Goal: Communication & Community: Answer question/provide support

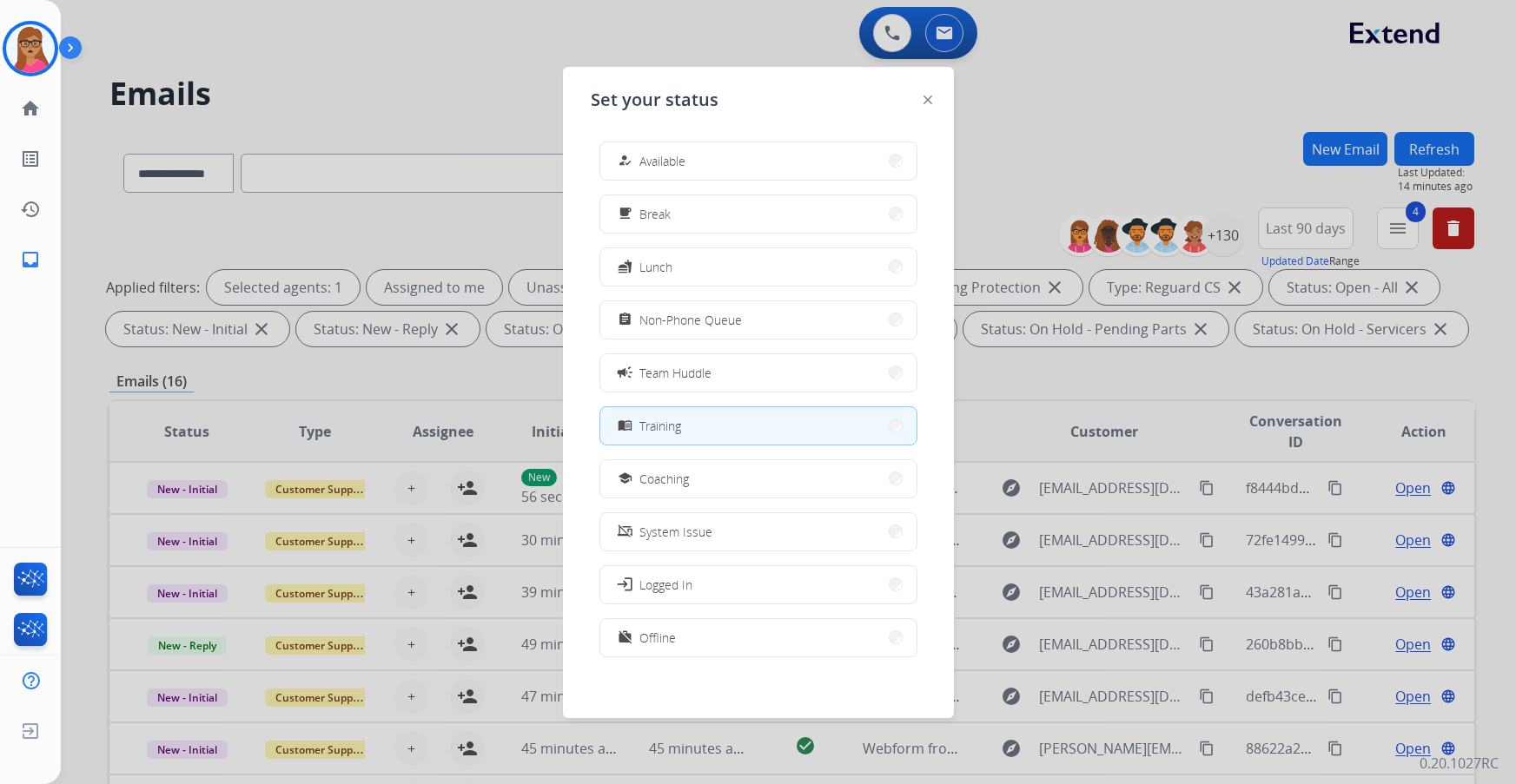
select select "**********"
click at [764, 156] on button "how_to_reg Available" at bounding box center [758, 161] width 316 height 37
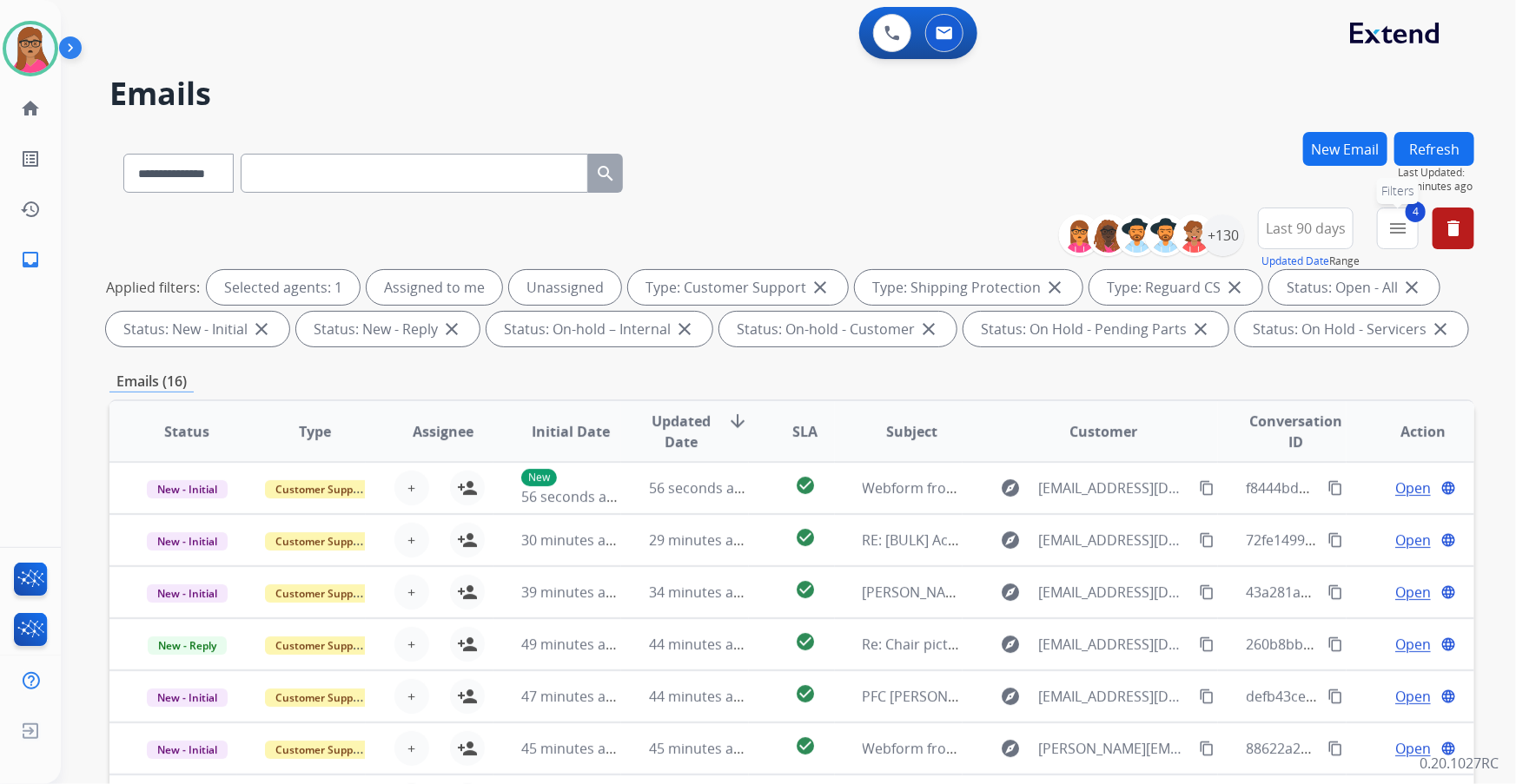
click at [1403, 235] on mat-icon "menu" at bounding box center [1398, 228] width 21 height 21
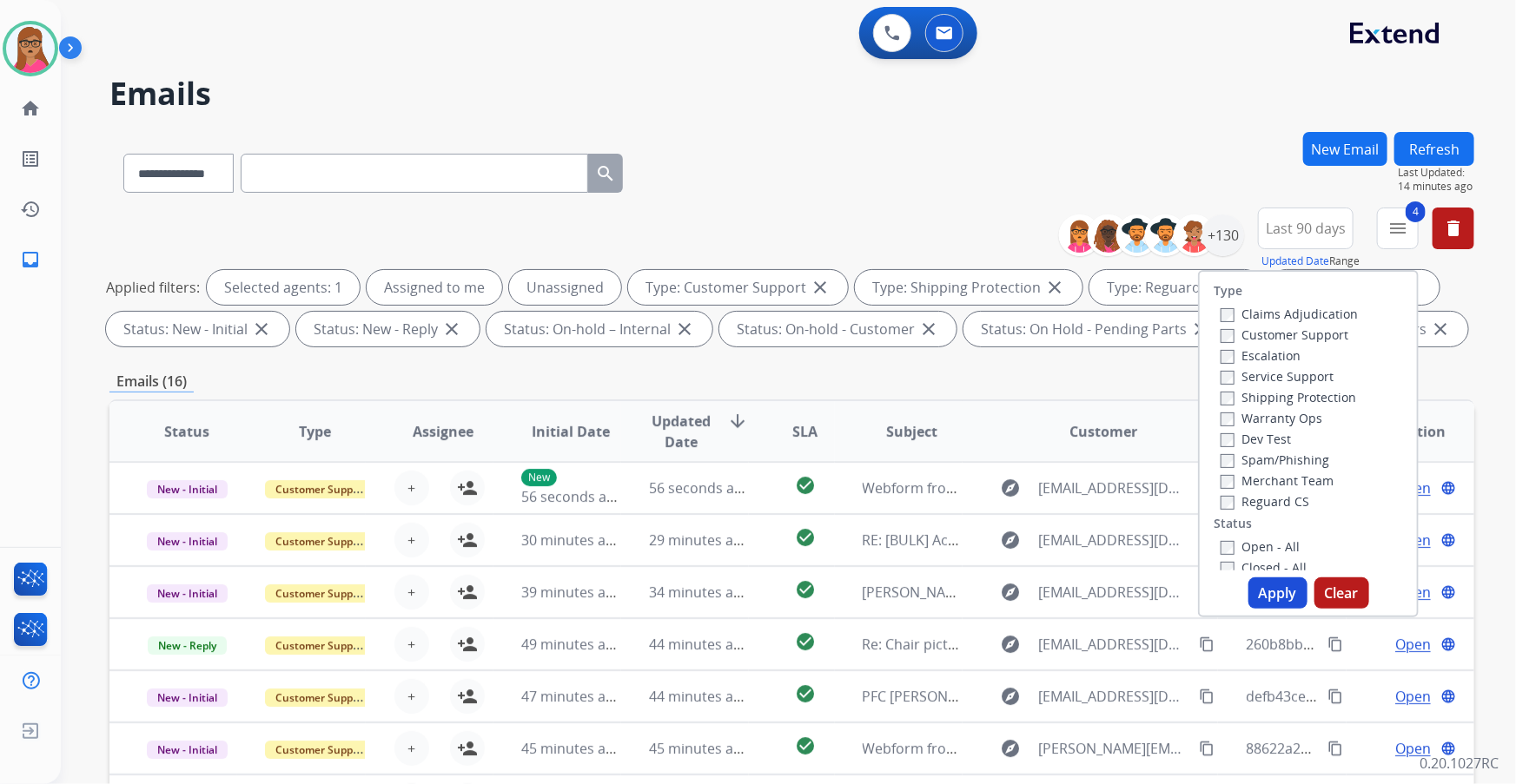
click at [1234, 156] on div "**********" at bounding box center [792, 170] width 1365 height 76
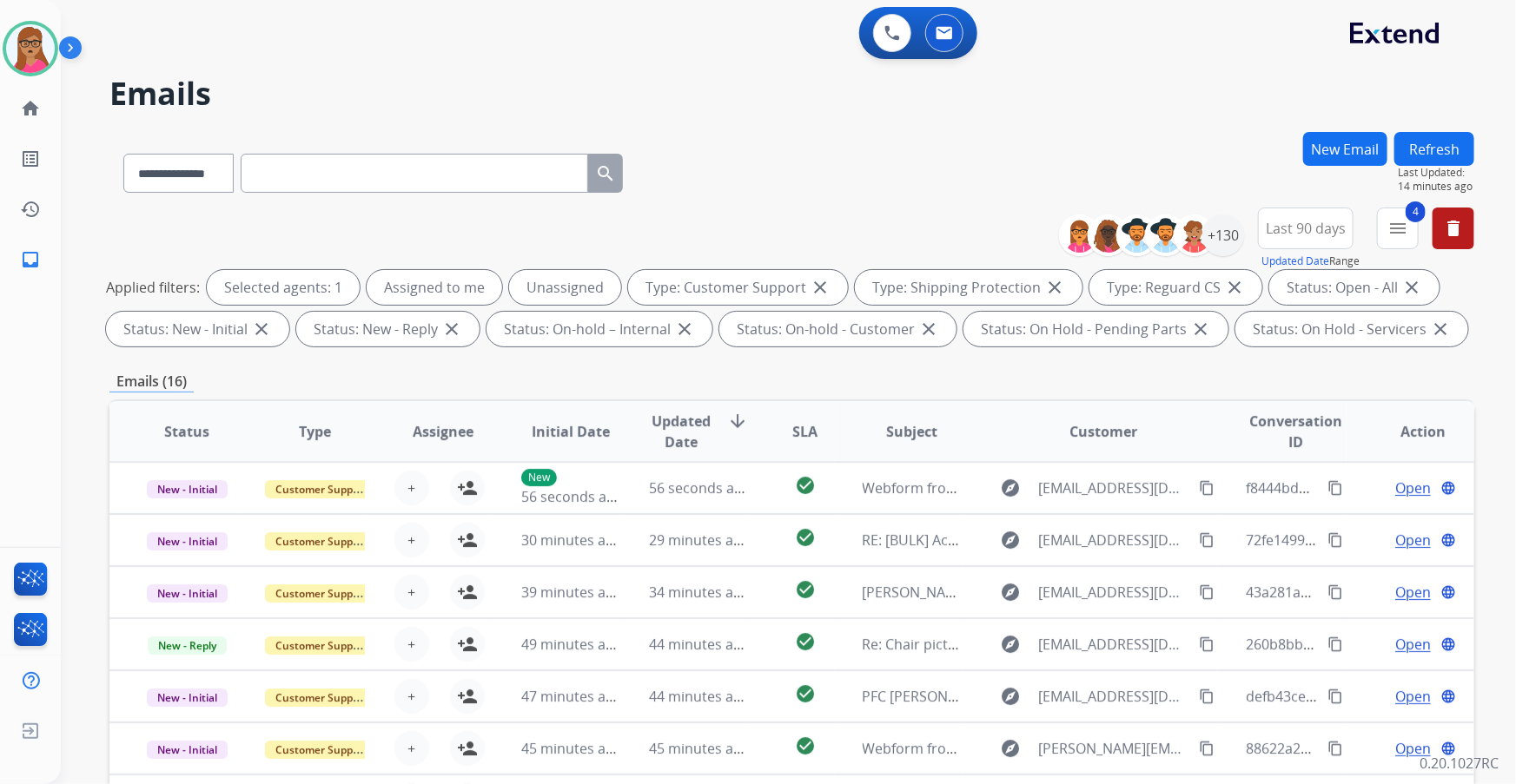
click at [1243, 241] on div "**********" at bounding box center [1273, 238] width 402 height 62
click at [1230, 240] on div "+130" at bounding box center [1223, 235] width 42 height 42
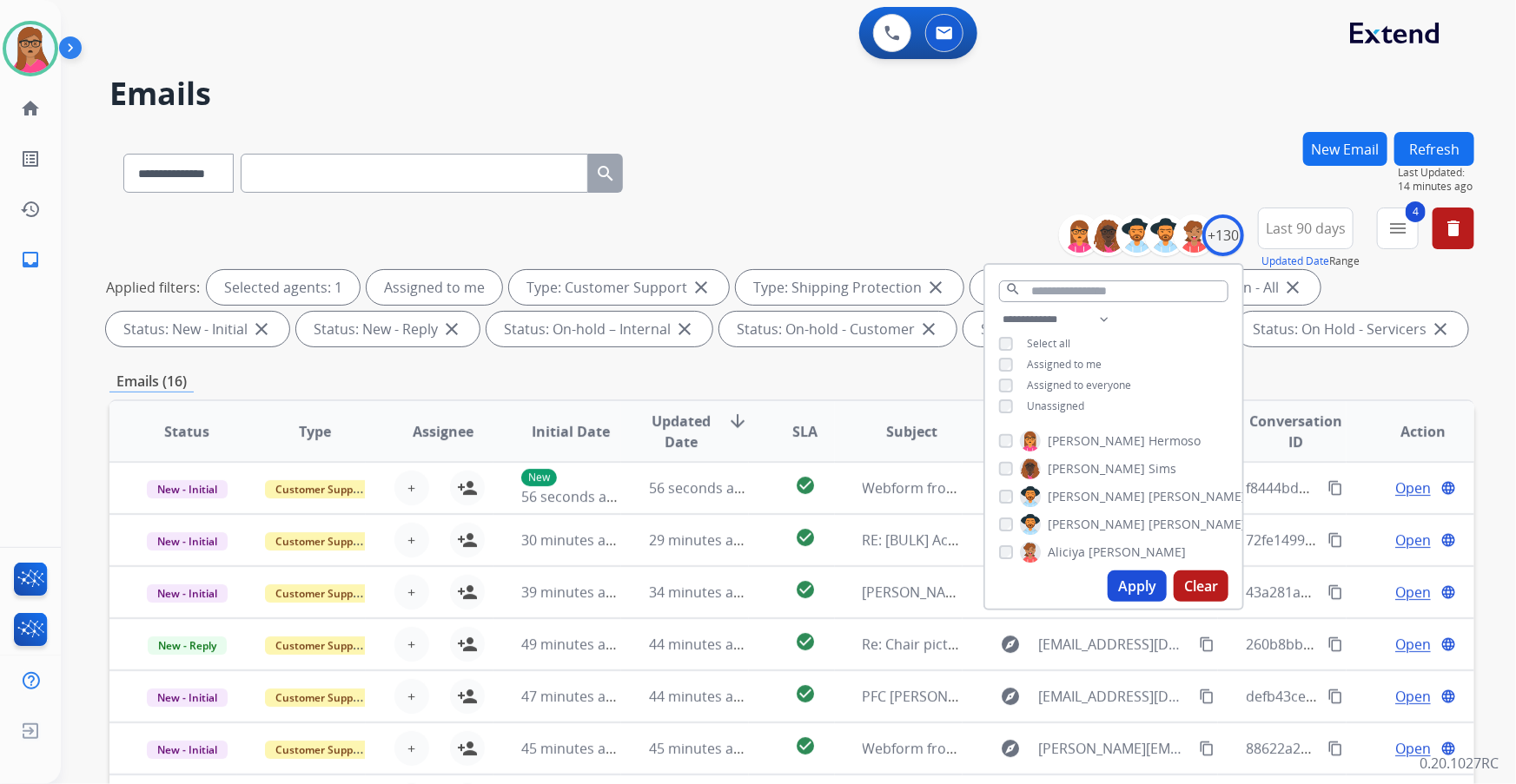
click at [1133, 581] on button "Apply" at bounding box center [1137, 585] width 59 height 31
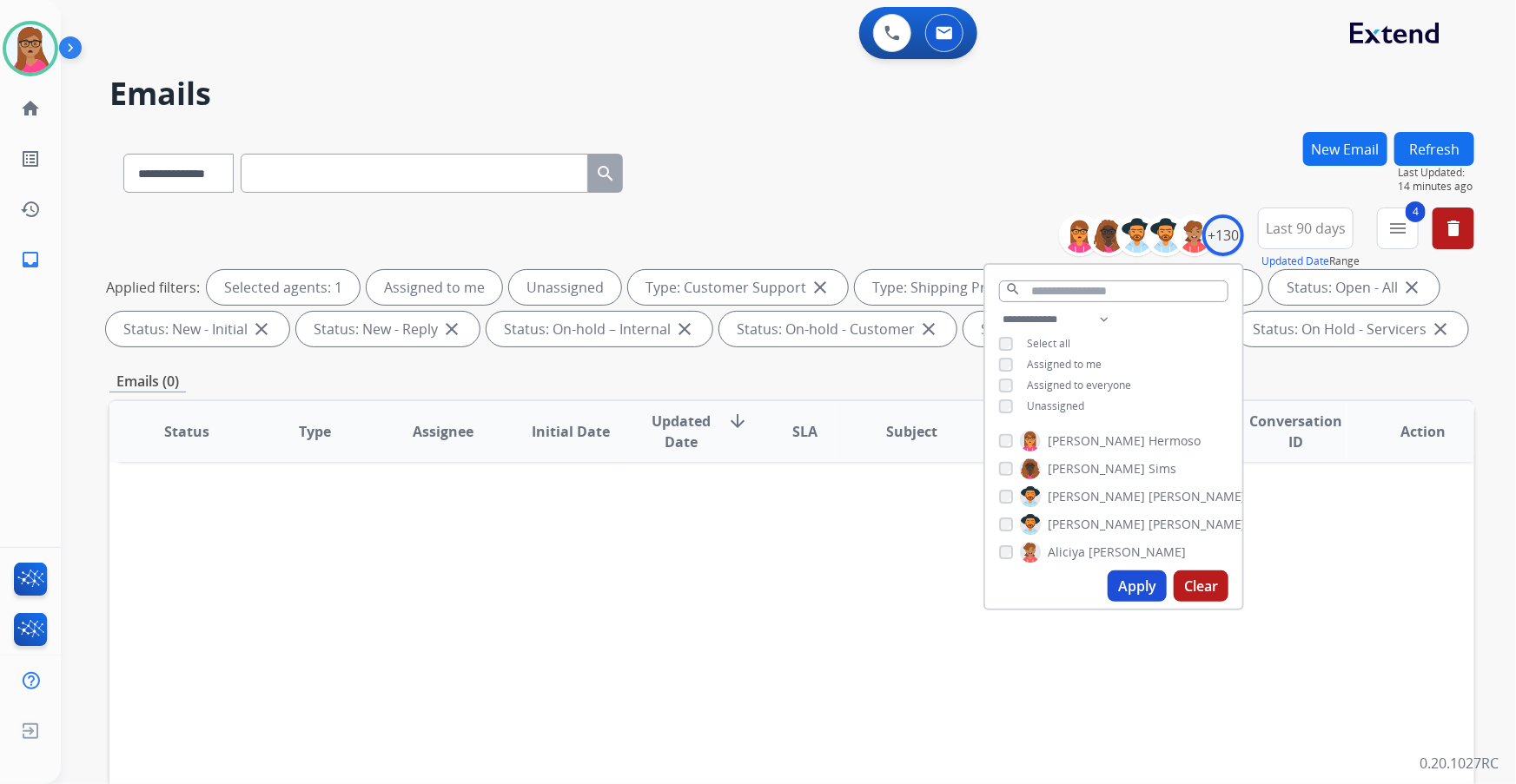
click at [1121, 582] on button "Apply" at bounding box center [1137, 585] width 59 height 31
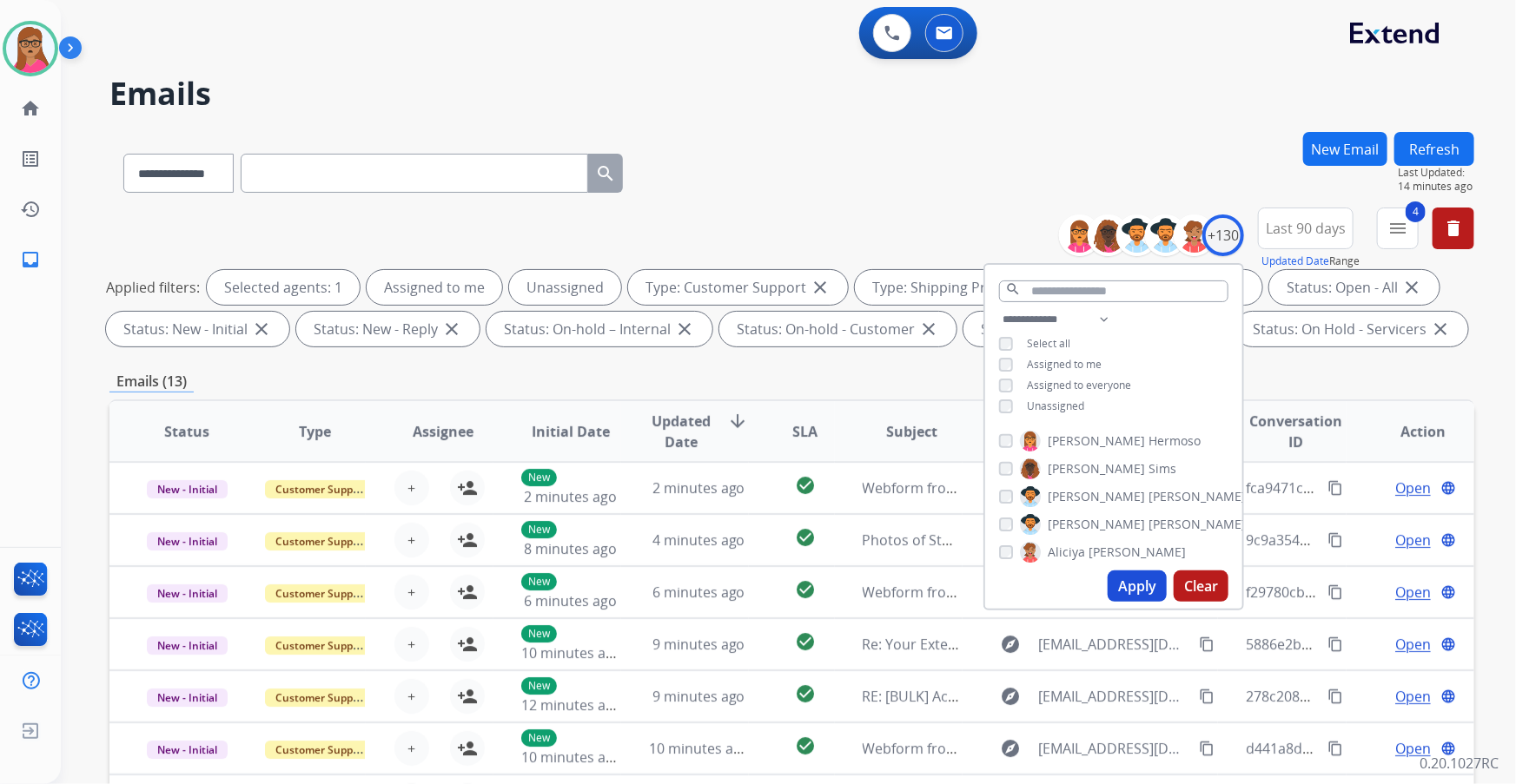
click at [1304, 377] on div "Emails (13)" at bounding box center [792, 381] width 1365 height 22
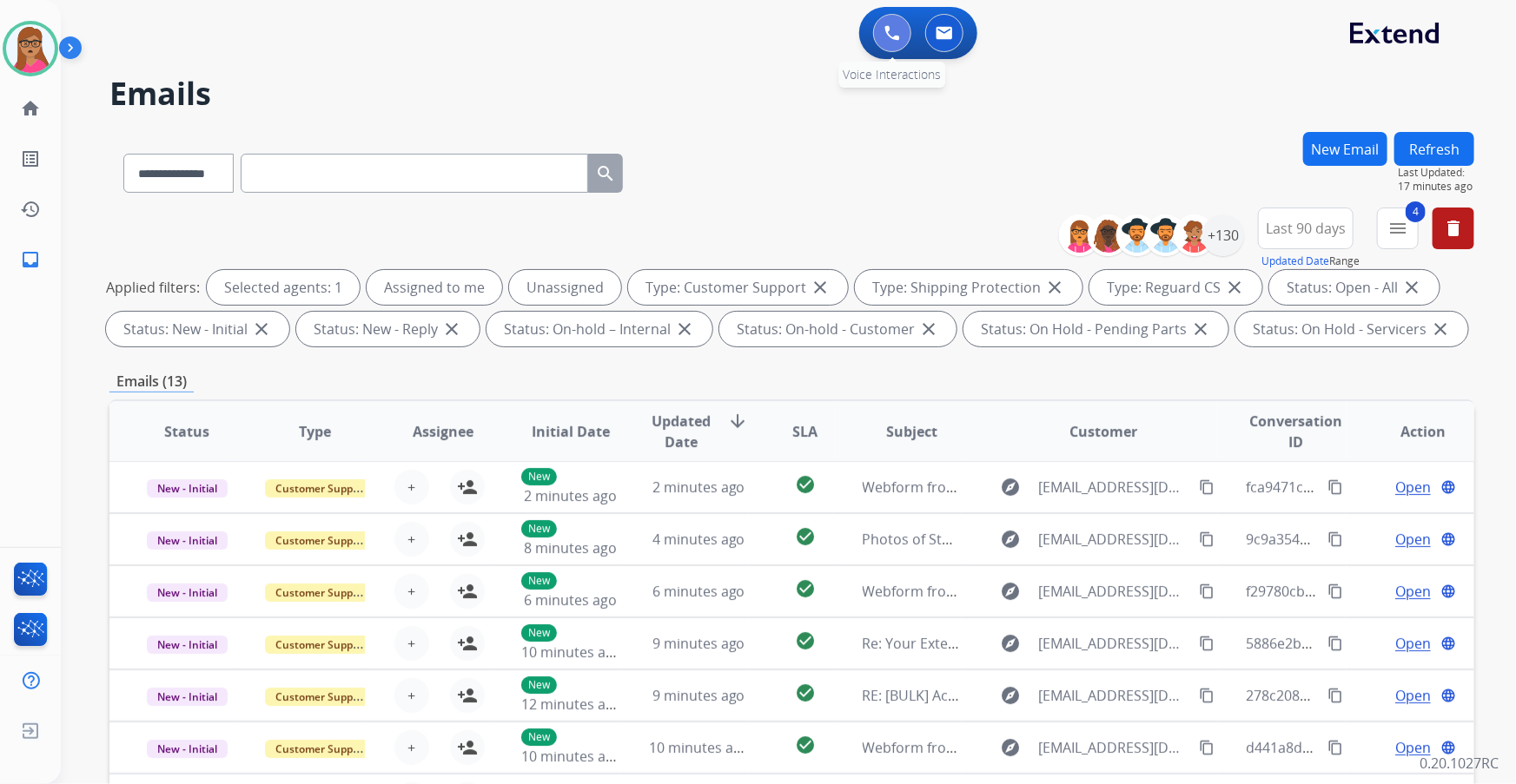
click at [899, 41] on button at bounding box center [892, 33] width 38 height 38
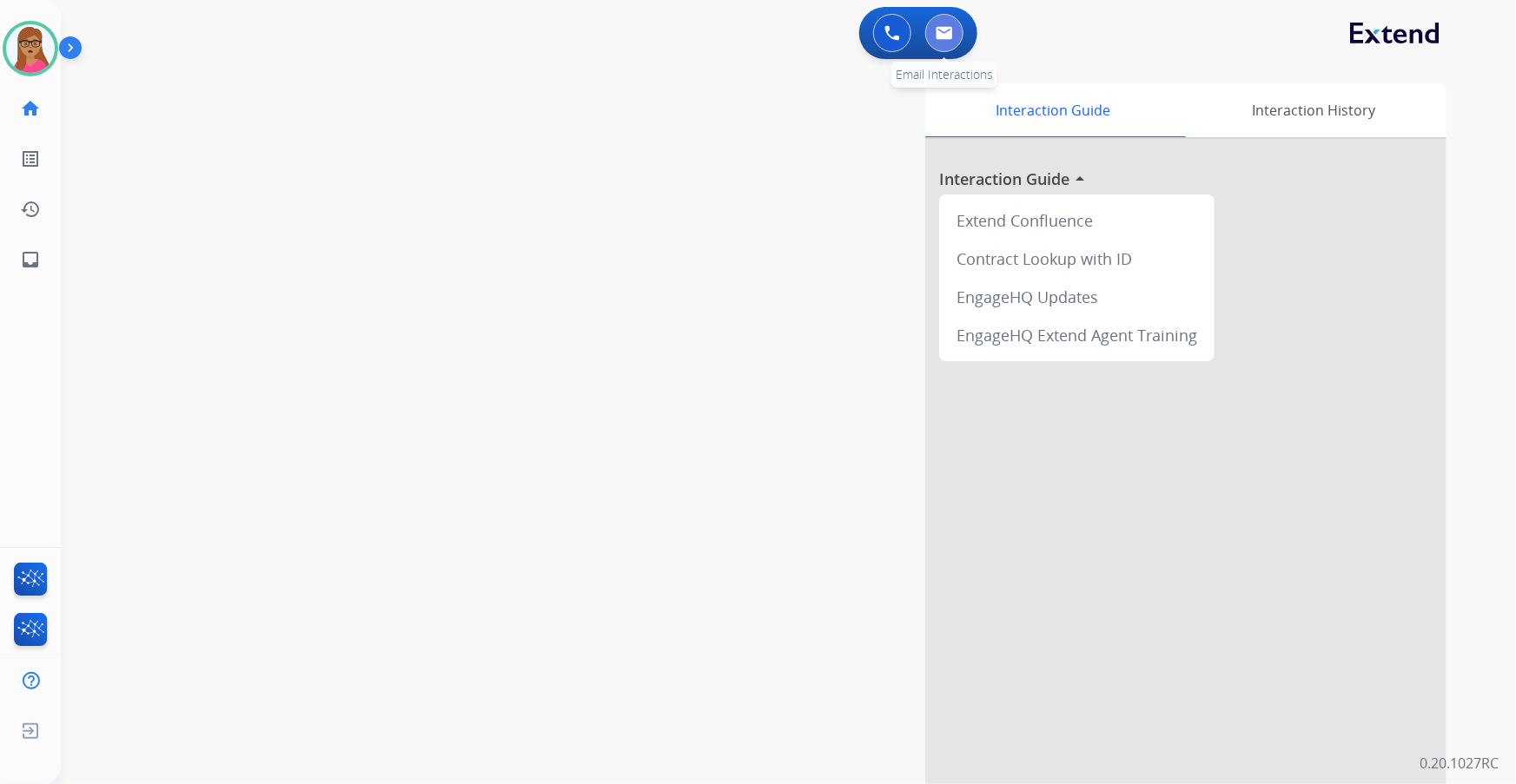
click at [948, 30] on img at bounding box center [944, 33] width 17 height 14
select select "**********"
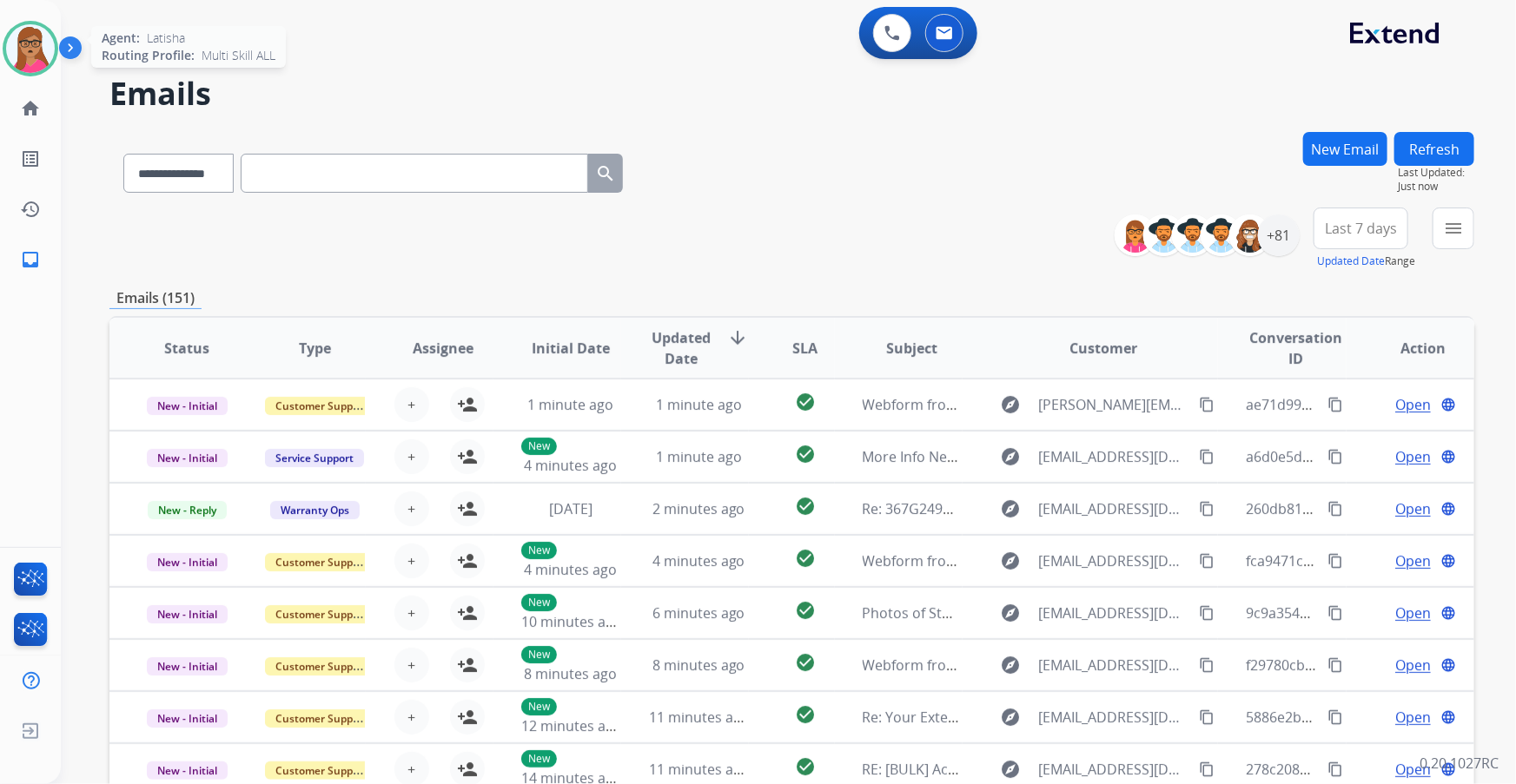
click at [38, 49] on img at bounding box center [29, 48] width 48 height 48
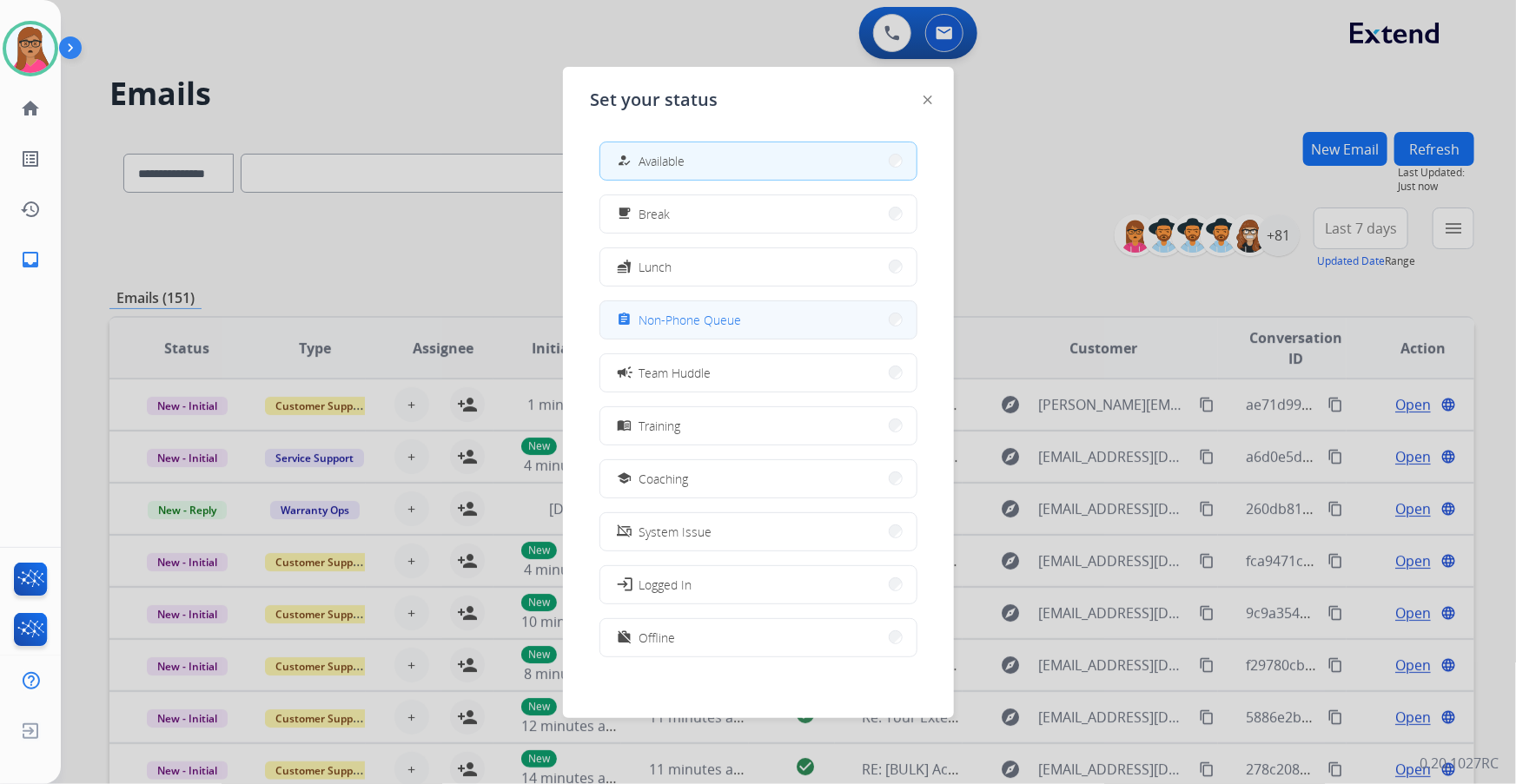
click at [719, 312] on span "Non-Phone Queue" at bounding box center [691, 320] width 102 height 18
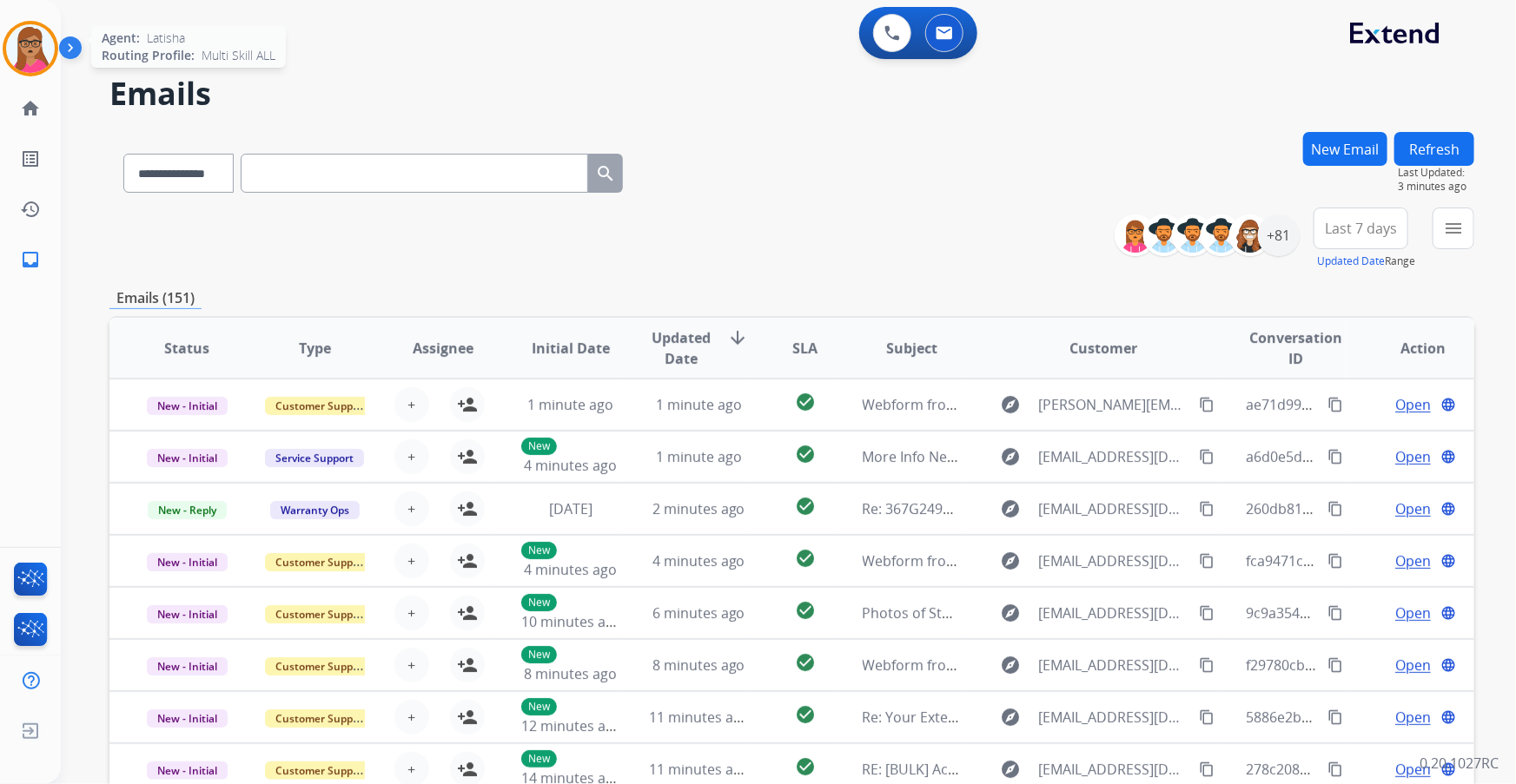
click at [19, 51] on img at bounding box center [29, 48] width 48 height 48
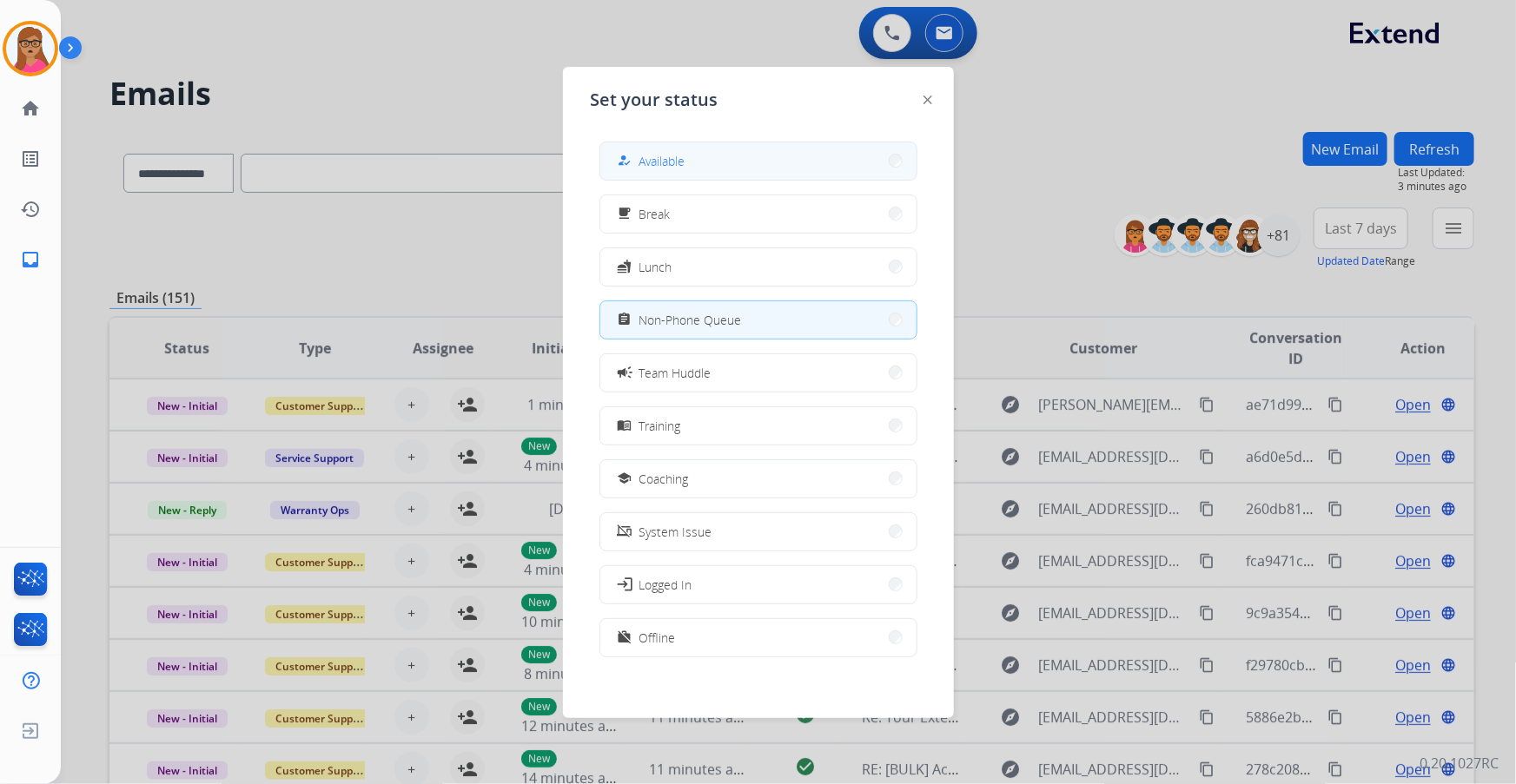
click at [737, 163] on button "how_to_reg Available" at bounding box center [758, 161] width 316 height 37
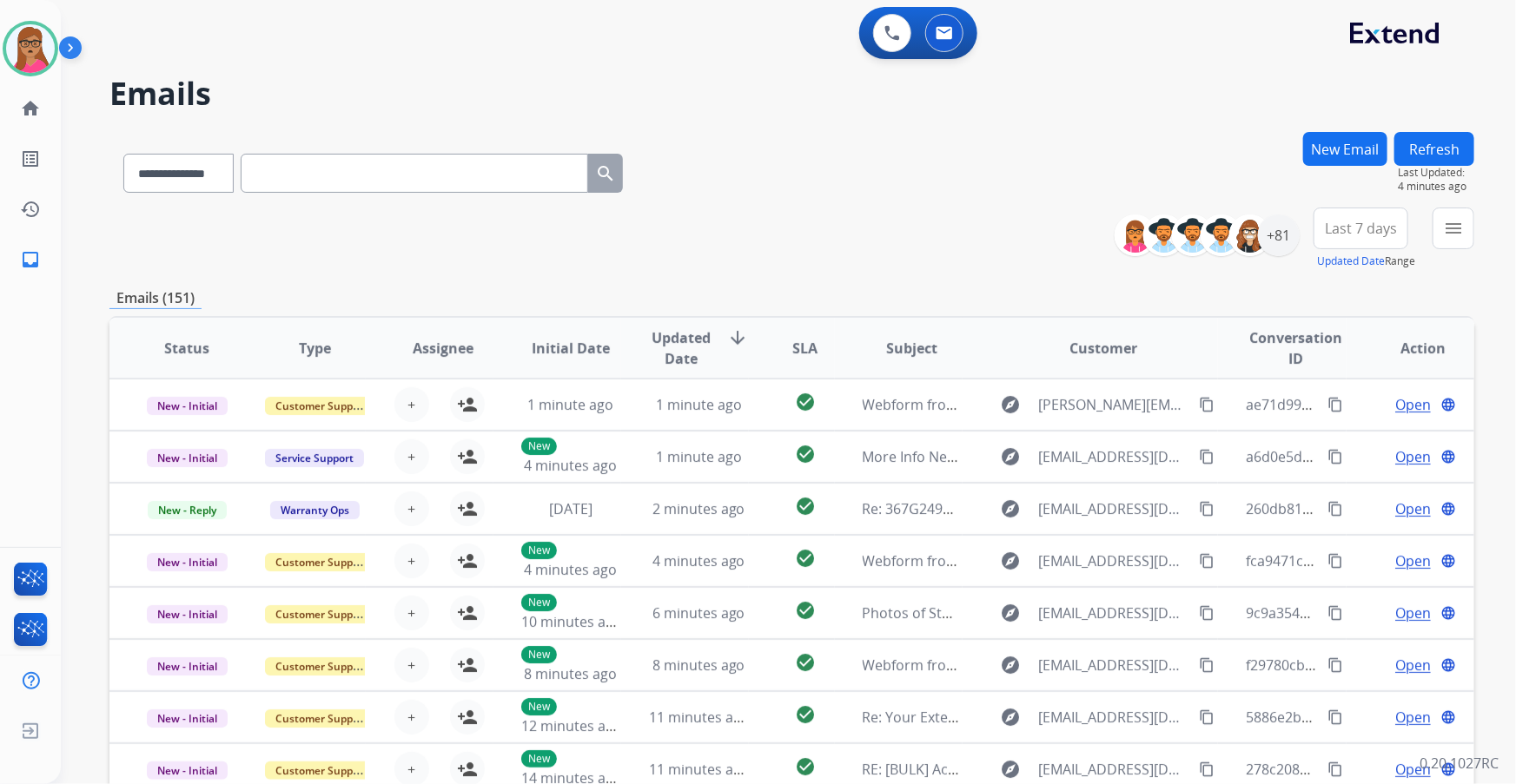
click at [1309, 156] on button "New Email" at bounding box center [1345, 149] width 84 height 34
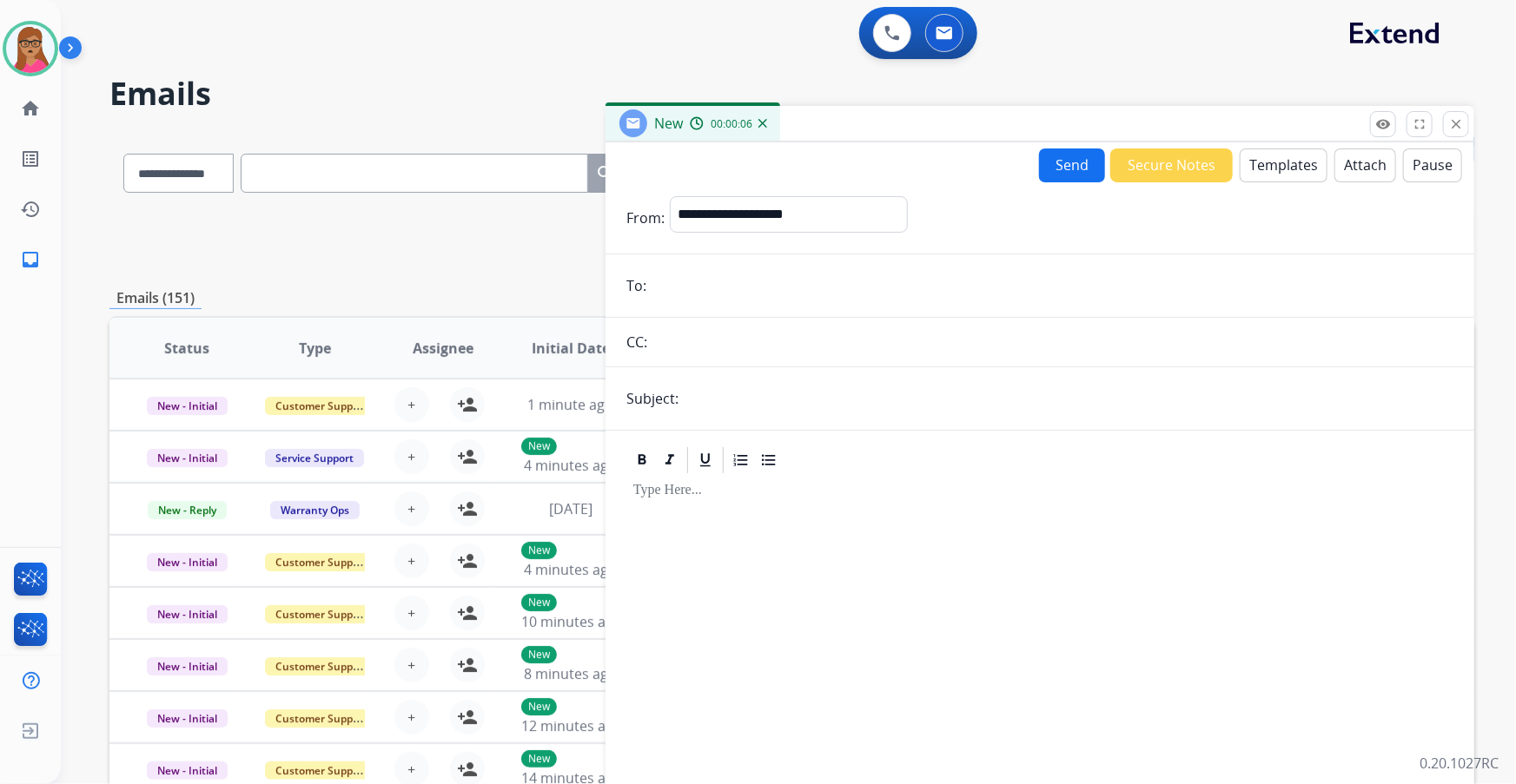
paste input "**********"
type input "**********"
click at [796, 216] on select "**********" at bounding box center [788, 213] width 237 height 35
select select "**********"
click at [670, 196] on select "**********" at bounding box center [788, 213] width 237 height 35
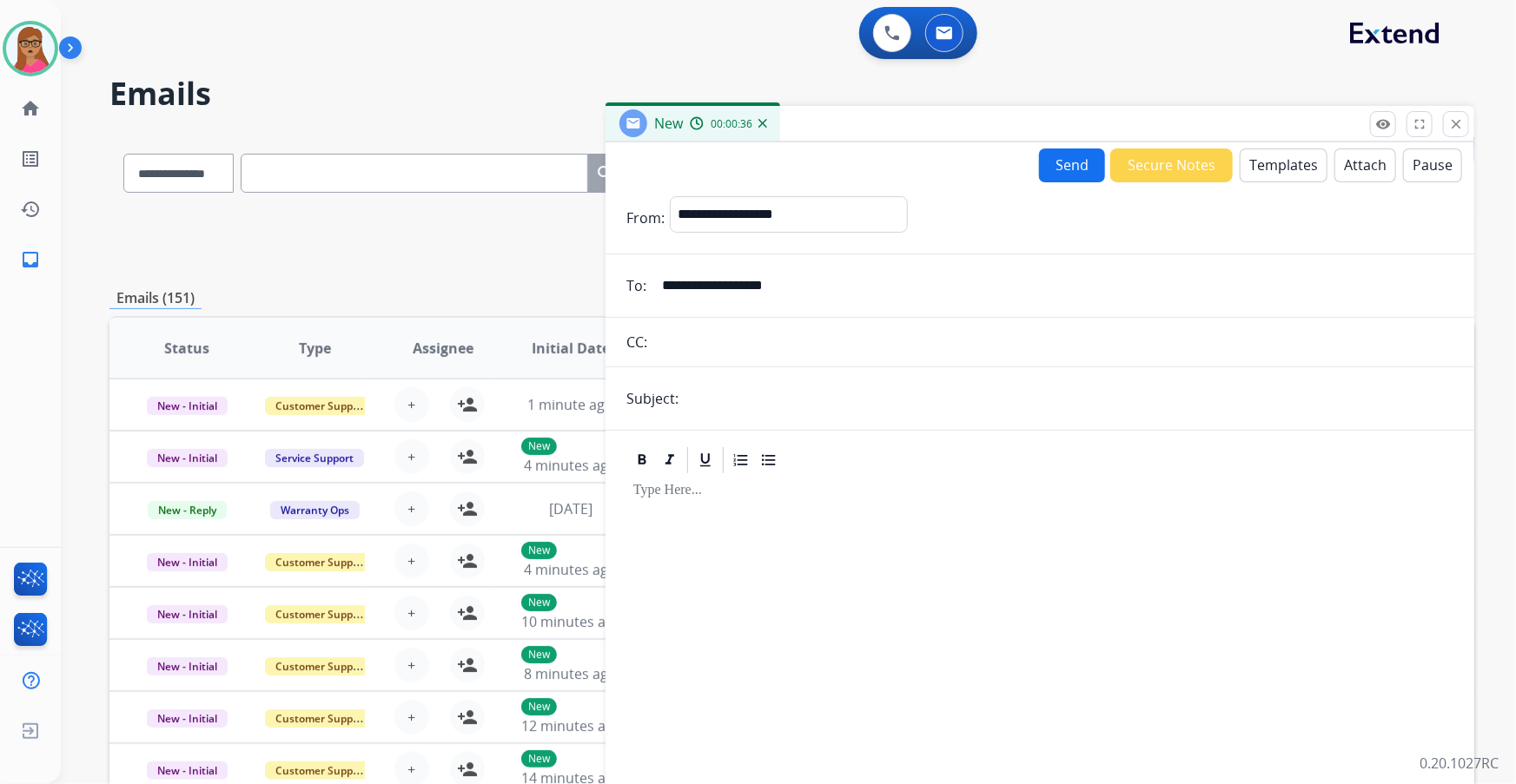
click at [727, 409] on input "text" at bounding box center [1067, 398] width 769 height 35
type input "**********"
click at [781, 514] on div at bounding box center [1040, 624] width 827 height 298
click at [1294, 164] on button "Templates" at bounding box center [1283, 166] width 88 height 34
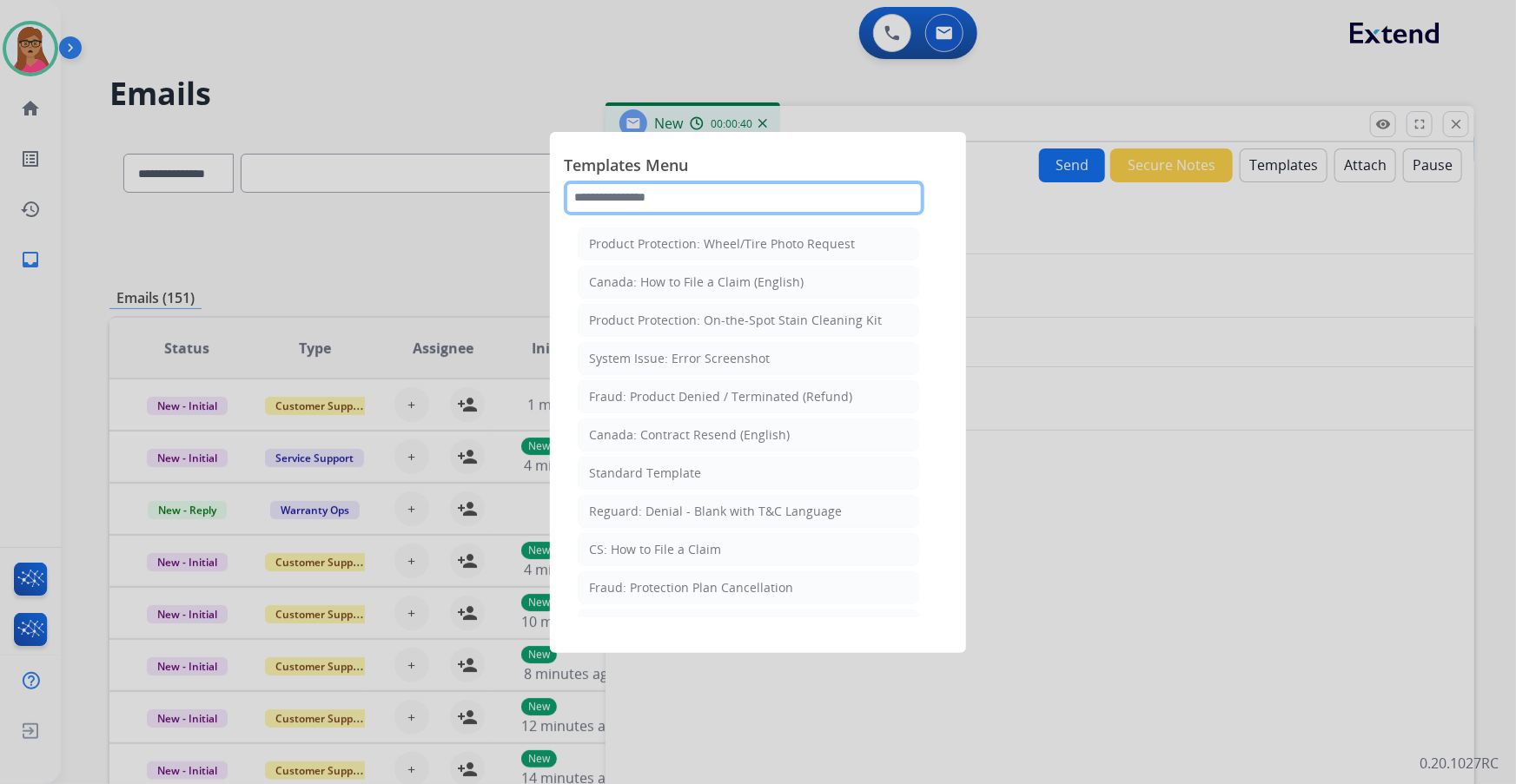
click at [713, 199] on input "text" at bounding box center [744, 198] width 361 height 35
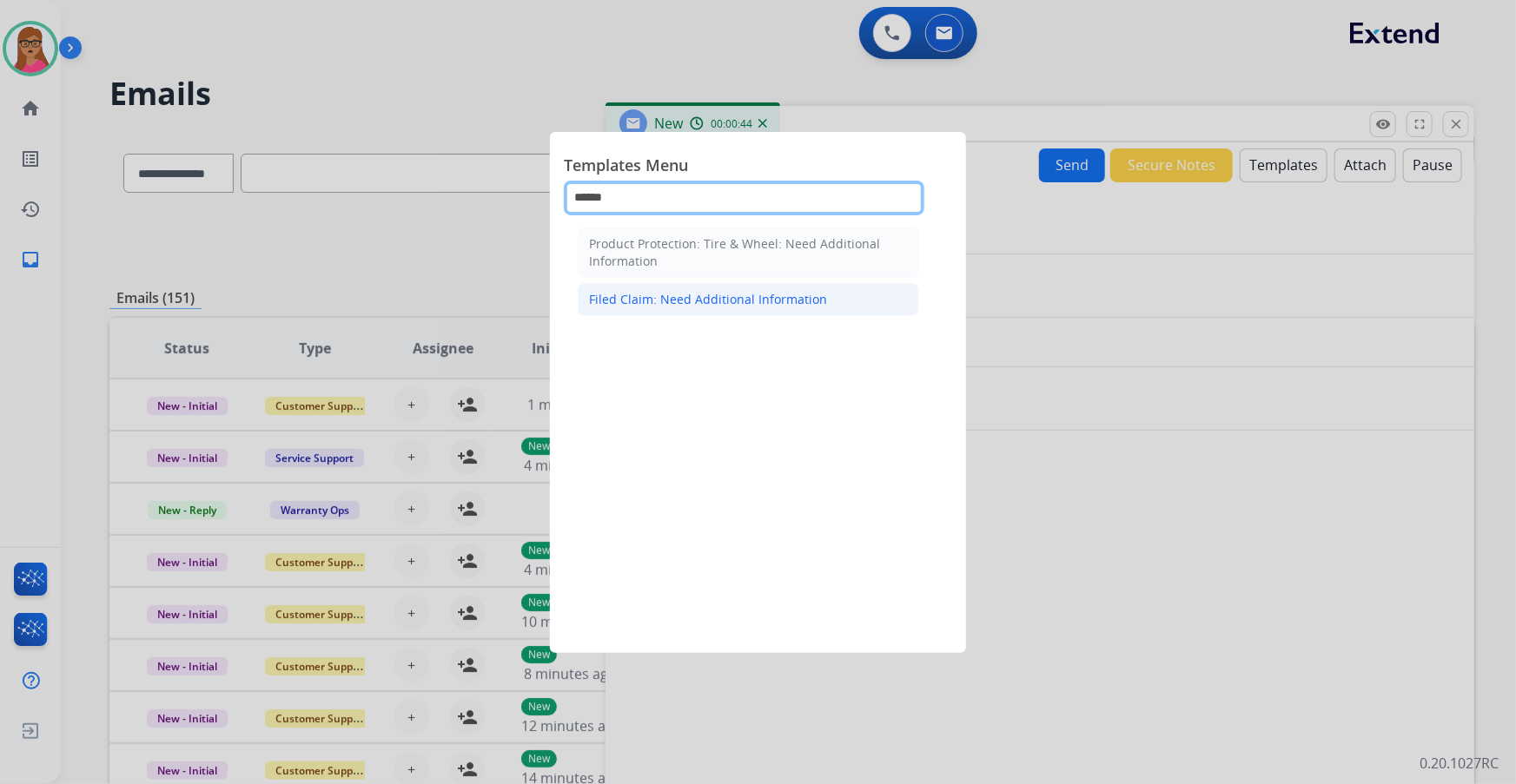
type input "******"
click at [694, 297] on div "Filed Claim: Need Additional Information" at bounding box center [708, 300] width 238 height 17
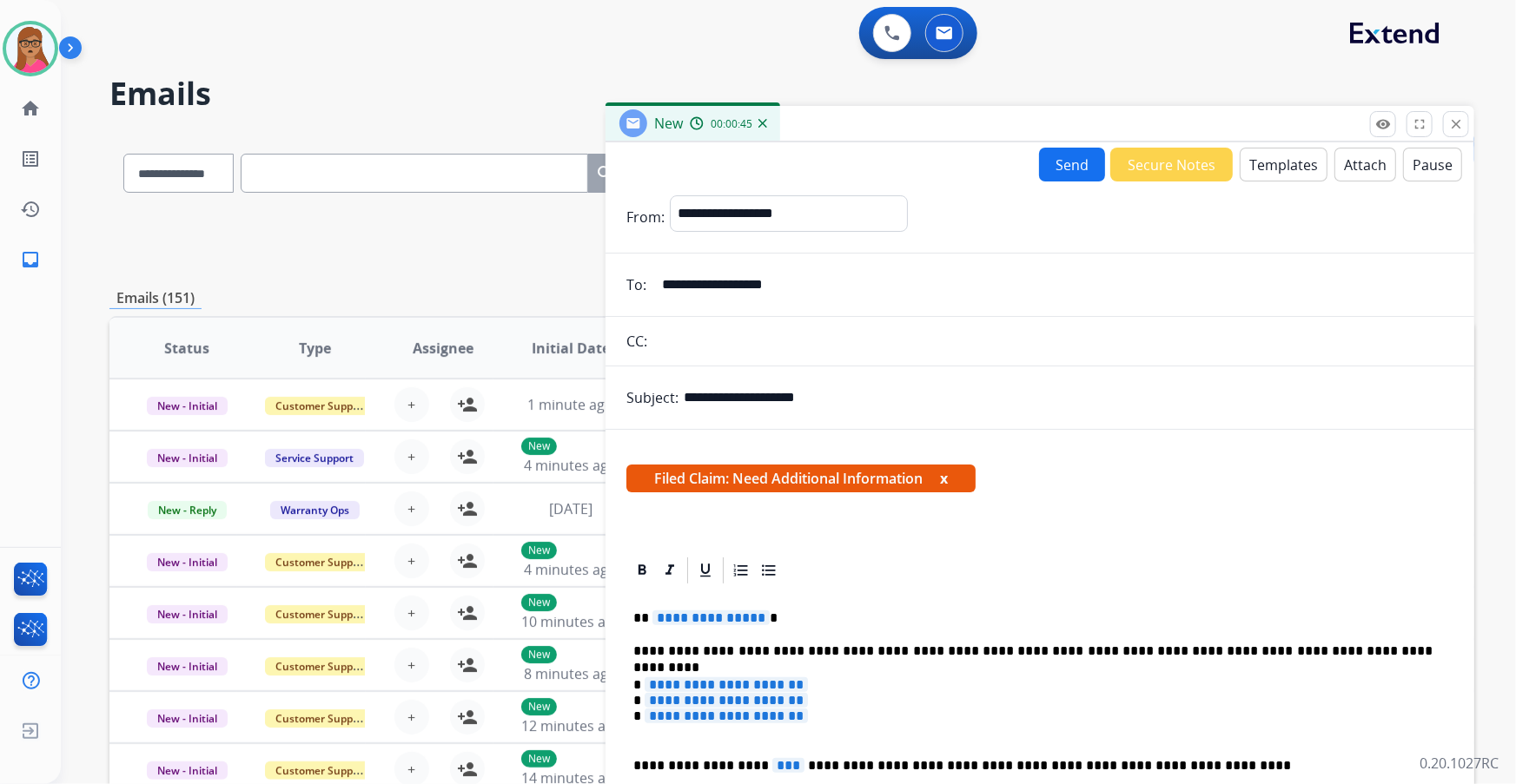
scroll to position [78, 0]
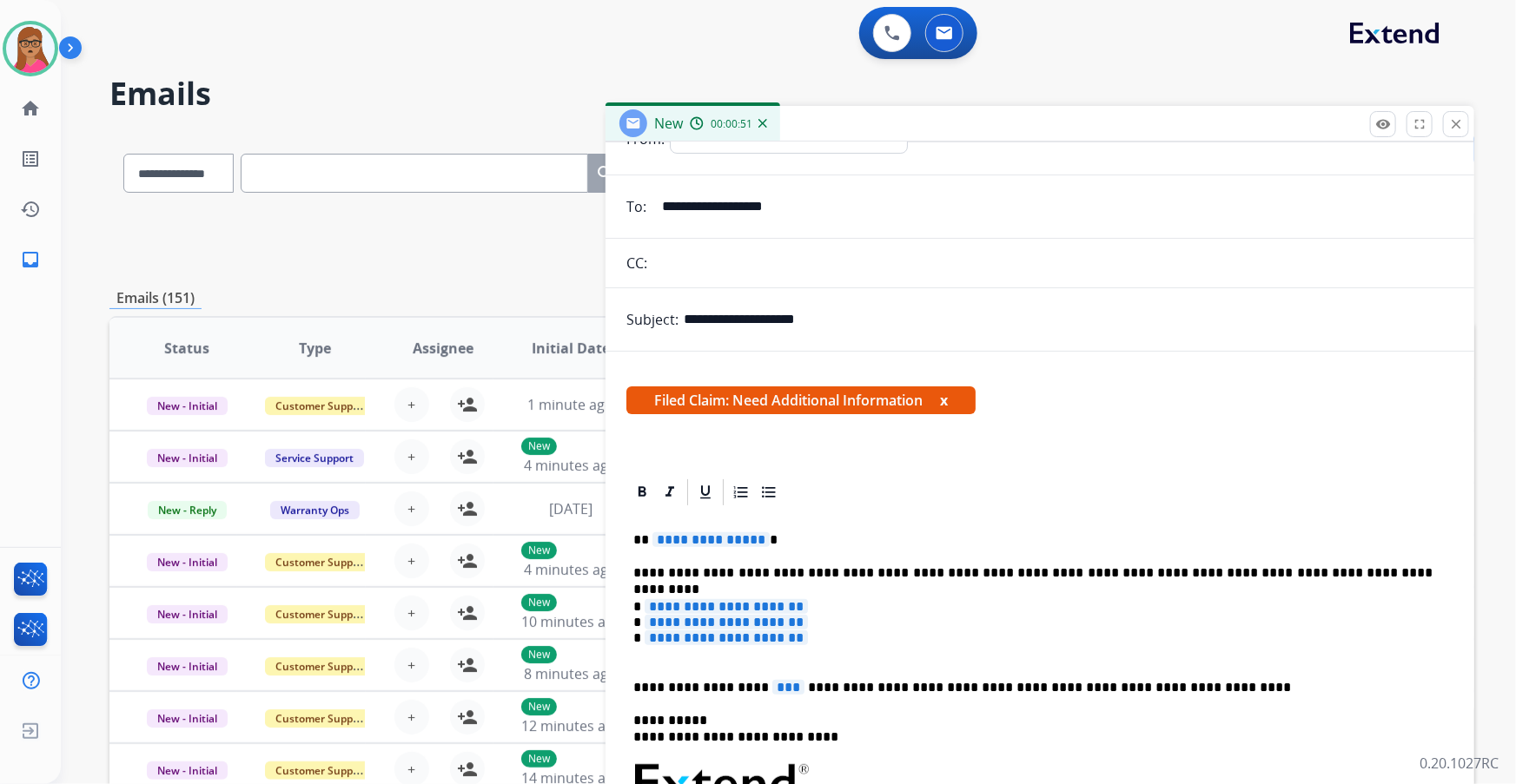
click at [717, 532] on span "**********" at bounding box center [711, 540] width 117 height 15
click at [784, 604] on span "**********" at bounding box center [726, 606] width 164 height 15
click at [799, 617] on span "**********" at bounding box center [726, 622] width 164 height 15
click at [786, 636] on span "**********" at bounding box center [726, 637] width 164 height 15
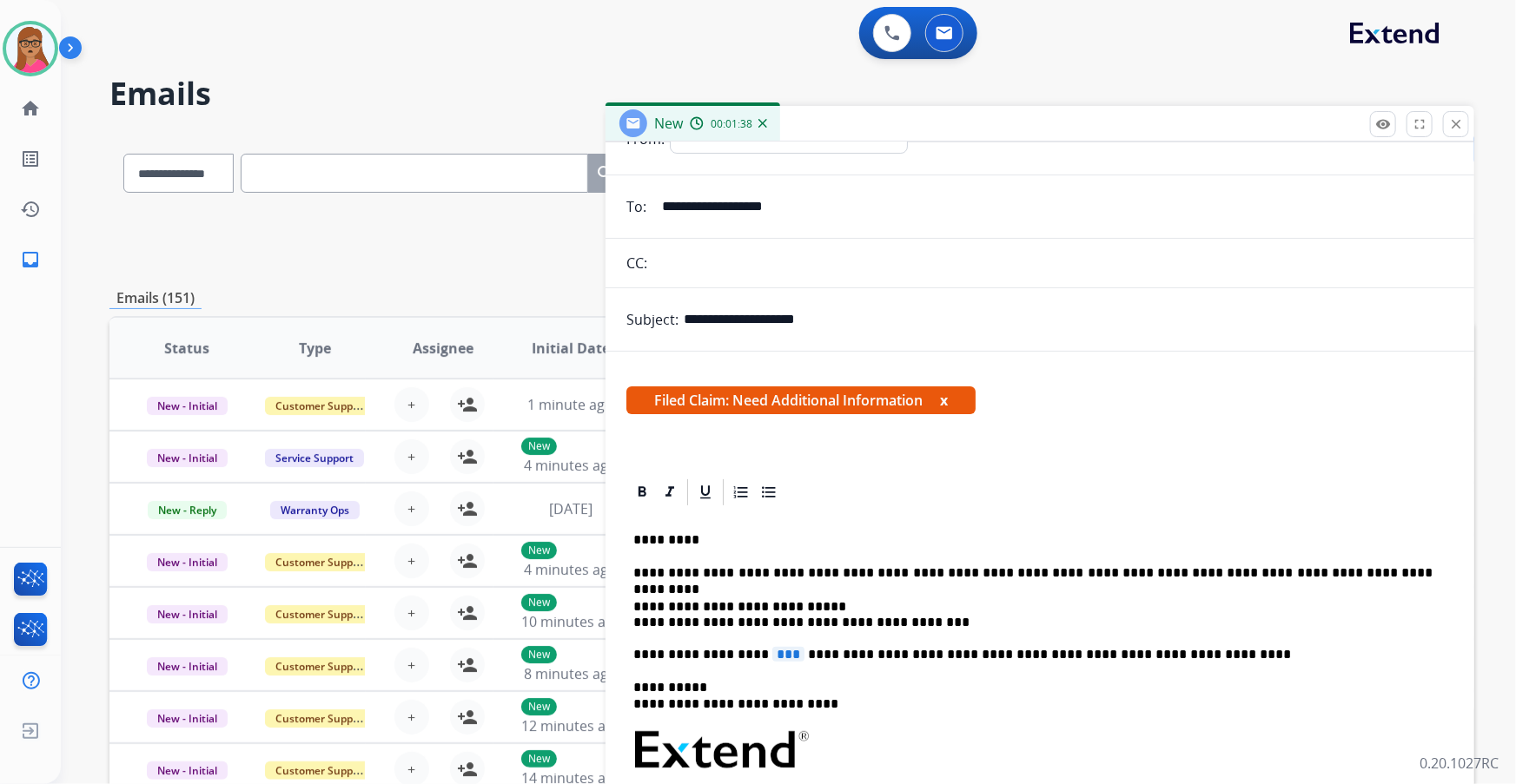
click at [772, 649] on span "***" at bounding box center [788, 654] width 32 height 15
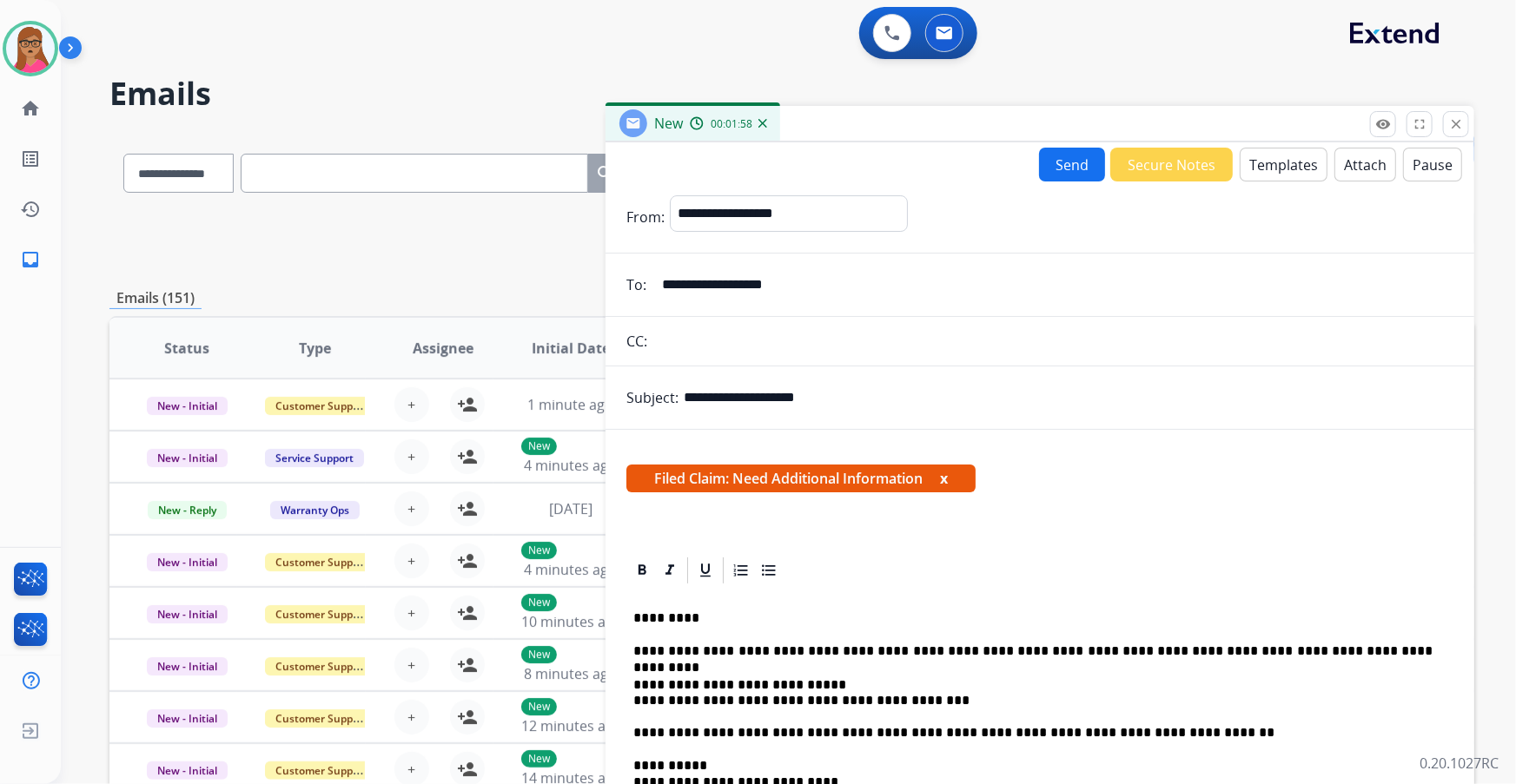
click at [1061, 164] on button "Send" at bounding box center [1072, 165] width 66 height 34
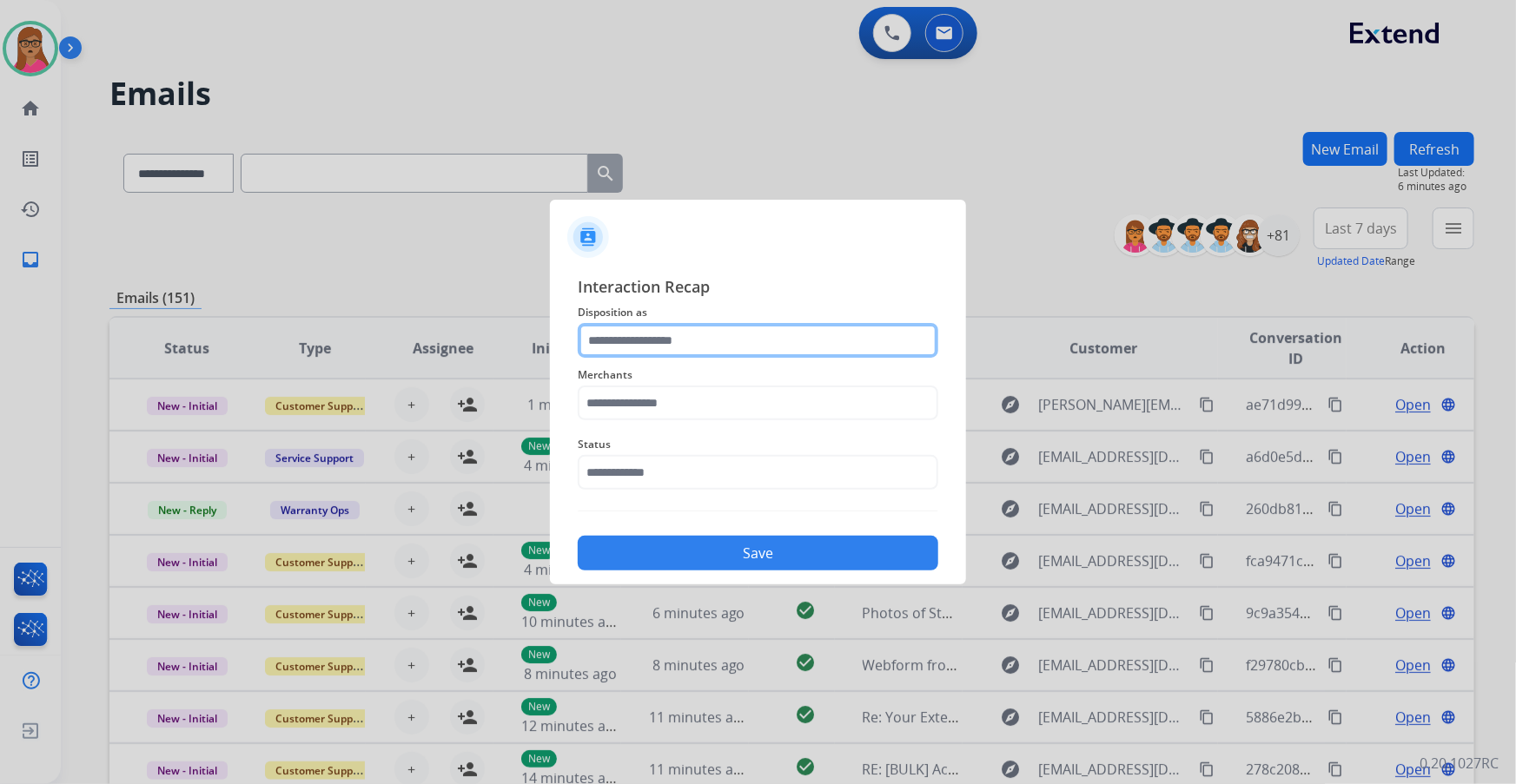
click at [684, 329] on input "text" at bounding box center [757, 340] width 361 height 35
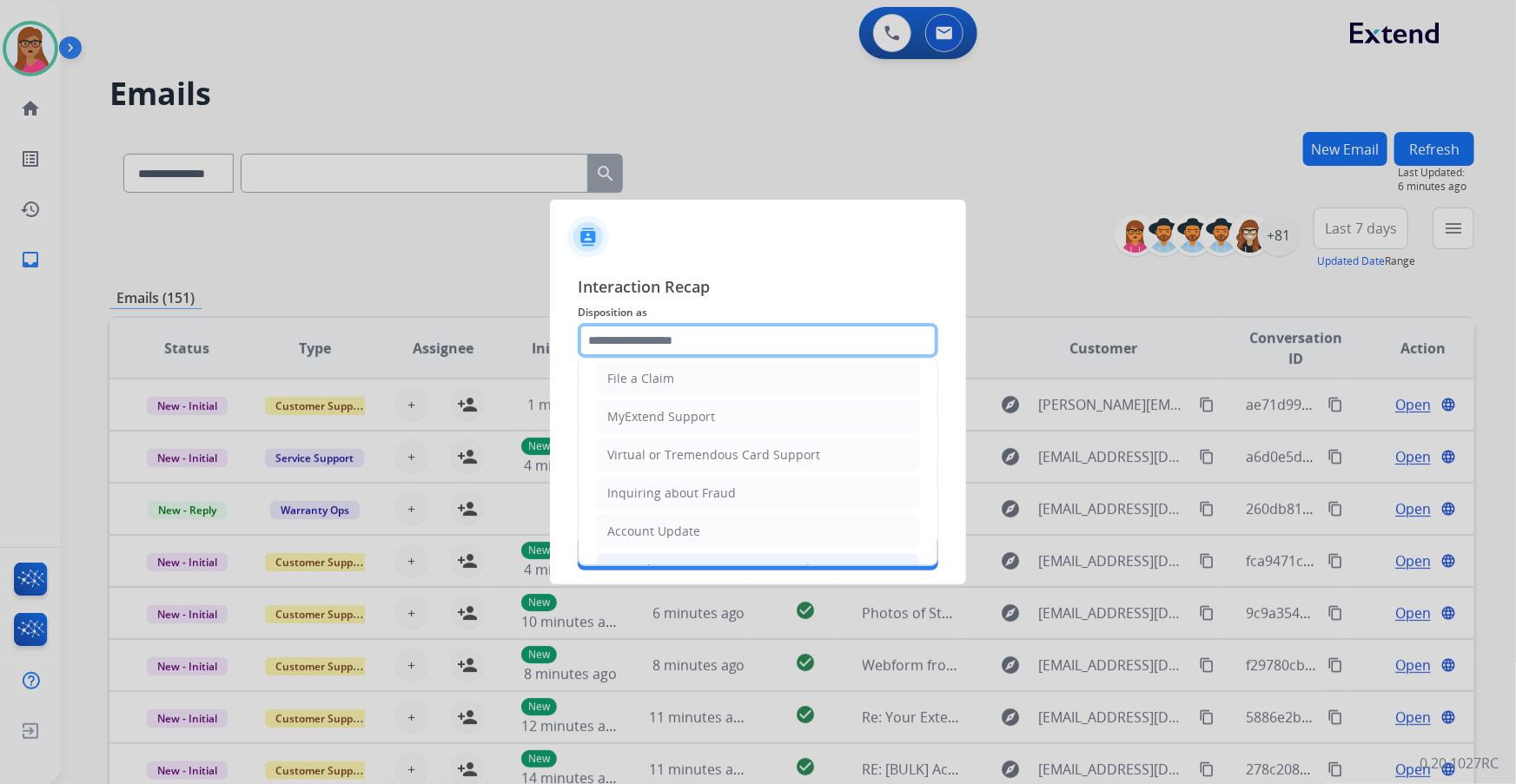
scroll to position [269, 0]
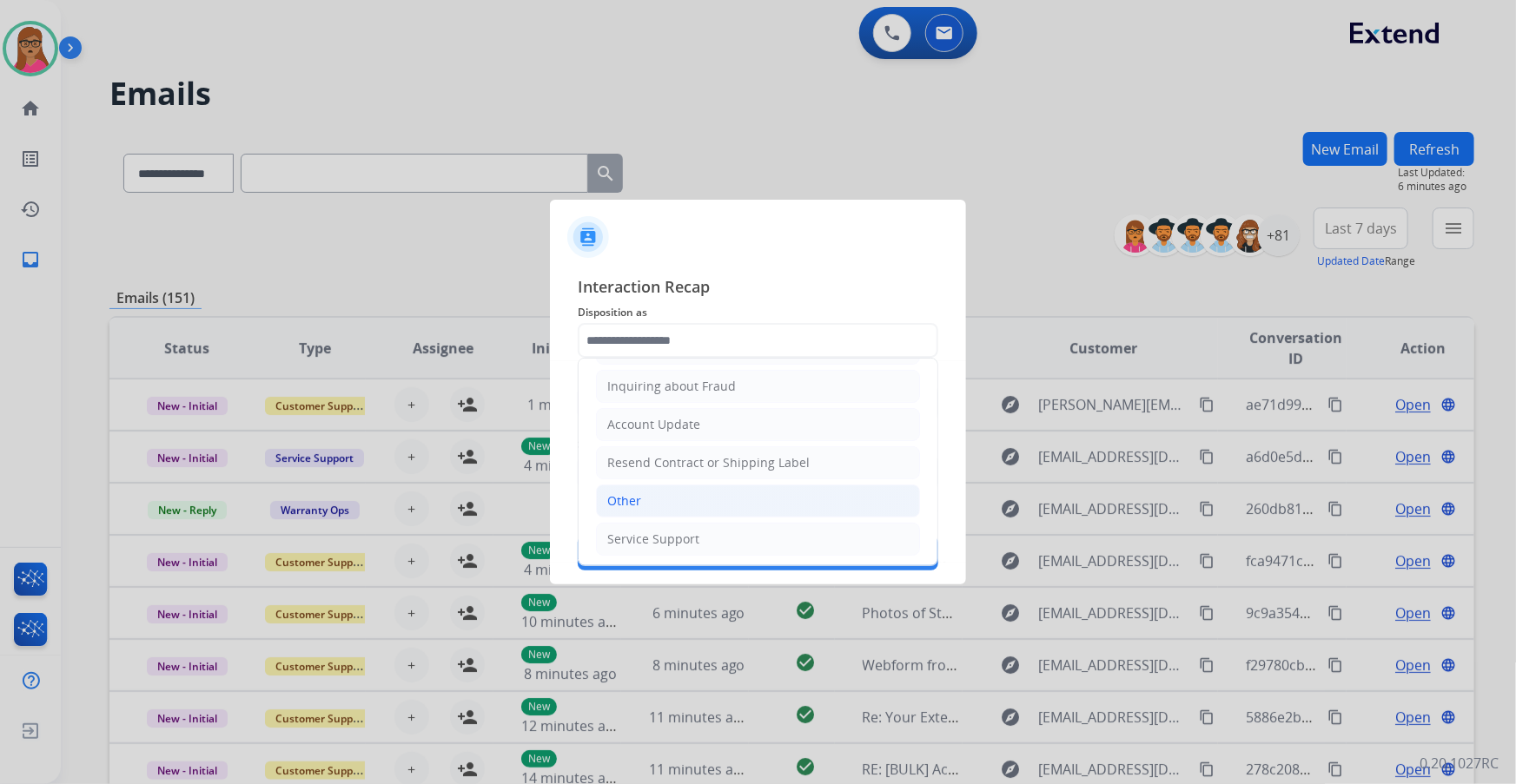
click at [611, 496] on div "Other" at bounding box center [625, 500] width 34 height 17
type input "*****"
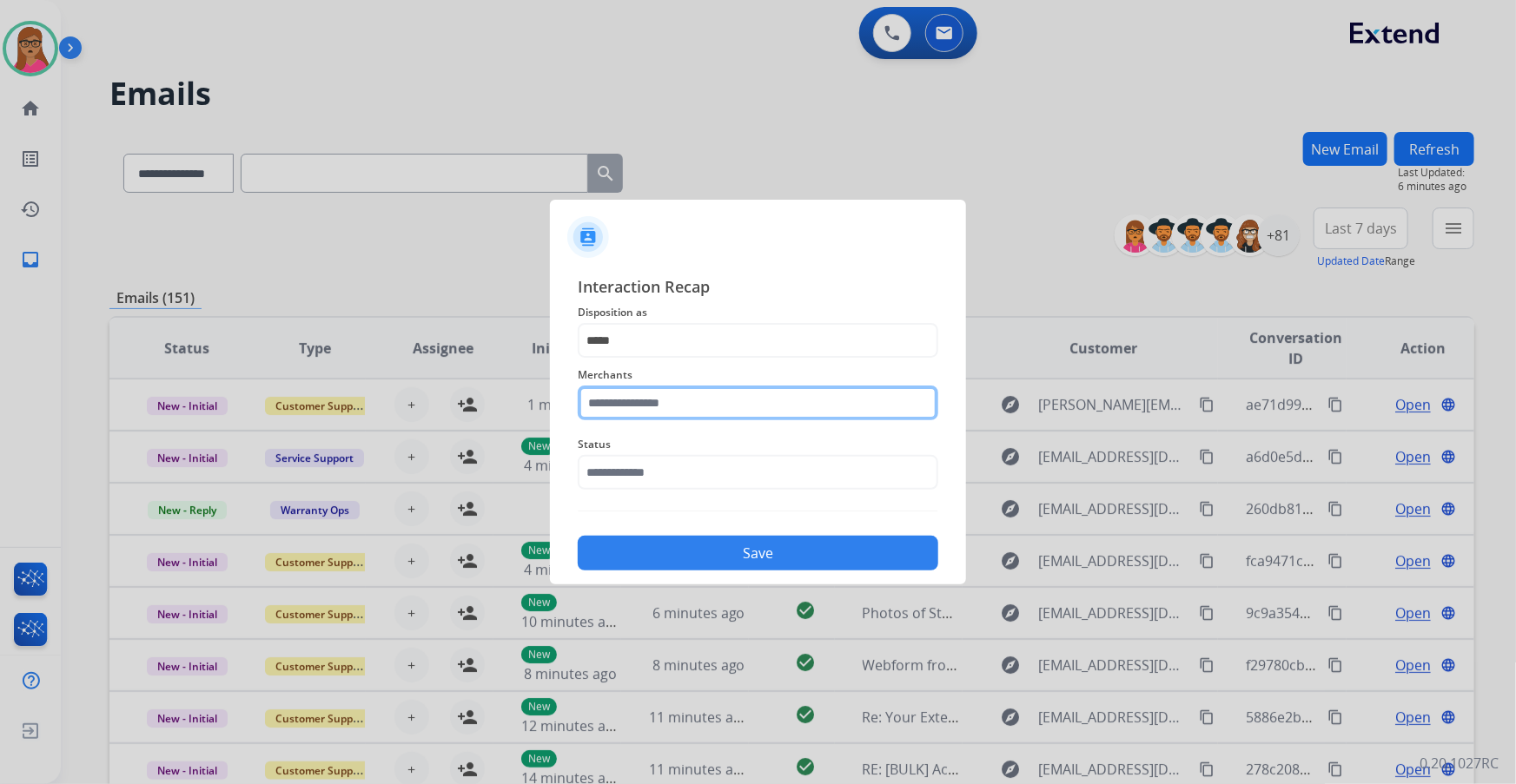
click at [676, 398] on input "text" at bounding box center [757, 403] width 361 height 35
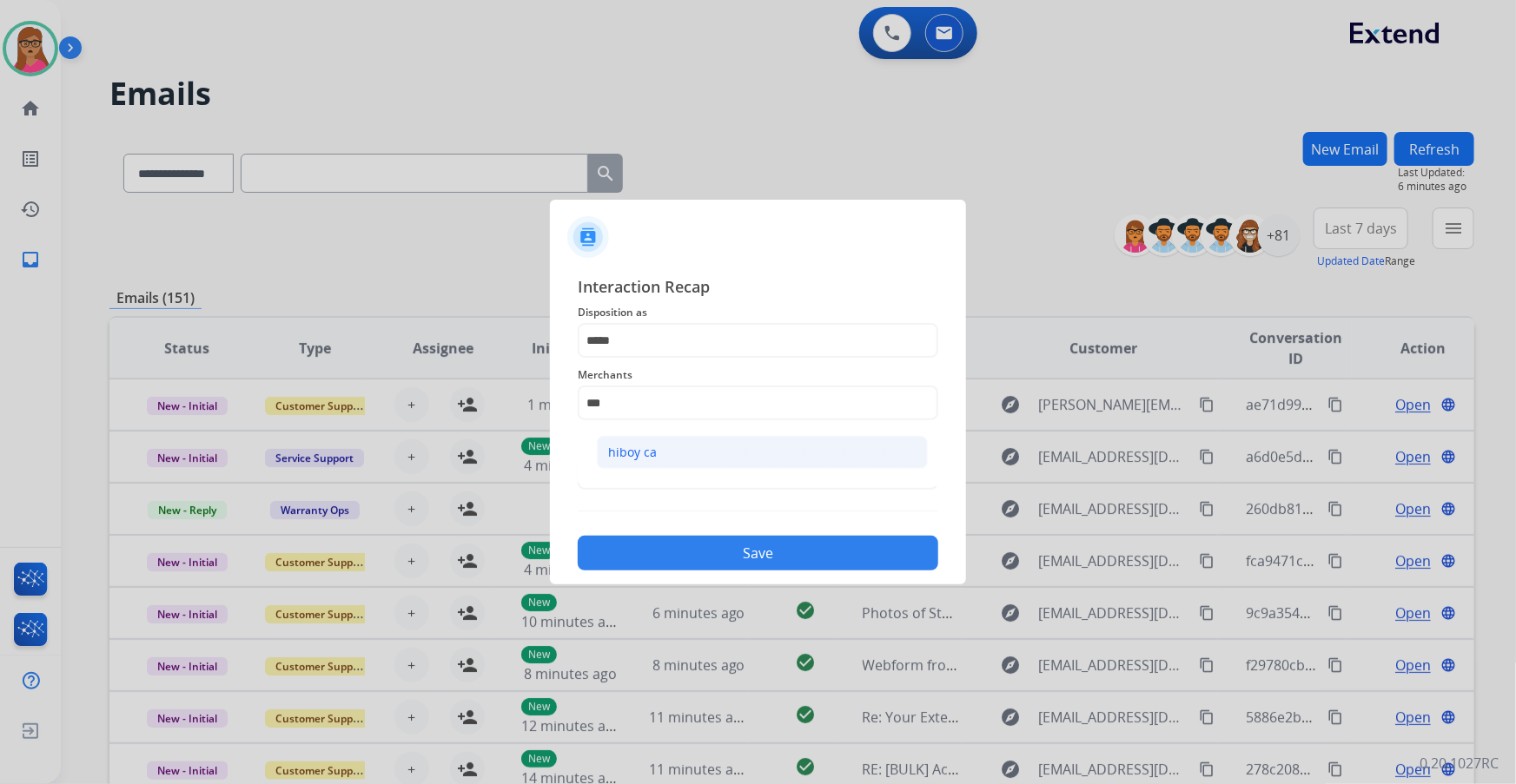
click at [651, 453] on div "hiboy ca" at bounding box center [632, 452] width 48 height 17
type input "********"
click at [643, 470] on input "text" at bounding box center [757, 472] width 361 height 35
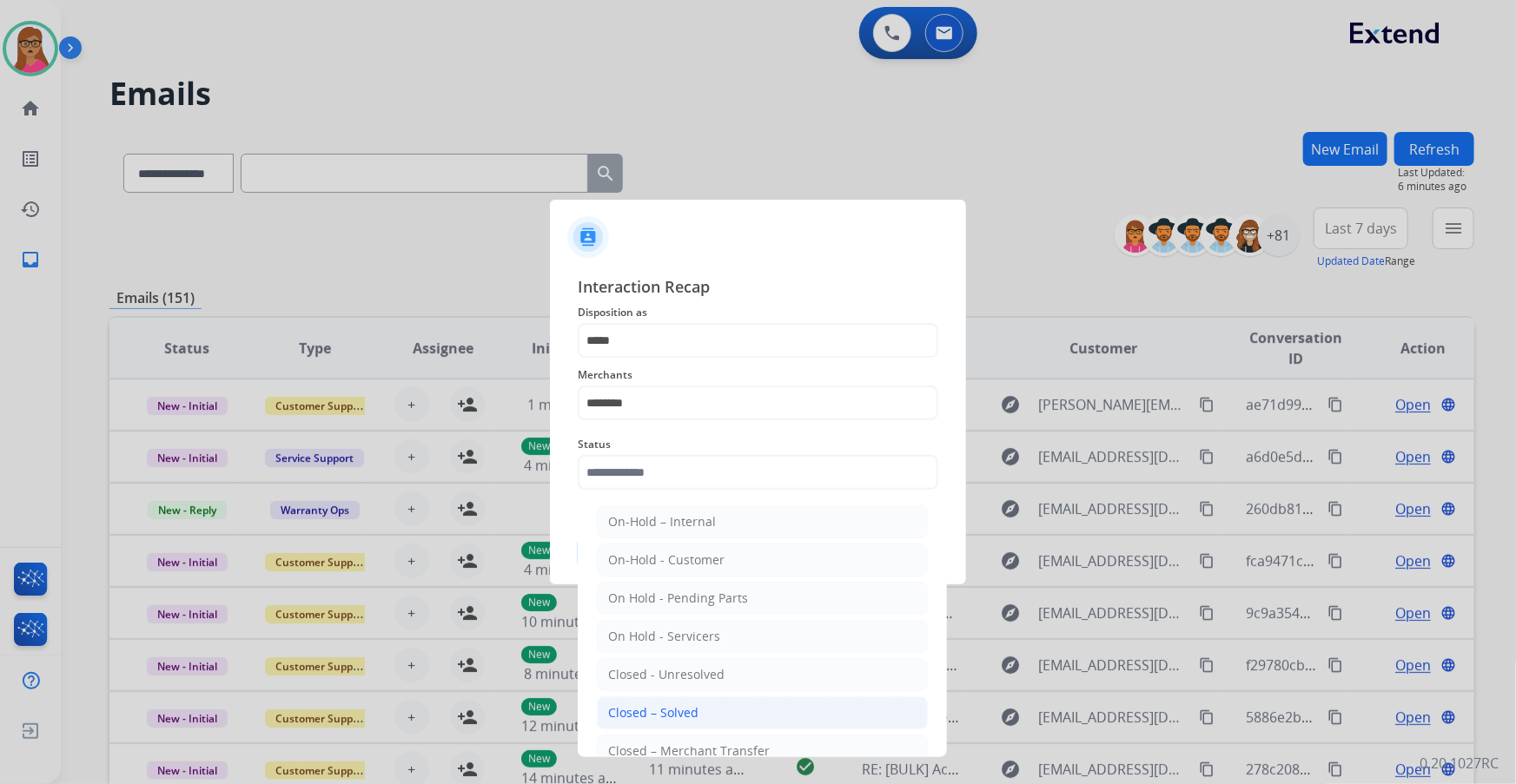
click at [673, 712] on div "Closed – Solved" at bounding box center [653, 712] width 90 height 17
type input "**********"
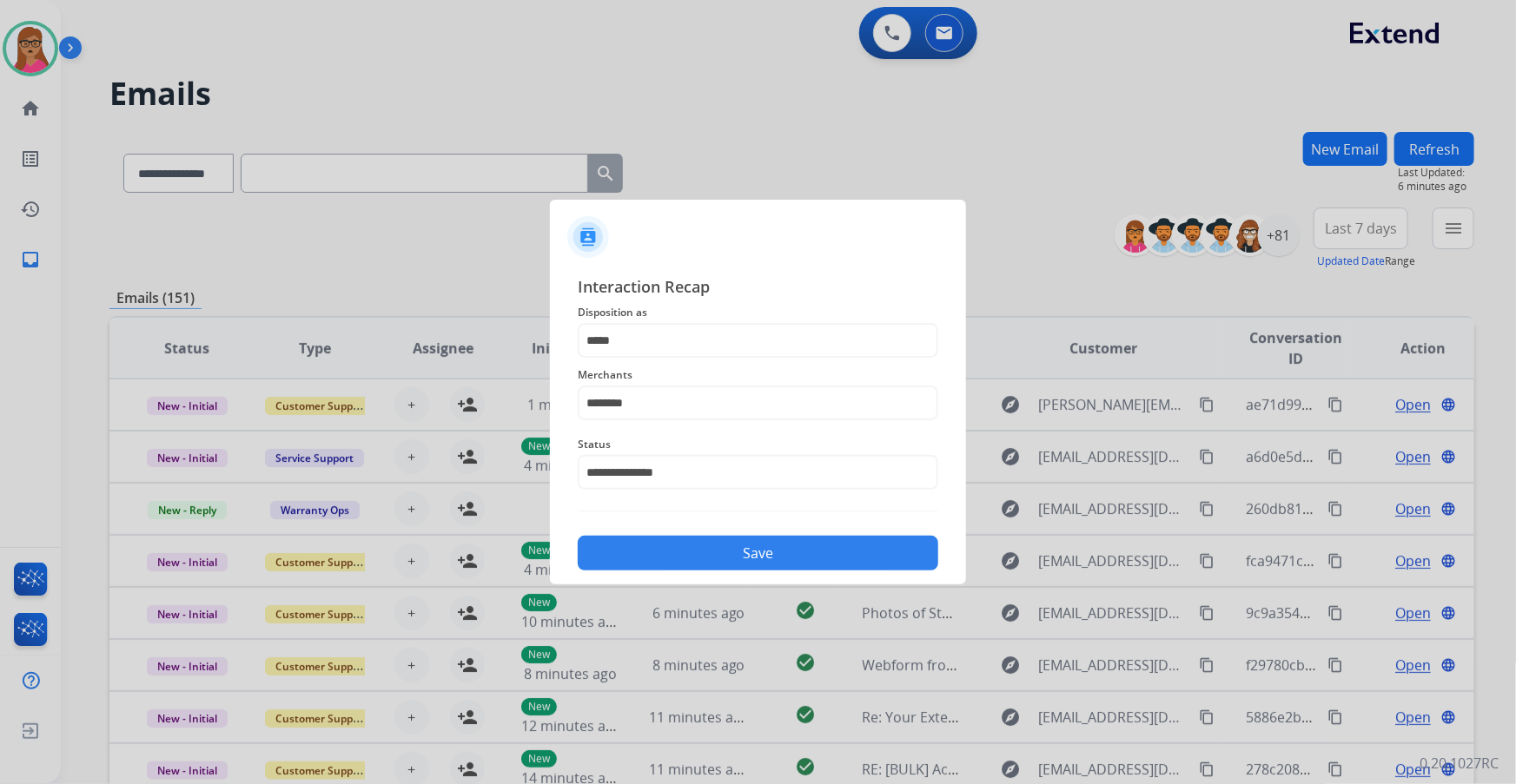
click at [757, 548] on button "Save" at bounding box center [757, 552] width 361 height 35
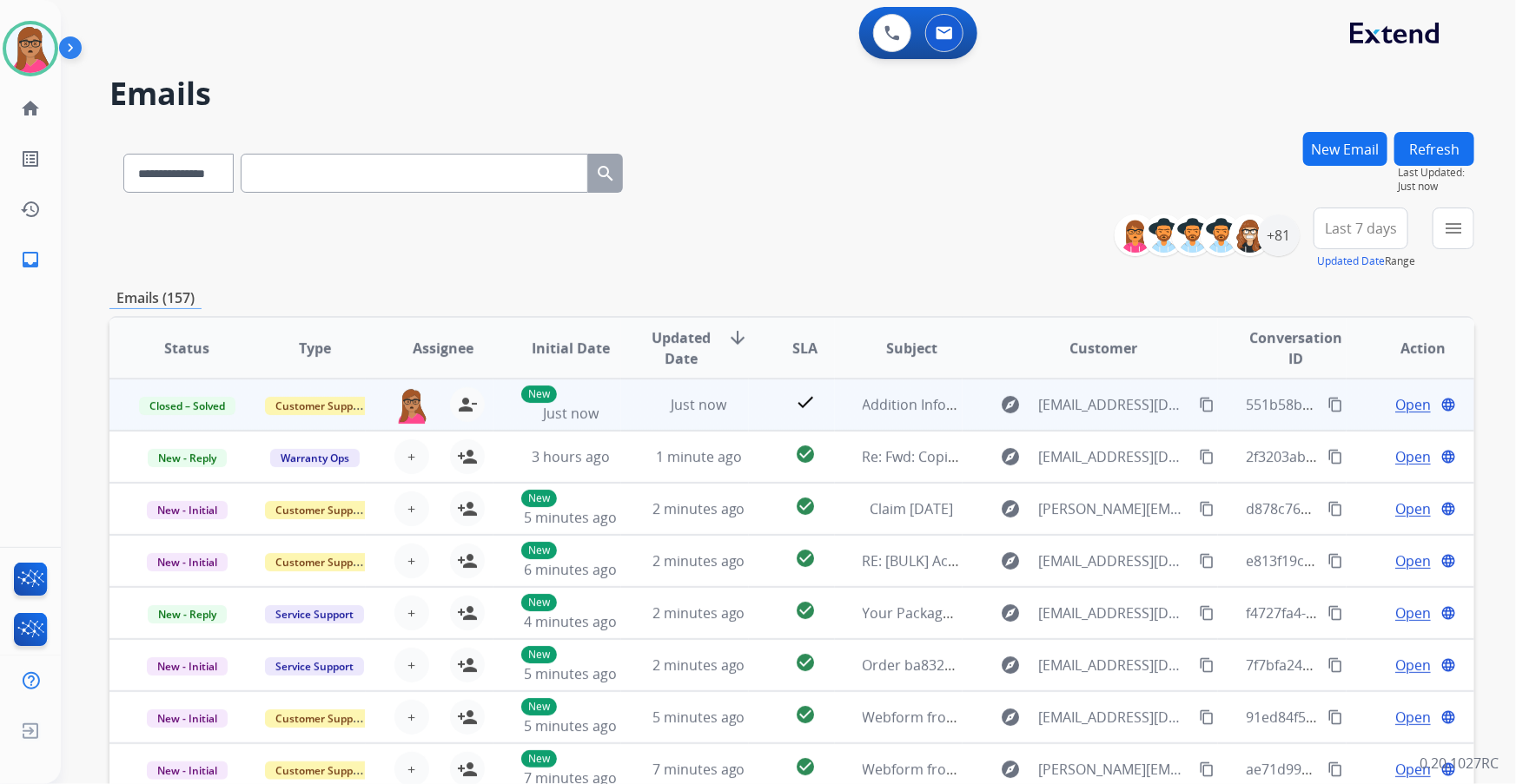
click at [1328, 404] on mat-icon "content_copy" at bounding box center [1335, 405] width 16 height 16
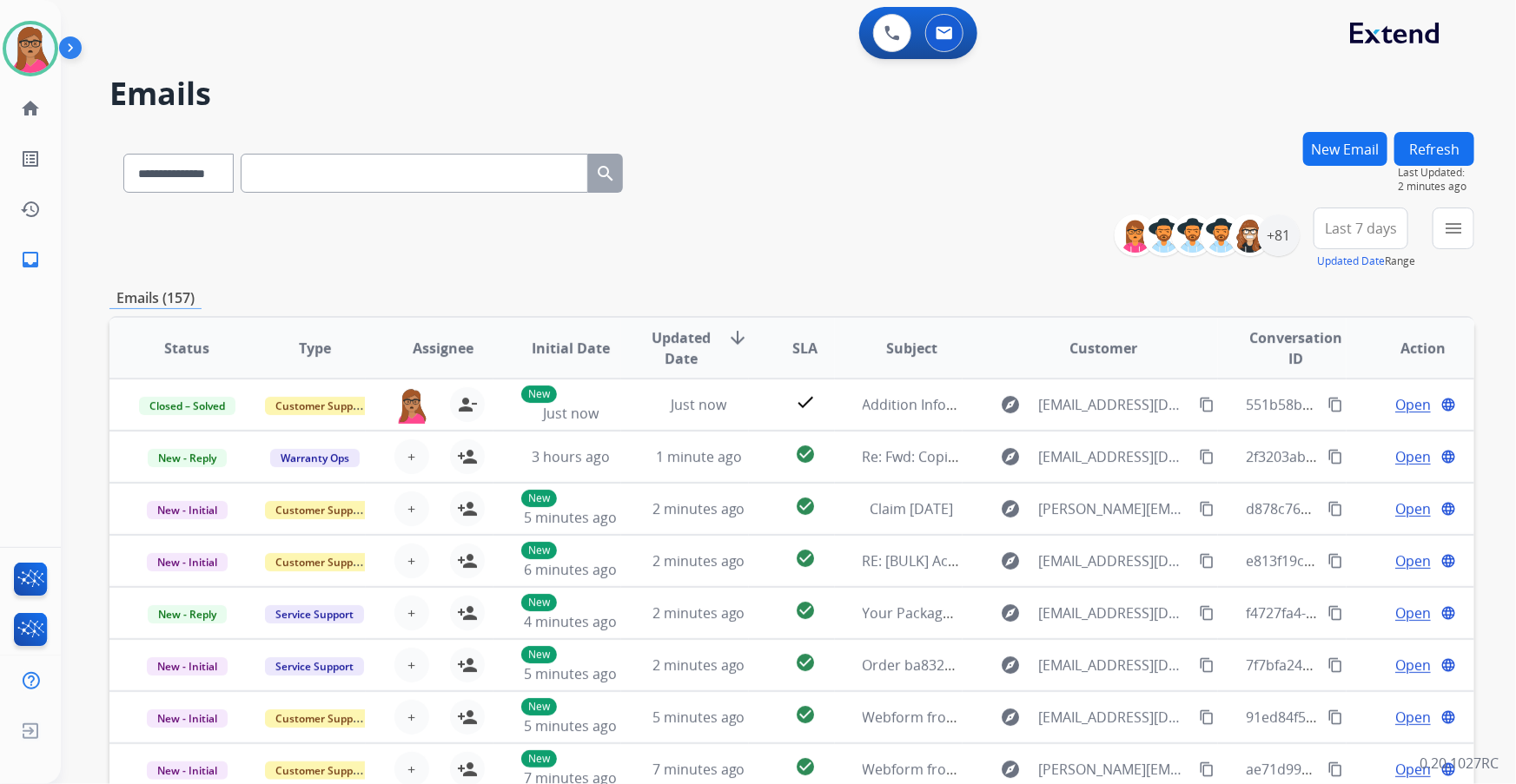
scroll to position [1, 0]
click at [1358, 230] on span "Last 7 days" at bounding box center [1361, 228] width 72 height 7
click at [1340, 433] on div "Last 90 days" at bounding box center [1355, 440] width 96 height 26
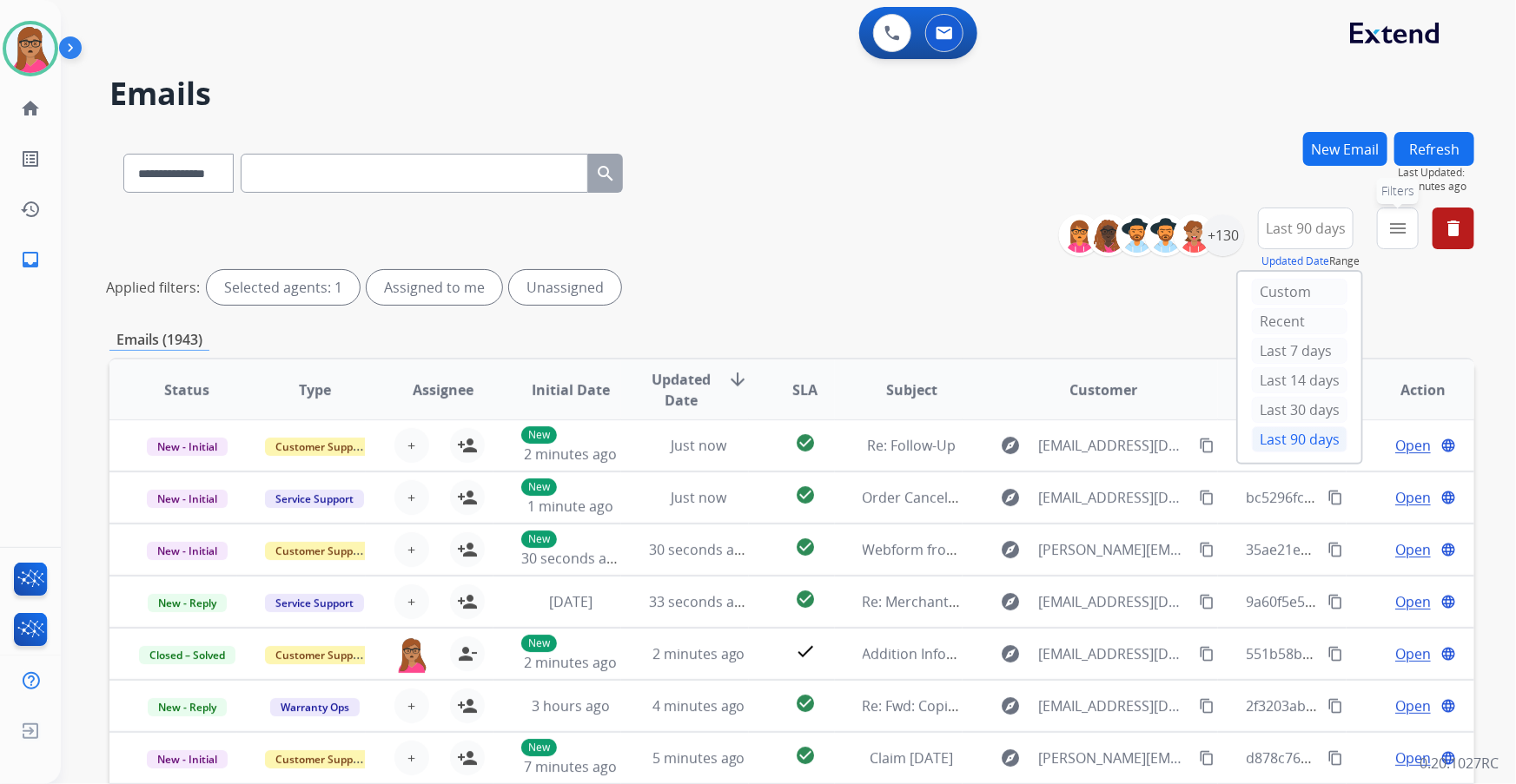
click at [1408, 235] on button "menu Filters" at bounding box center [1398, 228] width 42 height 42
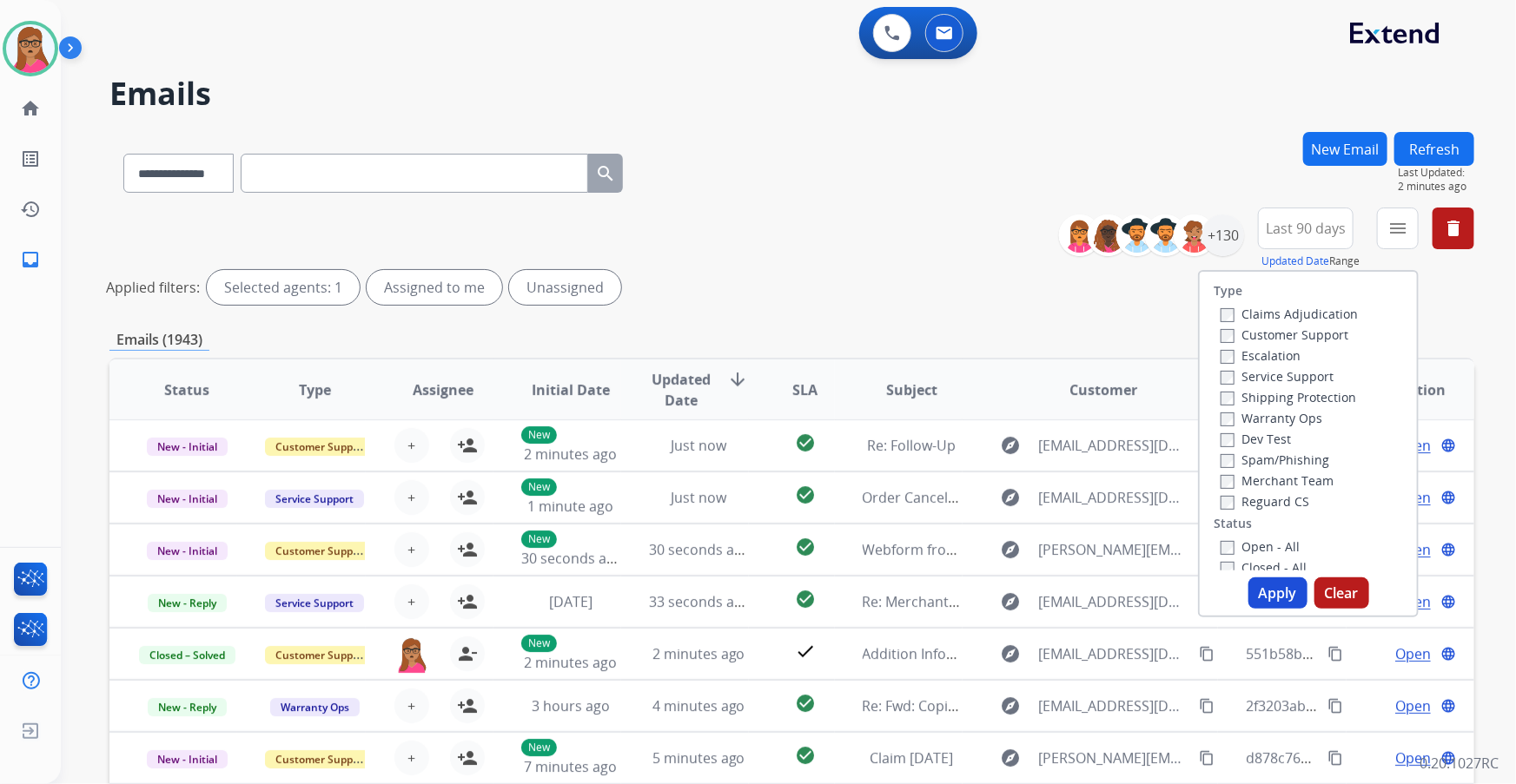
click at [1326, 334] on label "Customer Support" at bounding box center [1284, 334] width 128 height 16
click at [1306, 398] on label "Shipping Protection" at bounding box center [1288, 396] width 135 height 16
click at [1267, 496] on label "Reguard CS" at bounding box center [1265, 500] width 89 height 16
click at [1268, 547] on label "Open - All" at bounding box center [1260, 546] width 79 height 16
click at [1280, 603] on button "Apply" at bounding box center [1278, 592] width 59 height 31
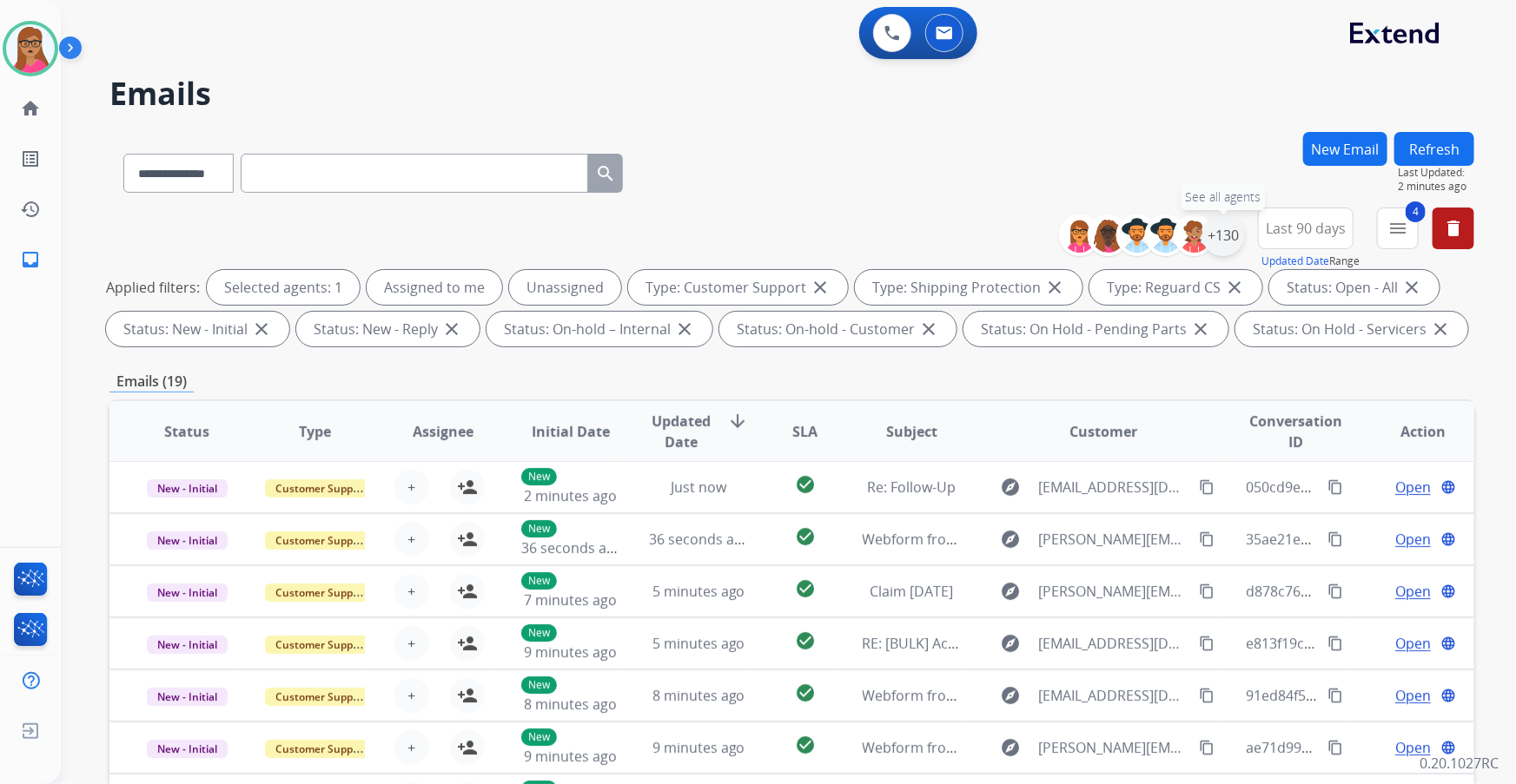
click at [1234, 237] on div "+130" at bounding box center [1223, 235] width 42 height 42
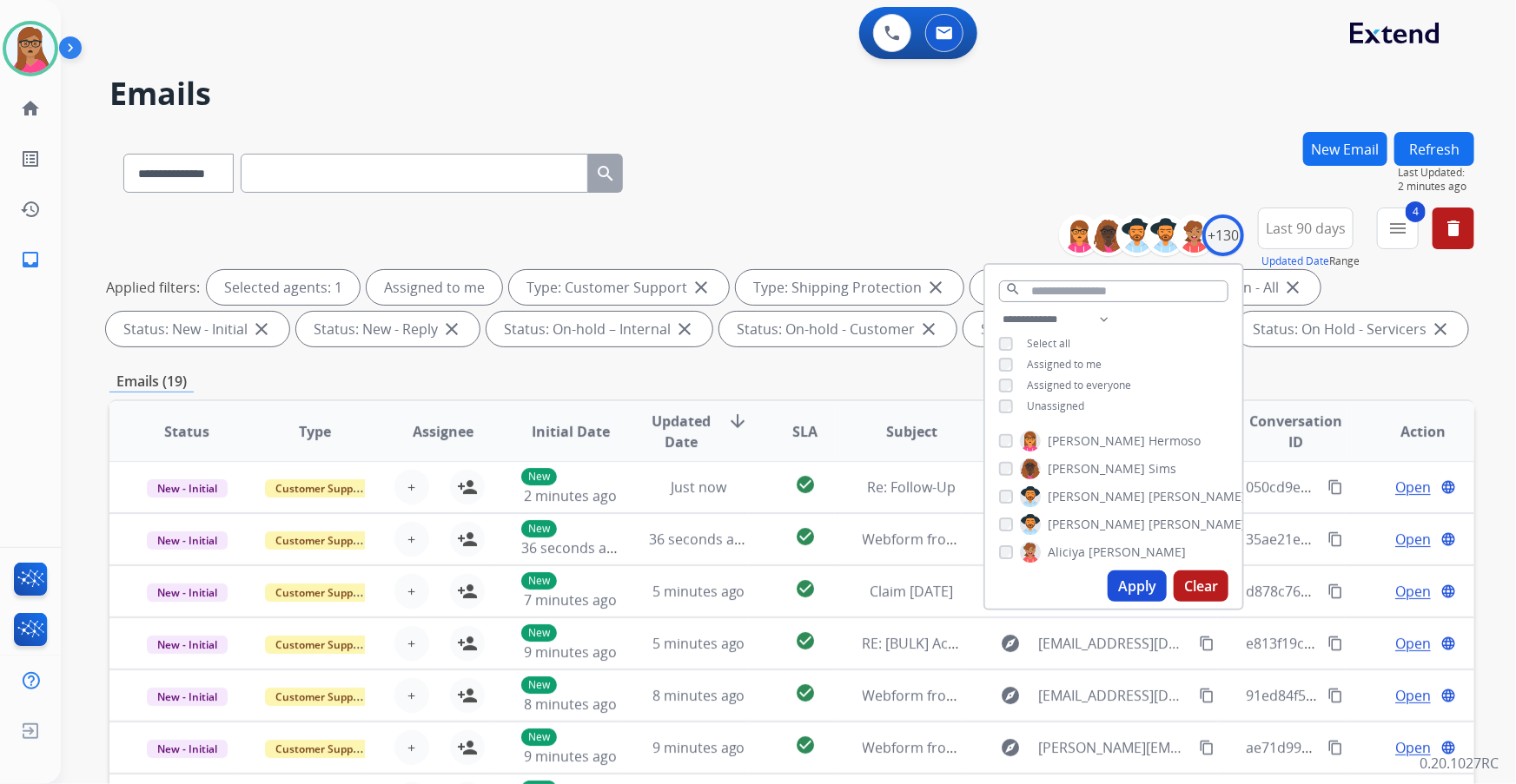
click at [1135, 581] on button "Apply" at bounding box center [1137, 585] width 59 height 31
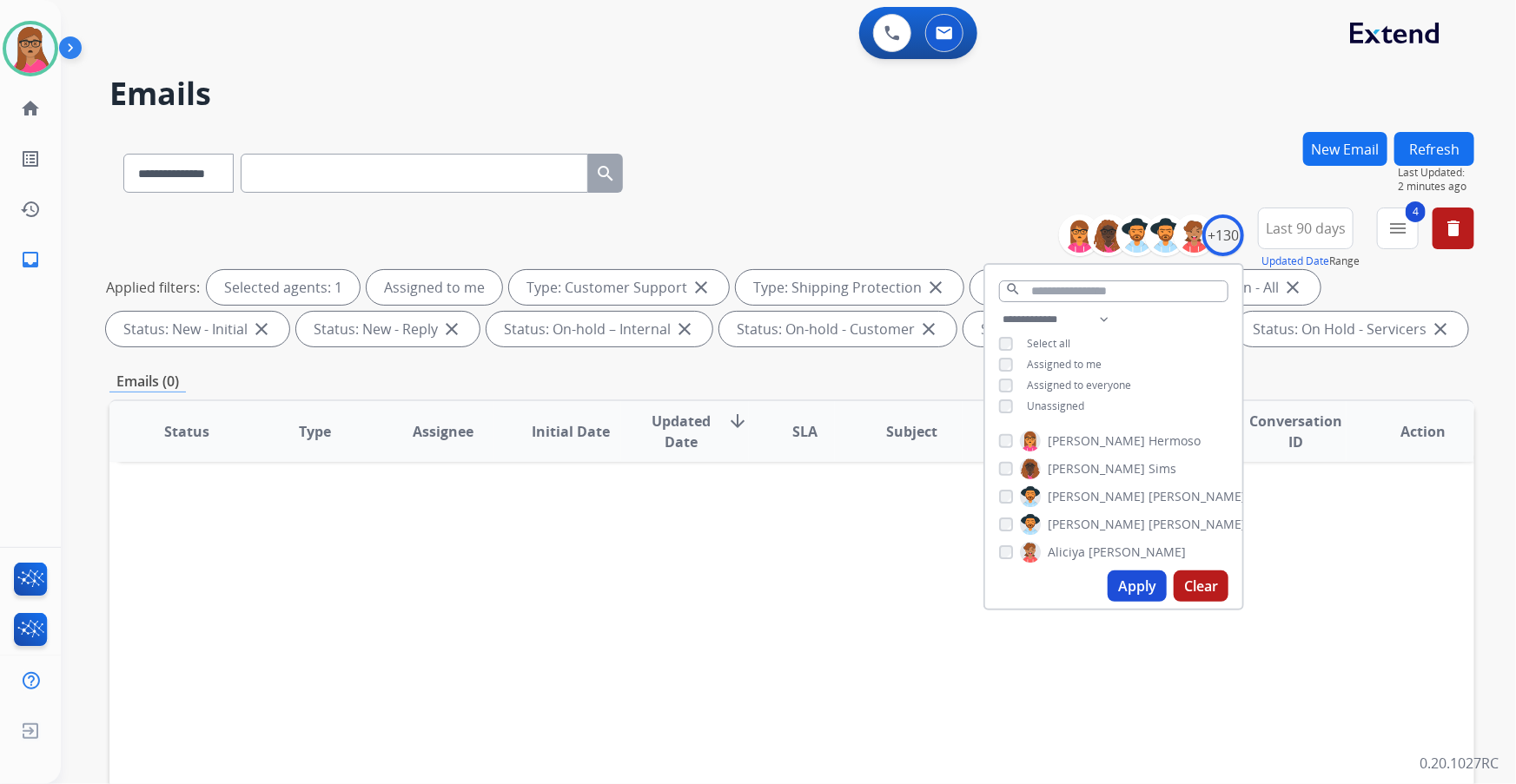
scroll to position [0, 0]
click at [1124, 586] on button "Apply" at bounding box center [1137, 585] width 59 height 31
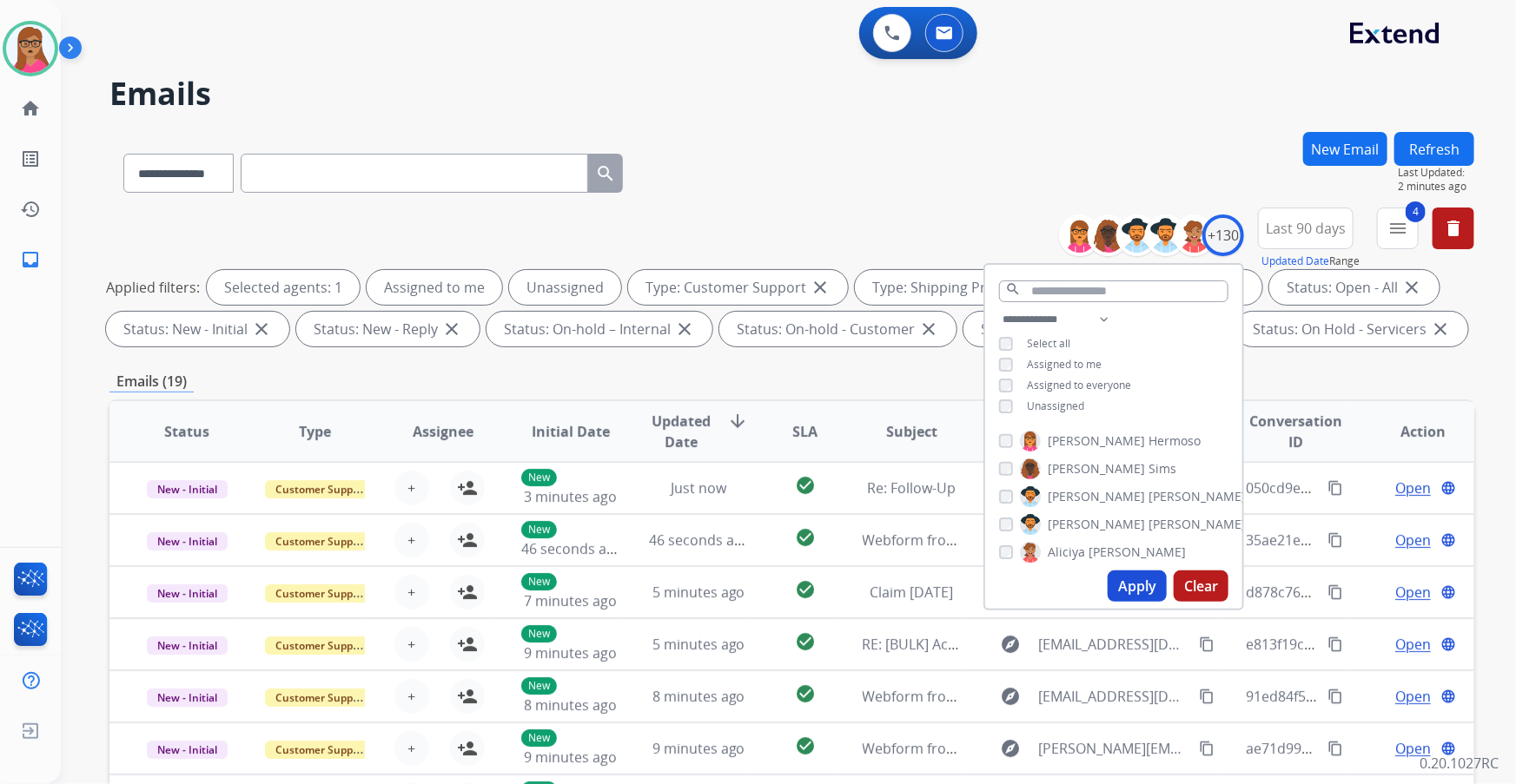
click at [839, 379] on div "Emails (19)" at bounding box center [792, 381] width 1365 height 22
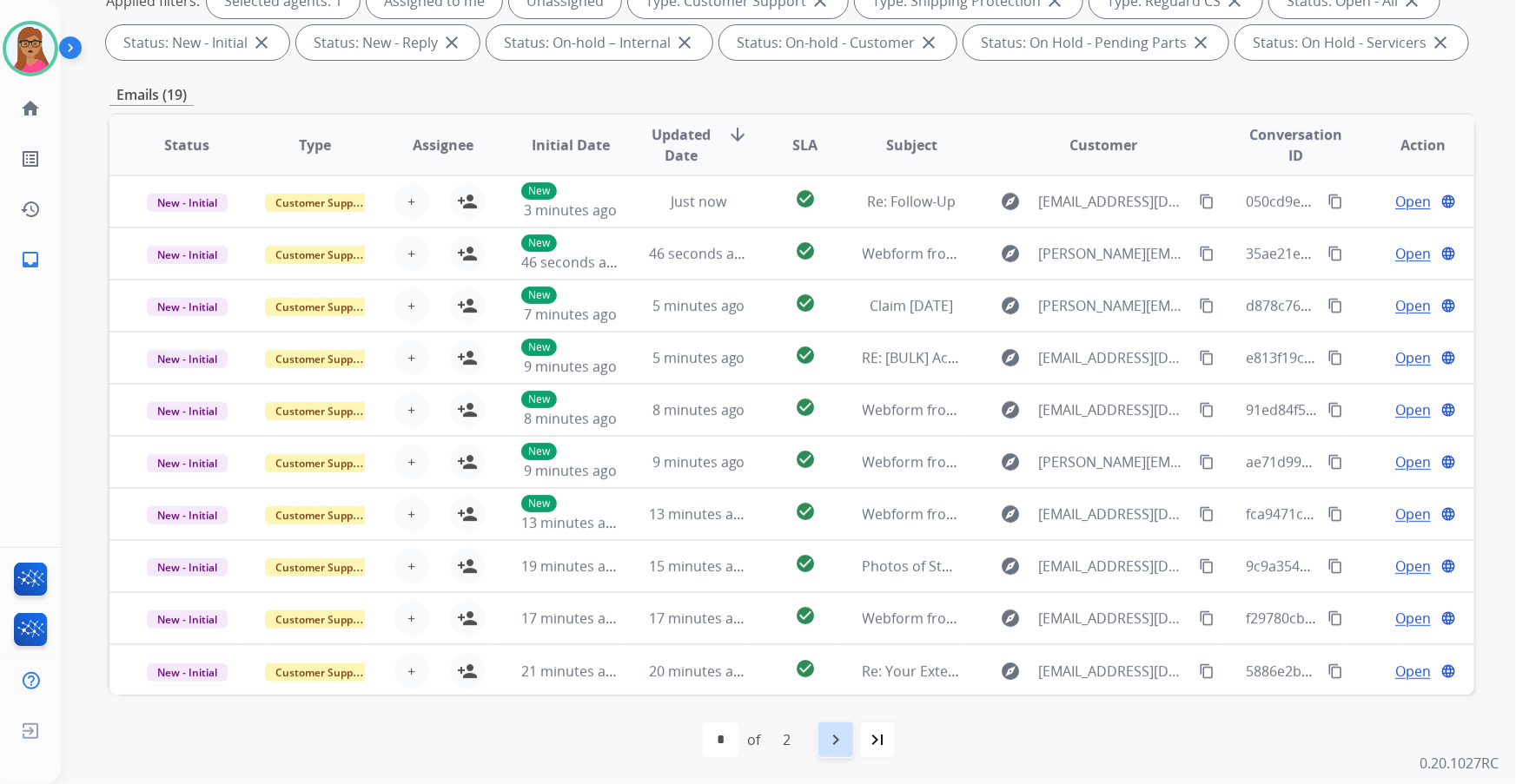
click at [835, 737] on mat-icon "navigate_next" at bounding box center [836, 740] width 21 height 21
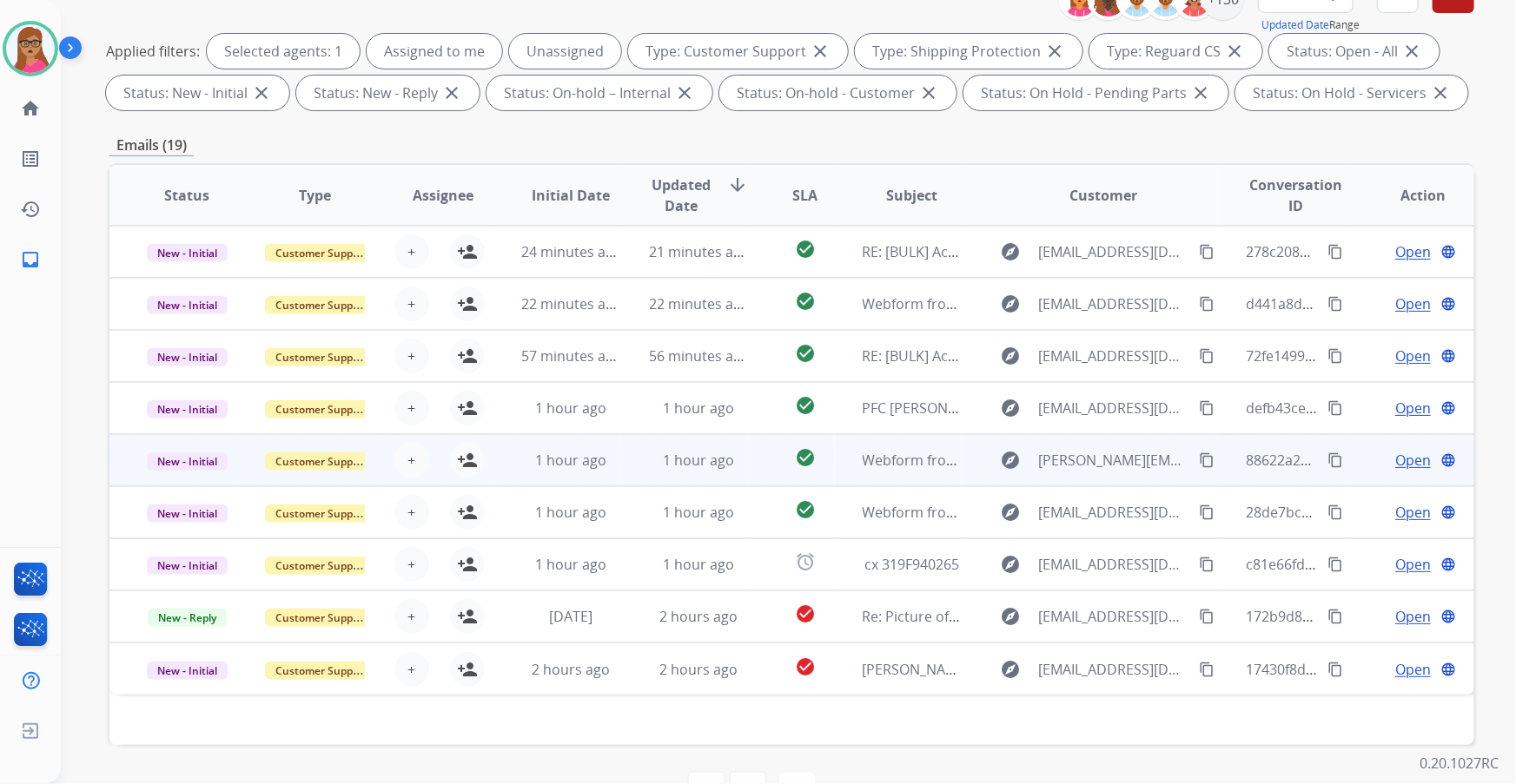
scroll to position [287, 0]
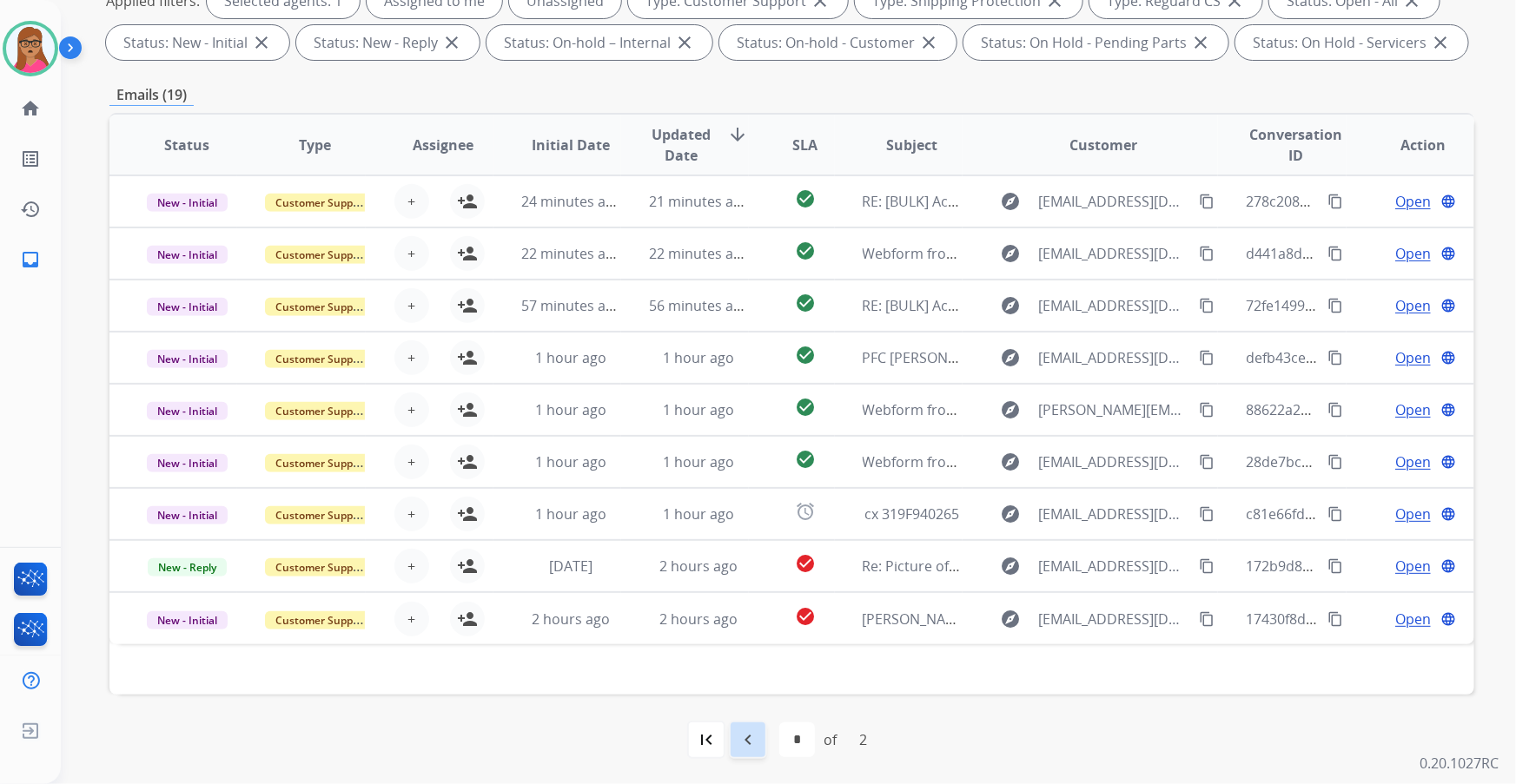
click at [737, 740] on mat-icon "navigate_before" at bounding box center [748, 740] width 21 height 21
select select "*"
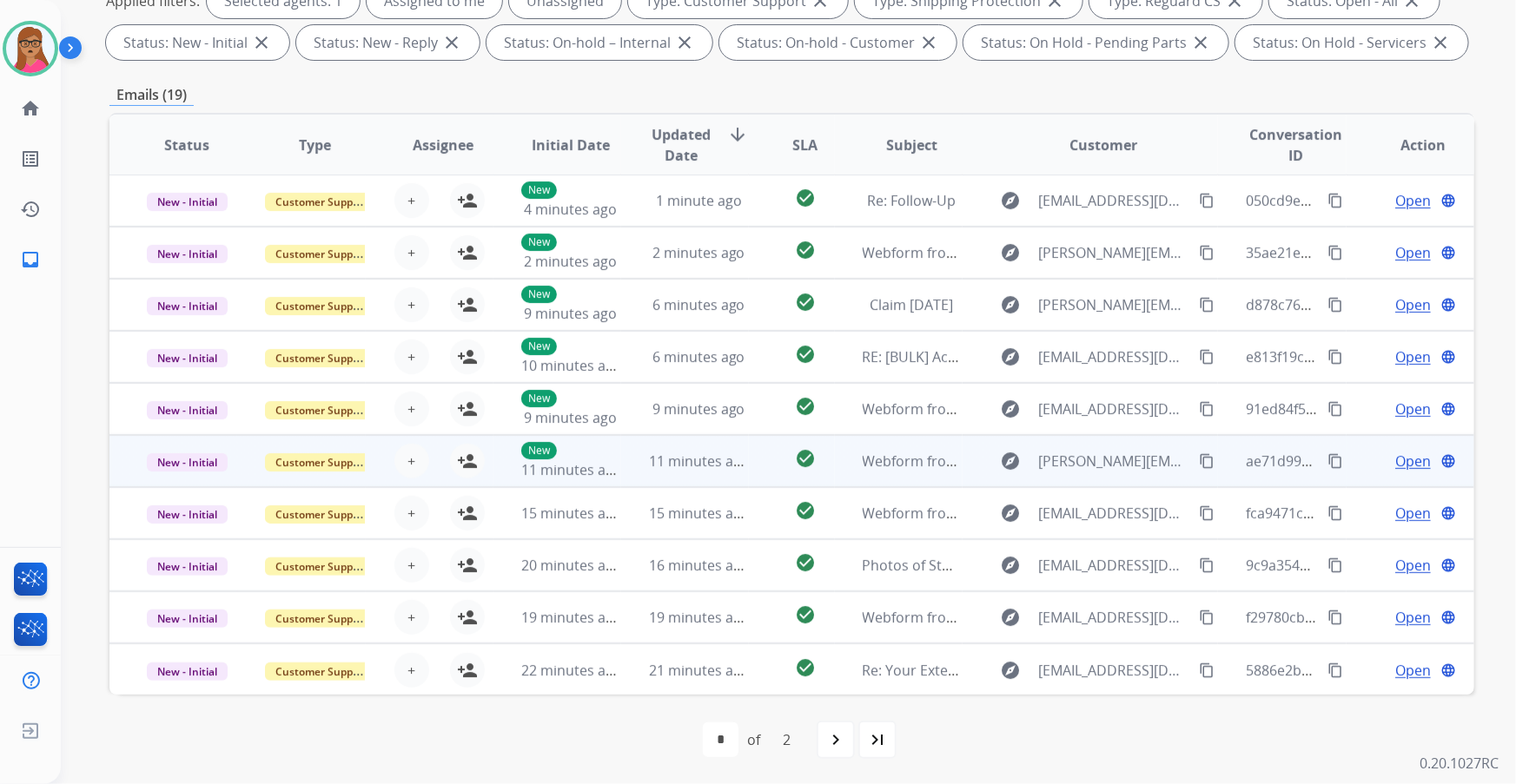
scroll to position [0, 0]
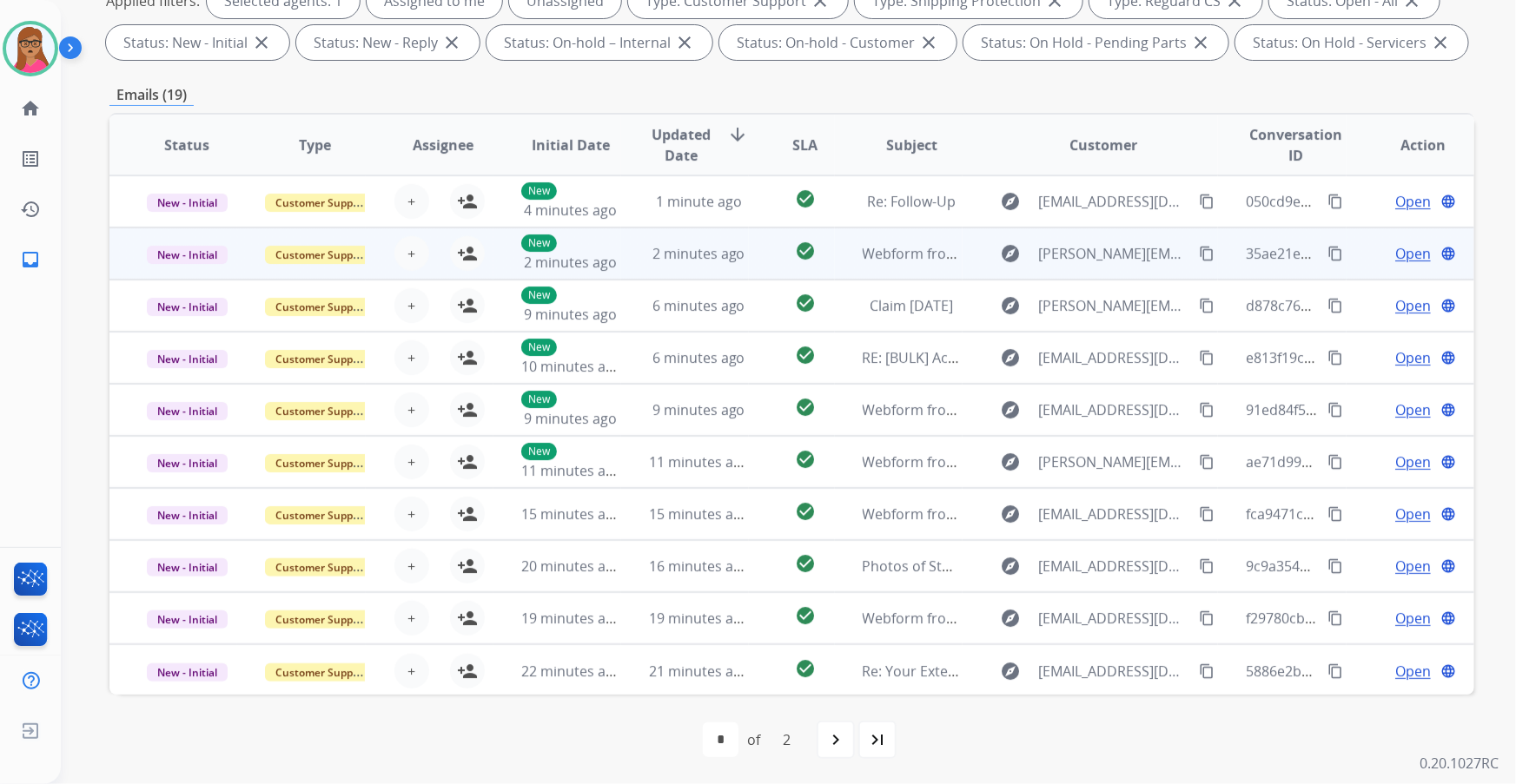
click at [186, 228] on td "New - Initial" at bounding box center [173, 253] width 128 height 52
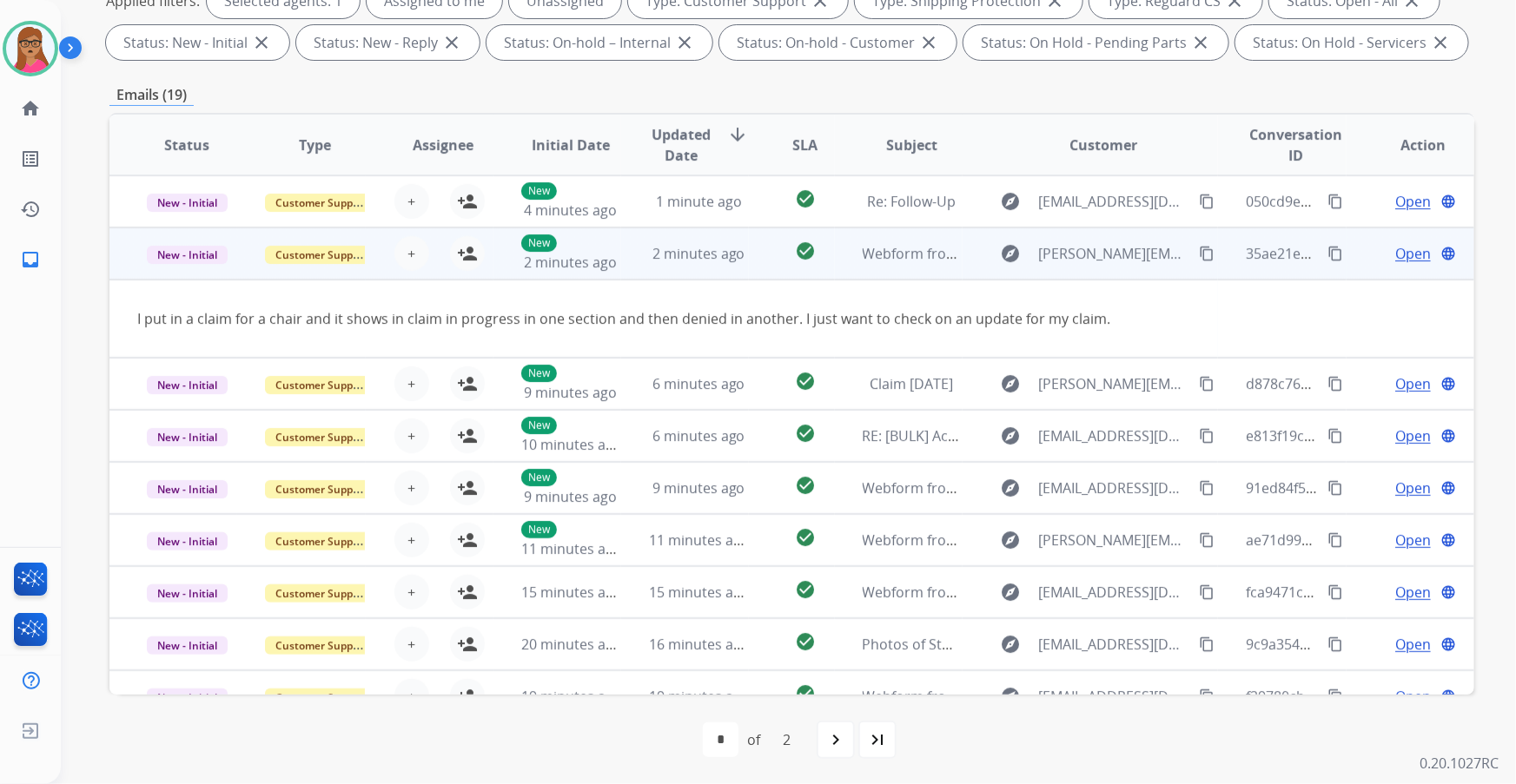
click at [164, 266] on td "New - Initial" at bounding box center [173, 253] width 128 height 52
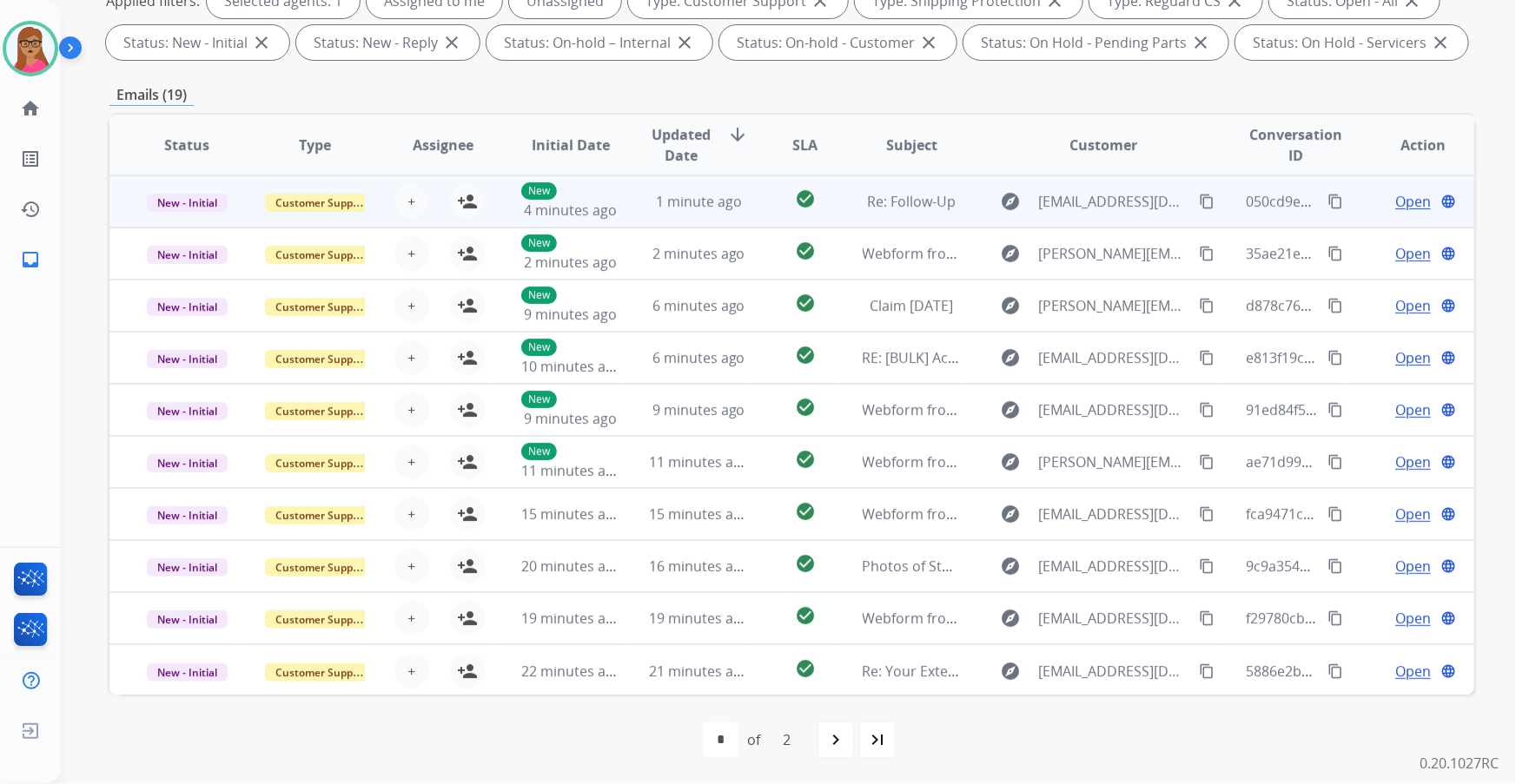
click at [196, 223] on td "New - Initial" at bounding box center [173, 200] width 128 height 52
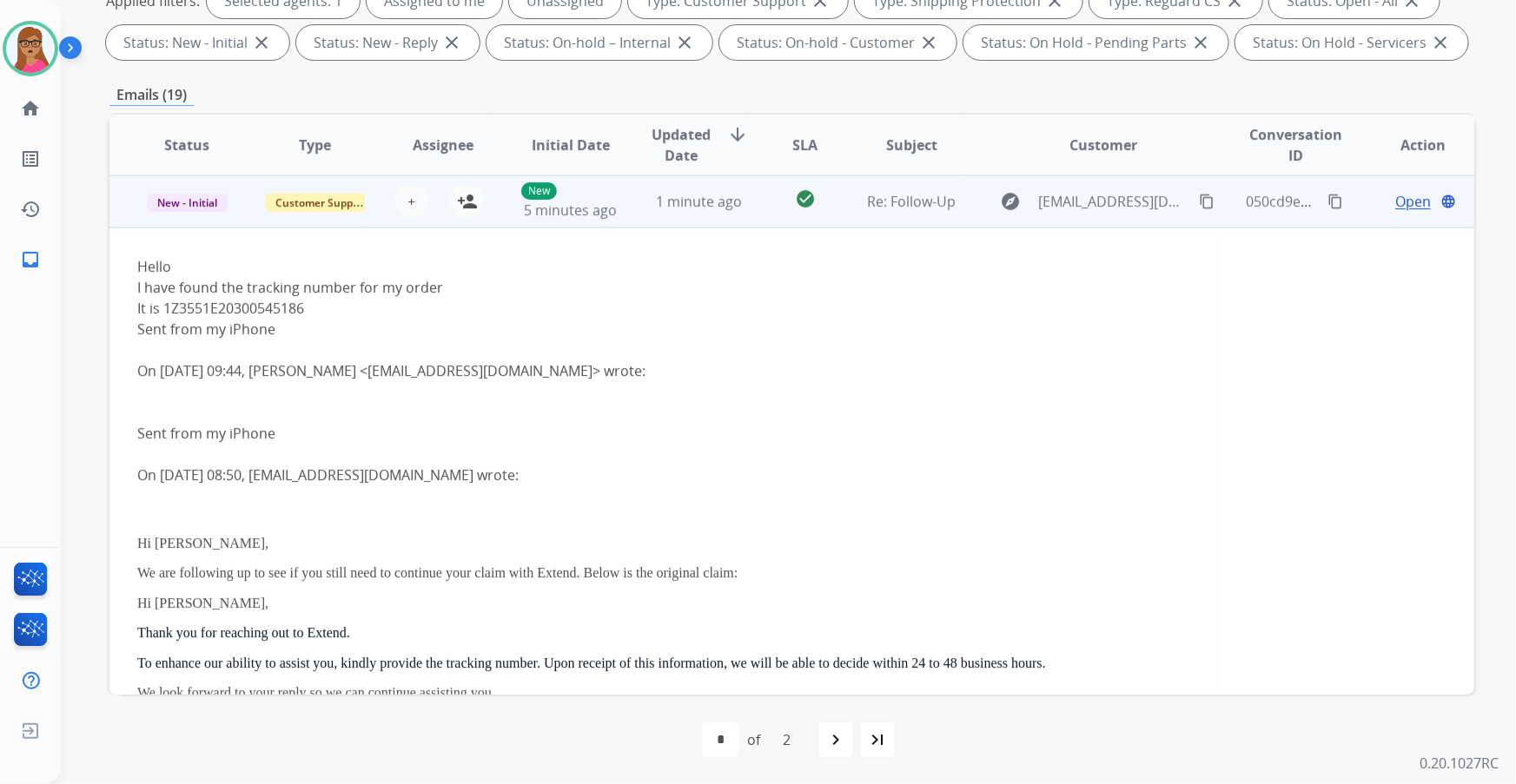
click at [196, 222] on td "New - Initial" at bounding box center [173, 200] width 128 height 52
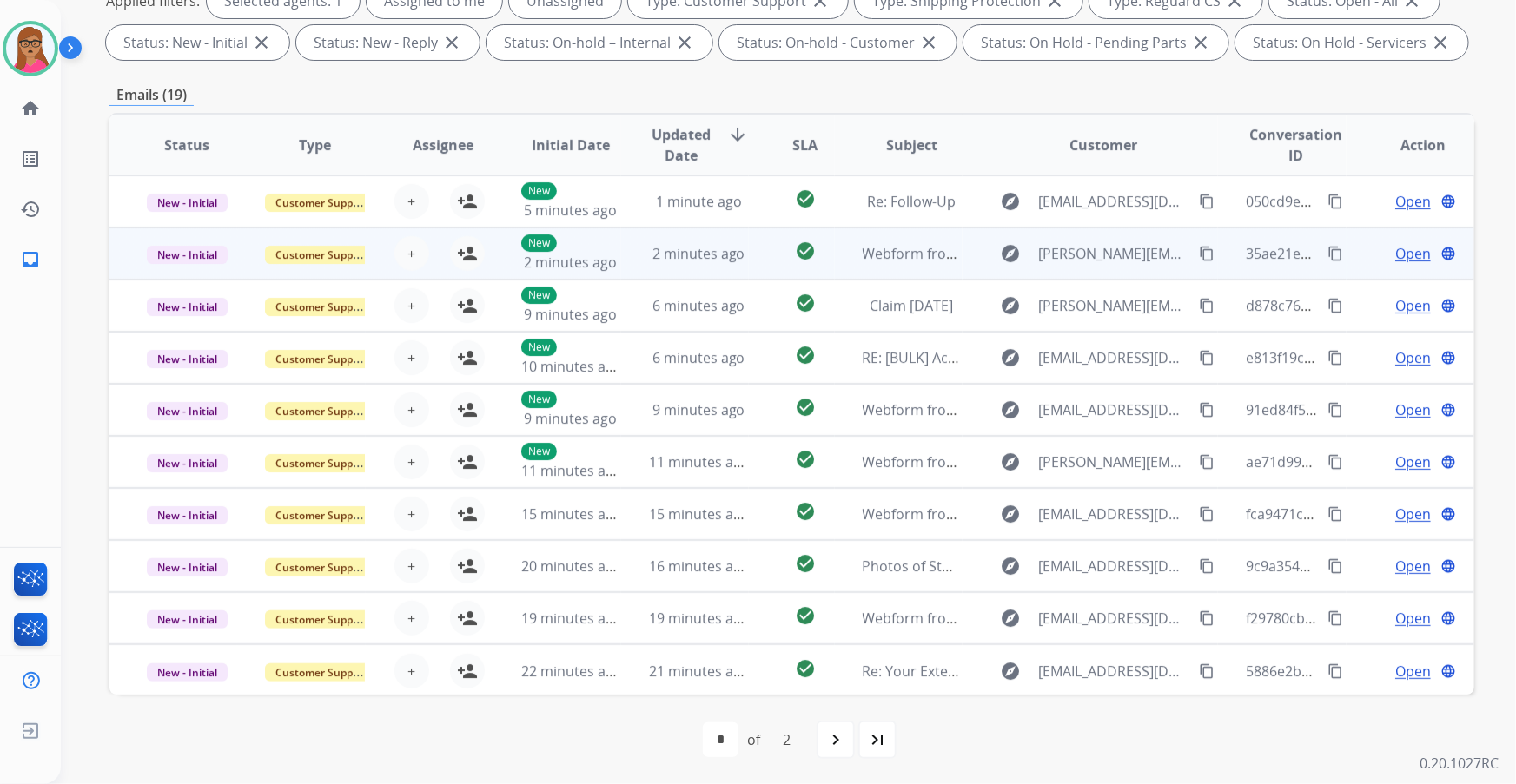
click at [183, 270] on td "New - Initial" at bounding box center [173, 253] width 128 height 52
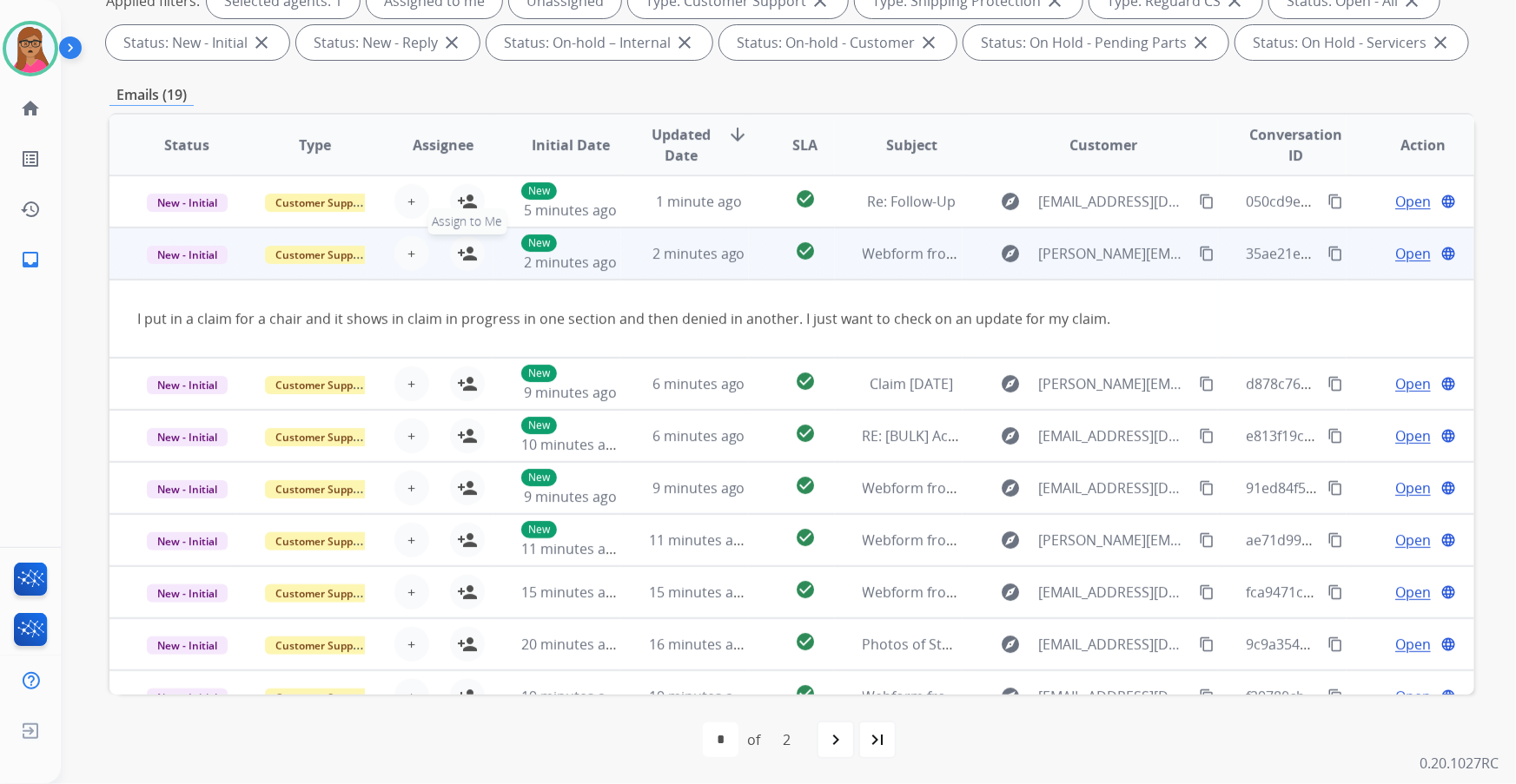
click at [463, 255] on mat-icon "person_add" at bounding box center [467, 253] width 21 height 21
click at [182, 270] on td "New - Initial" at bounding box center [173, 253] width 128 height 52
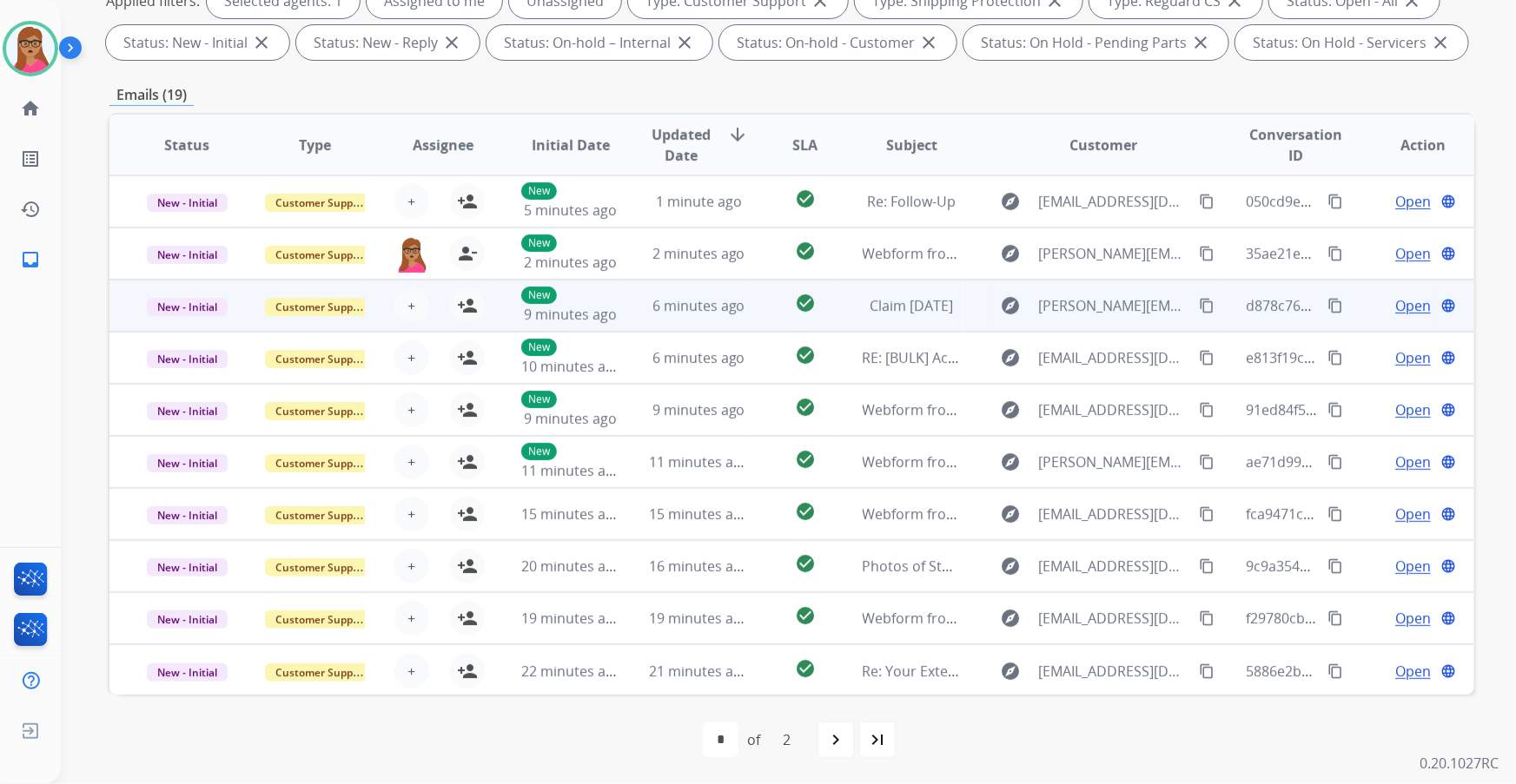
click at [175, 322] on td "New - Initial" at bounding box center [173, 305] width 128 height 52
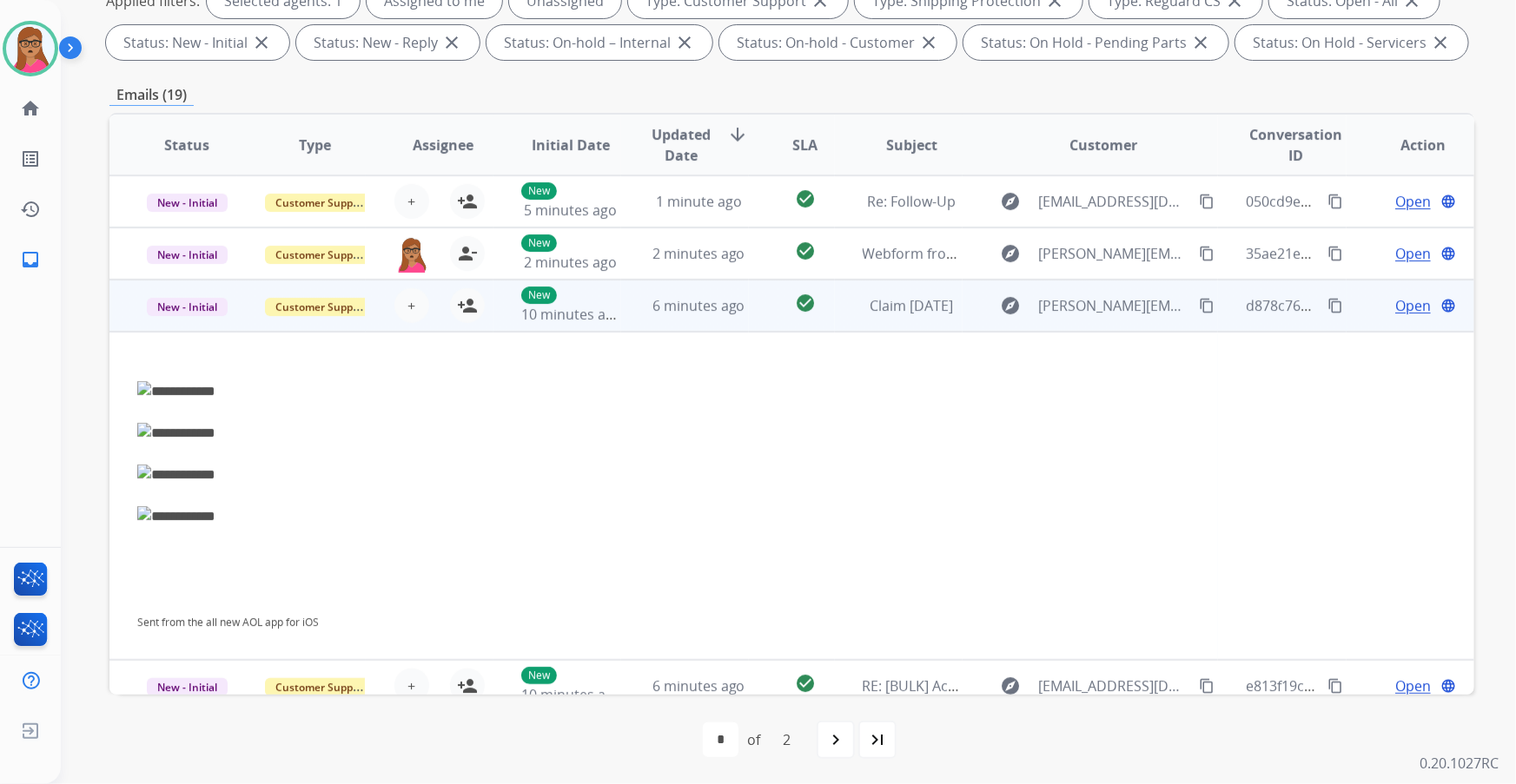
scroll to position [104, 0]
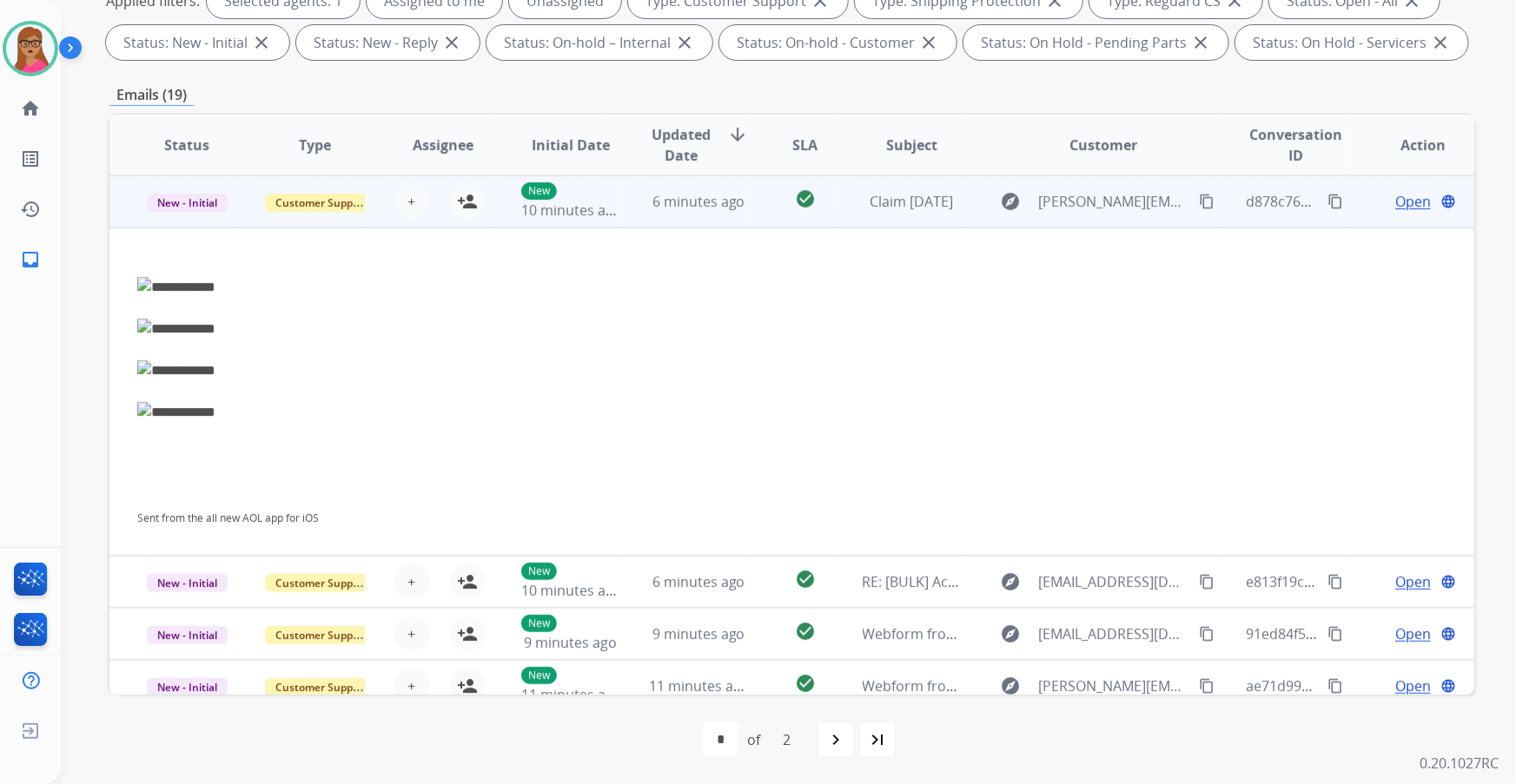
click at [193, 219] on td "New - Initial" at bounding box center [173, 200] width 128 height 52
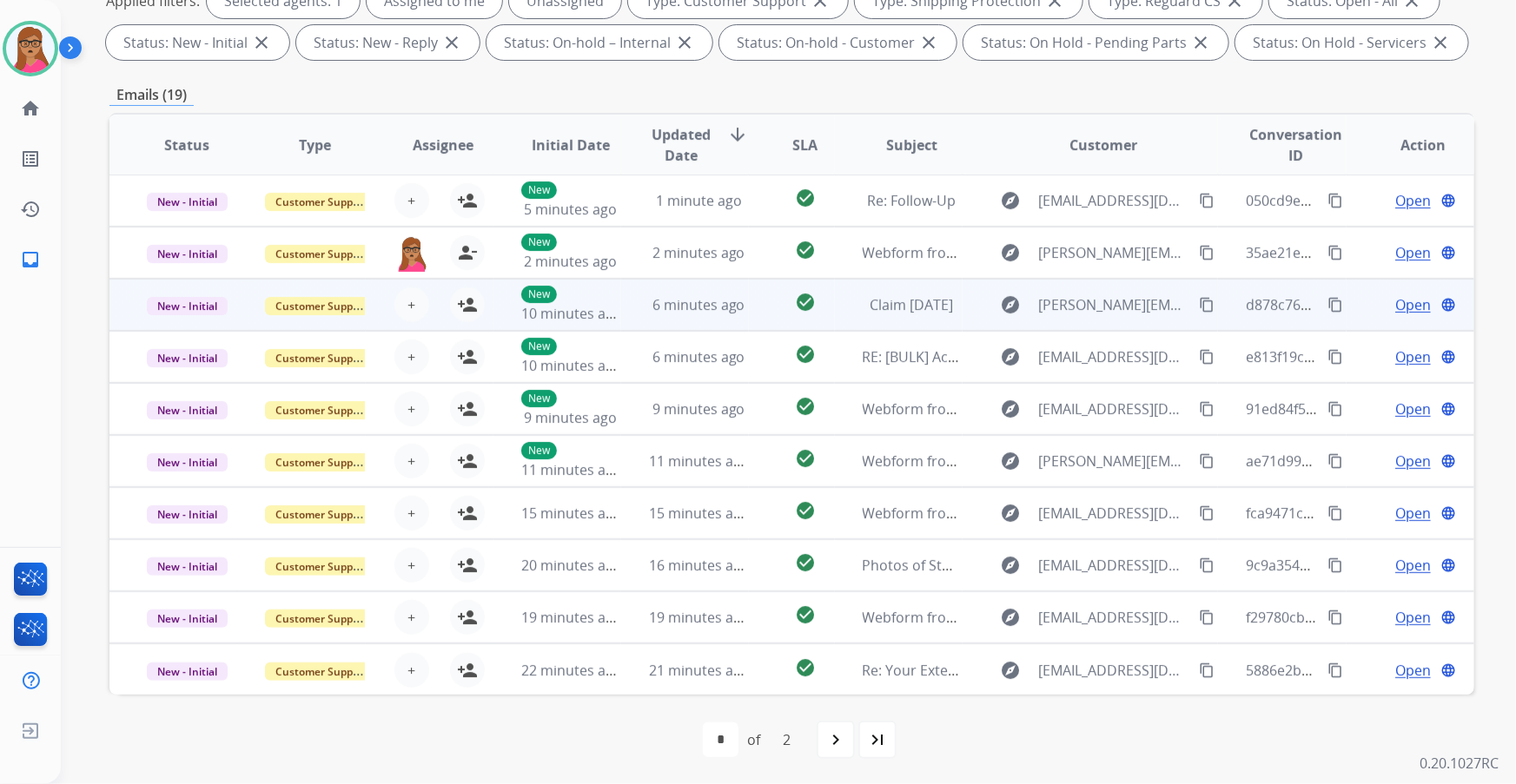
click at [173, 317] on td "New - Initial" at bounding box center [173, 305] width 128 height 52
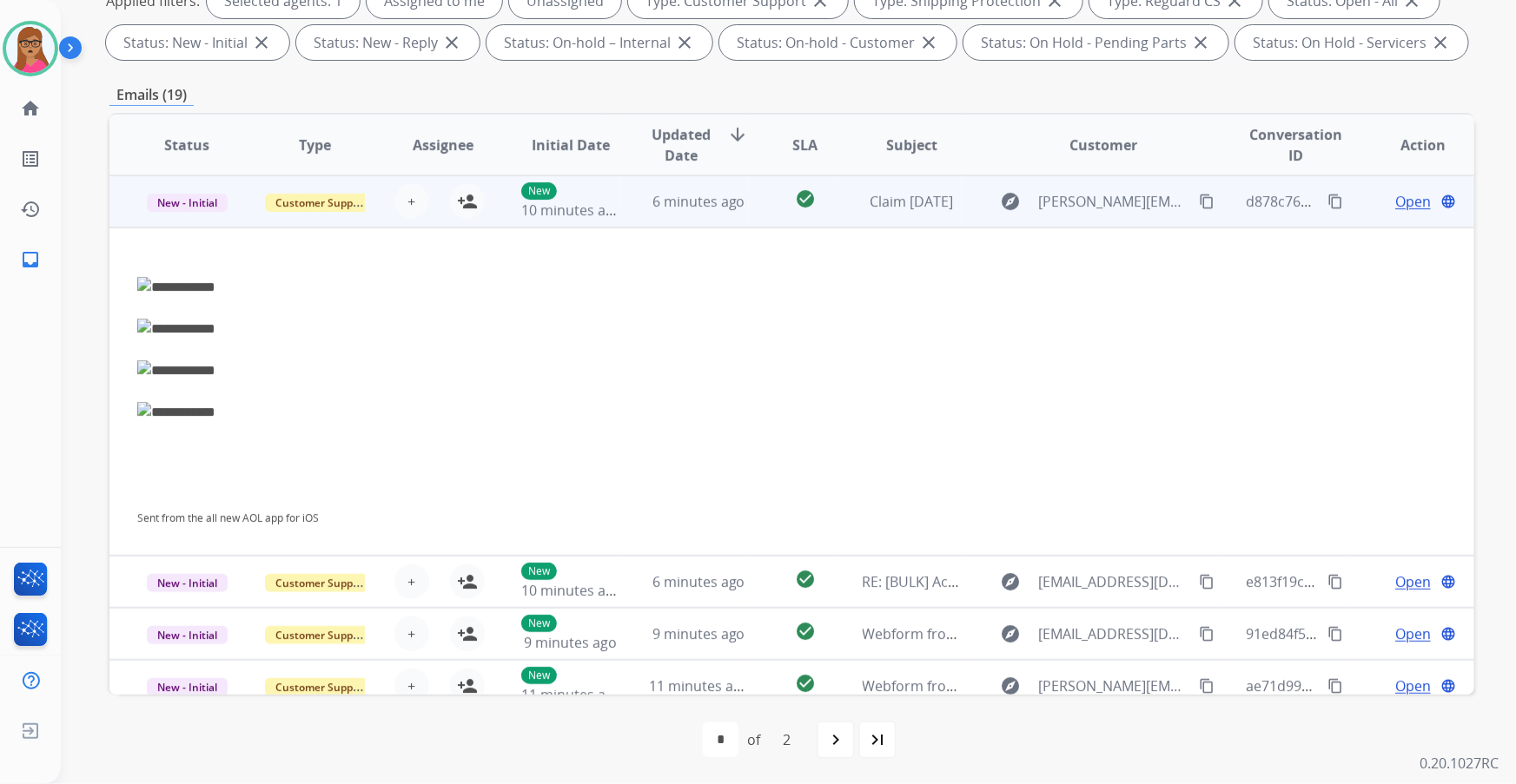
click at [188, 217] on td "New - Initial" at bounding box center [173, 200] width 128 height 52
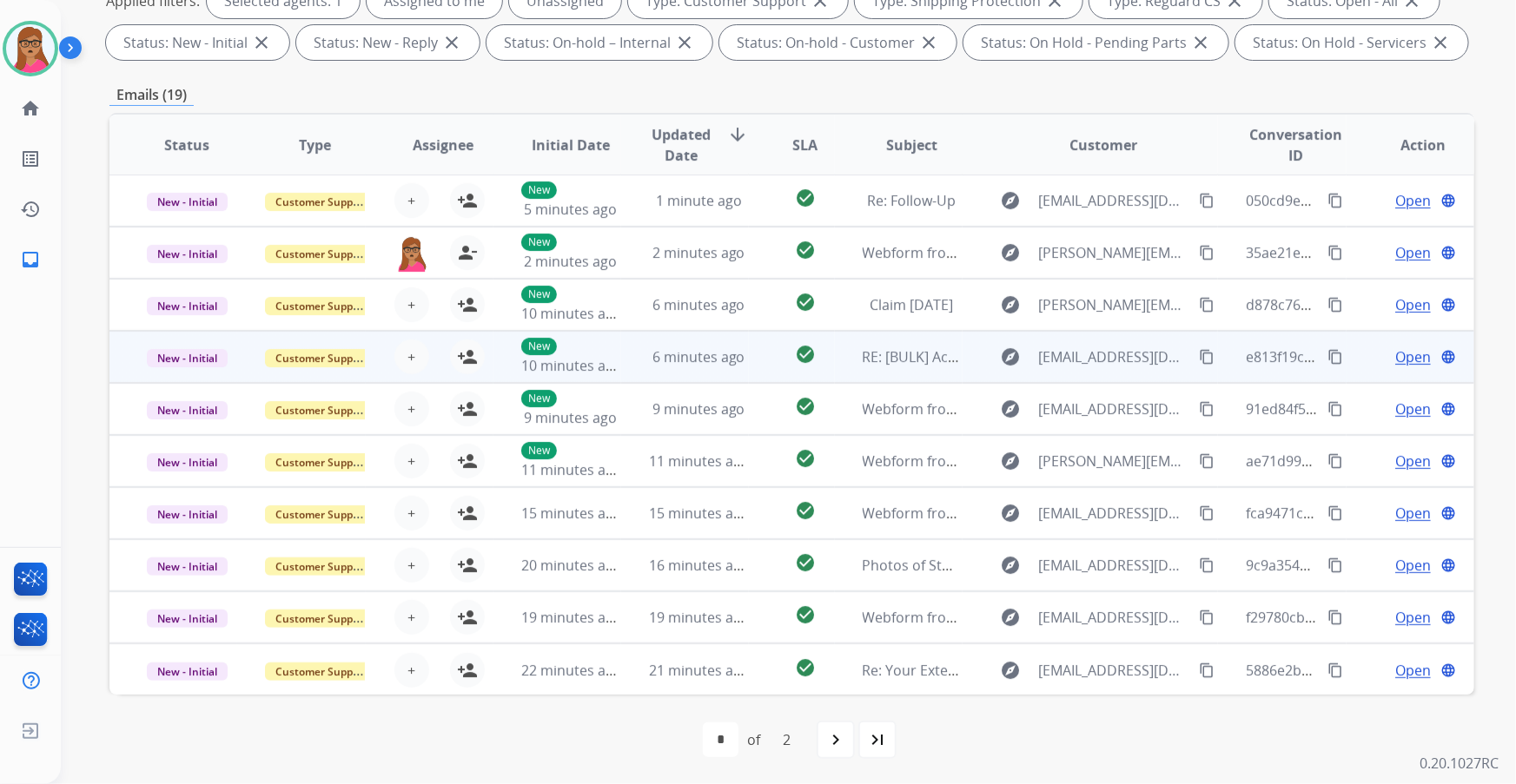
click at [176, 371] on td "New - Initial" at bounding box center [173, 357] width 128 height 52
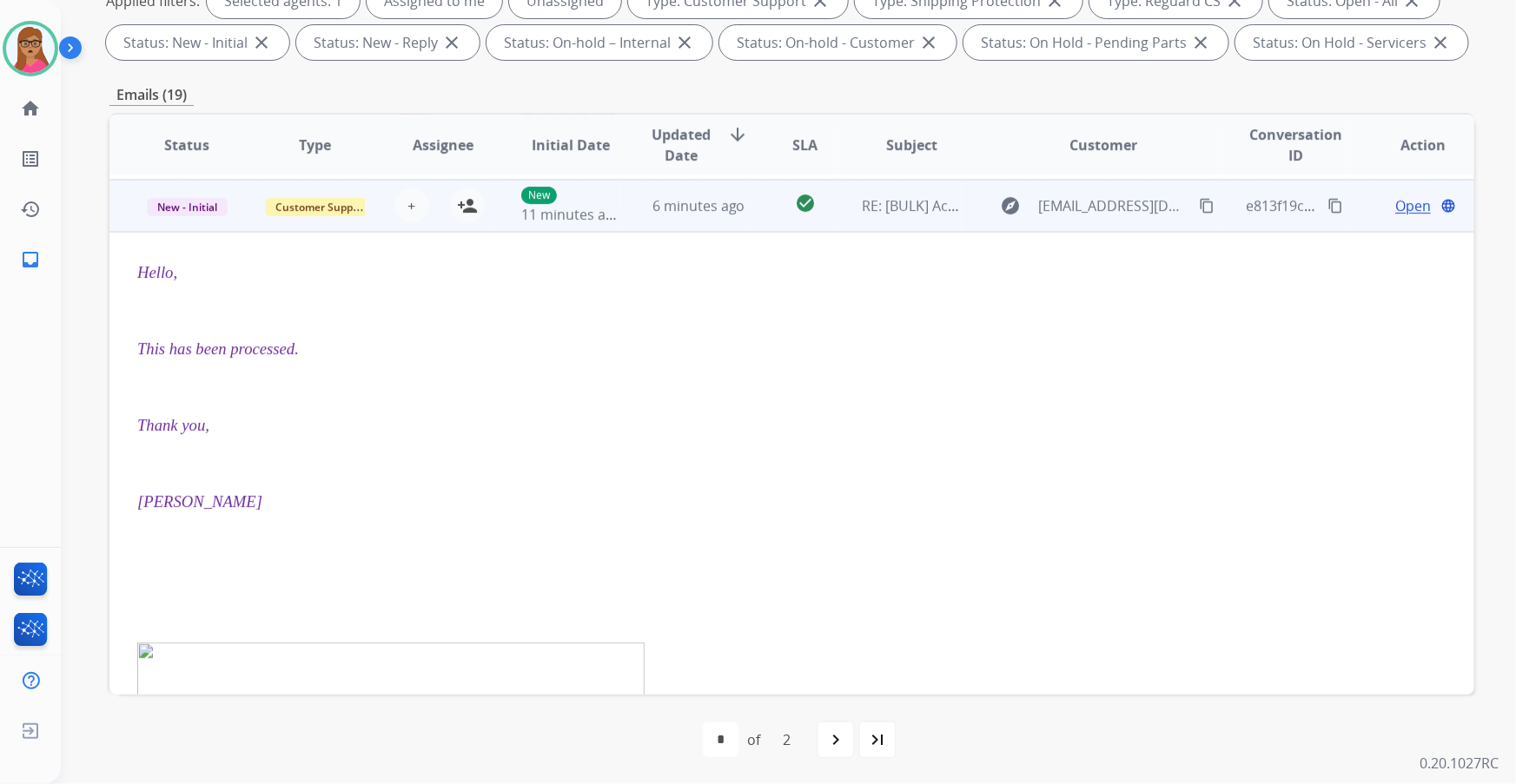
scroll to position [156, 0]
click at [185, 218] on td "New - Initial" at bounding box center [173, 200] width 128 height 52
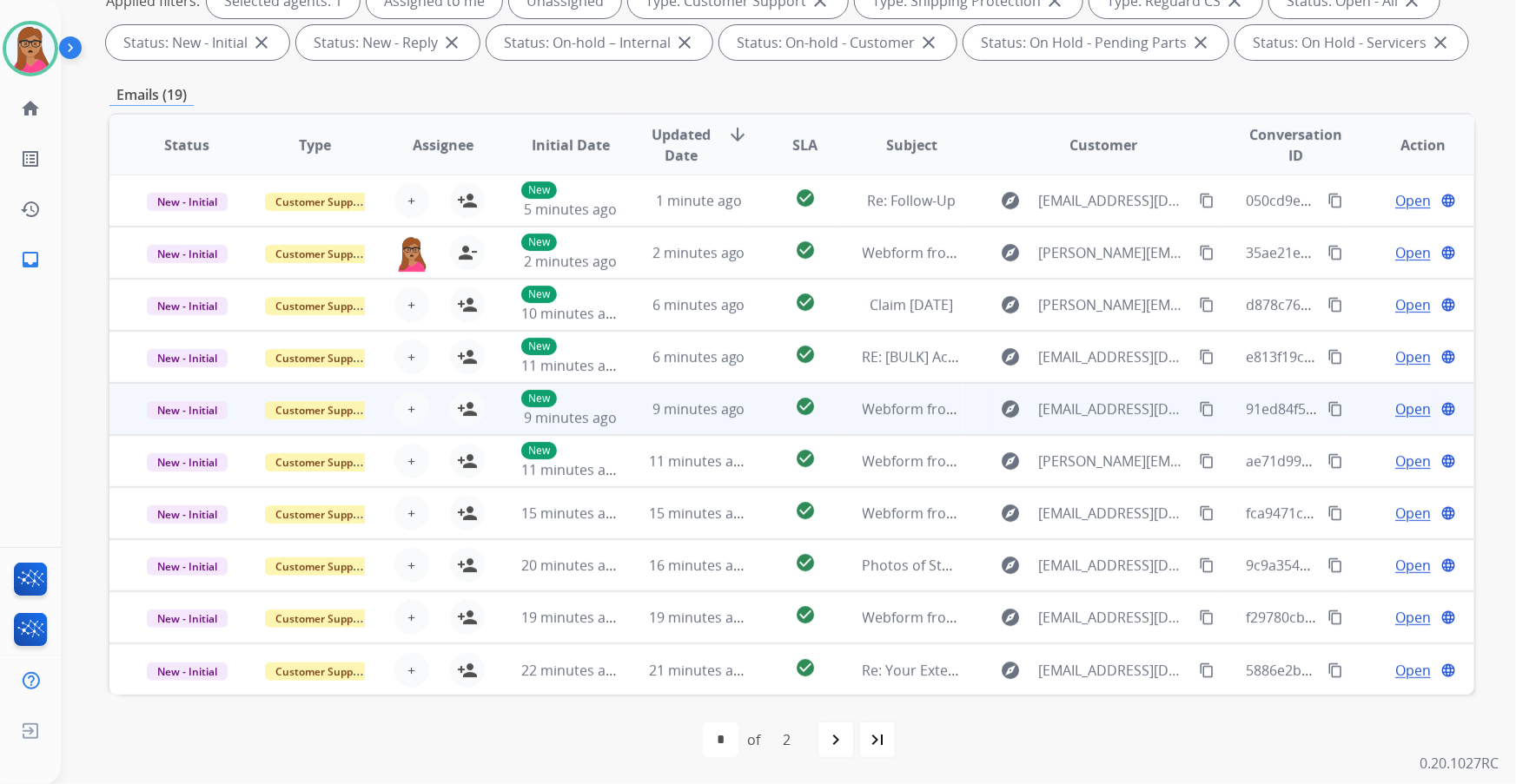
click at [194, 428] on td "New - Initial" at bounding box center [173, 409] width 128 height 52
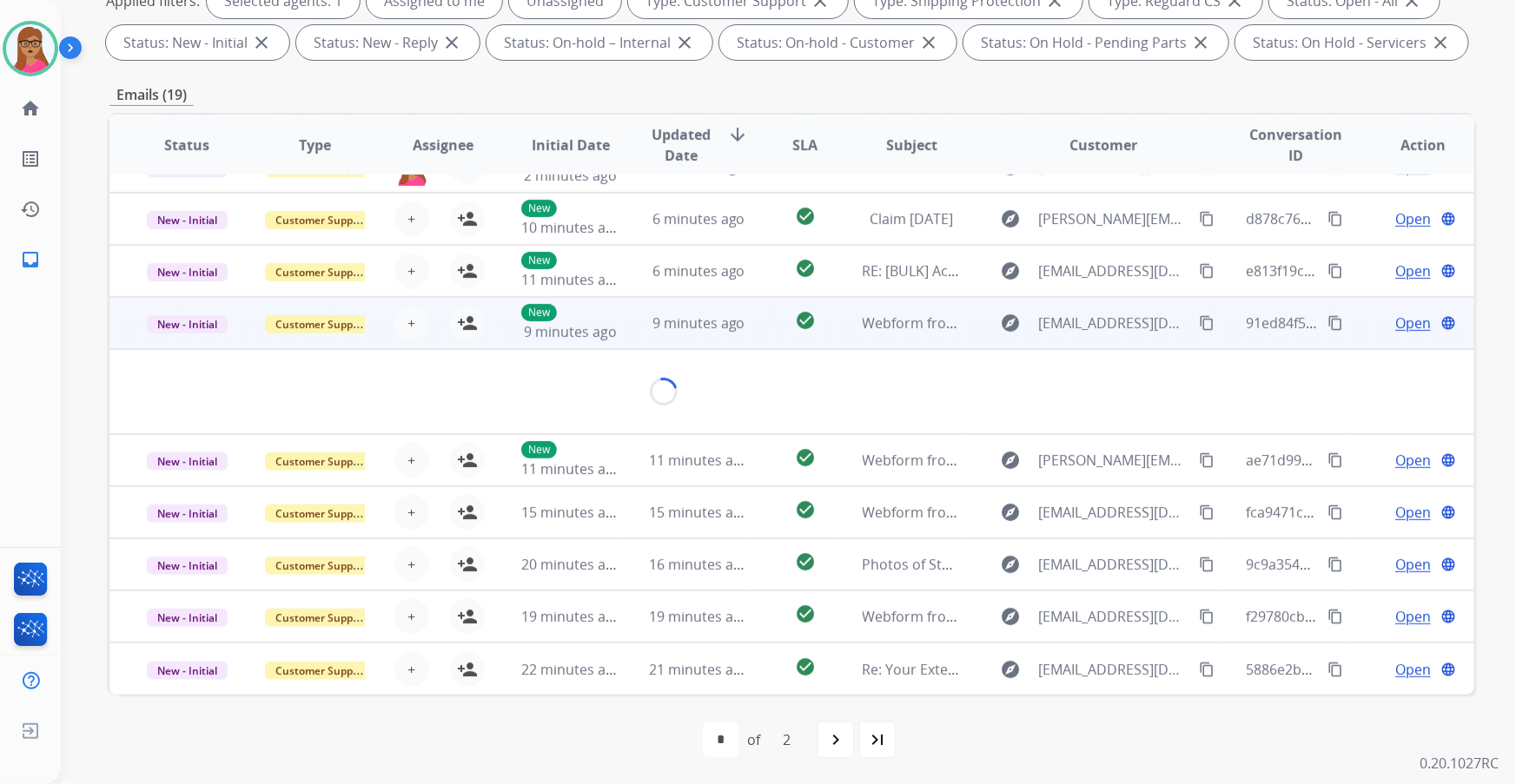
scroll to position [79, 0]
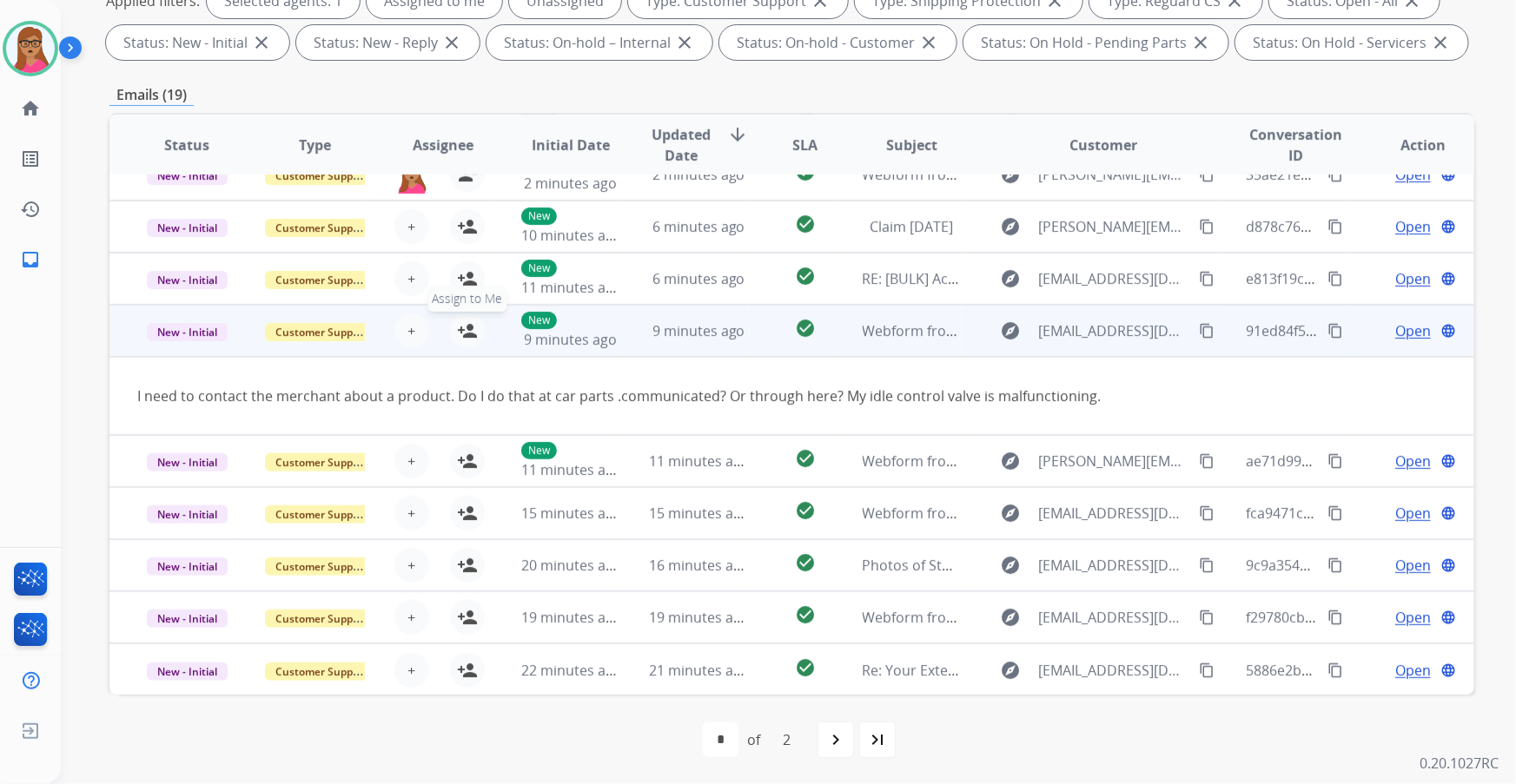
click at [463, 334] on mat-icon "person_add" at bounding box center [467, 331] width 21 height 21
click at [205, 348] on td "New - Initial" at bounding box center [173, 330] width 128 height 52
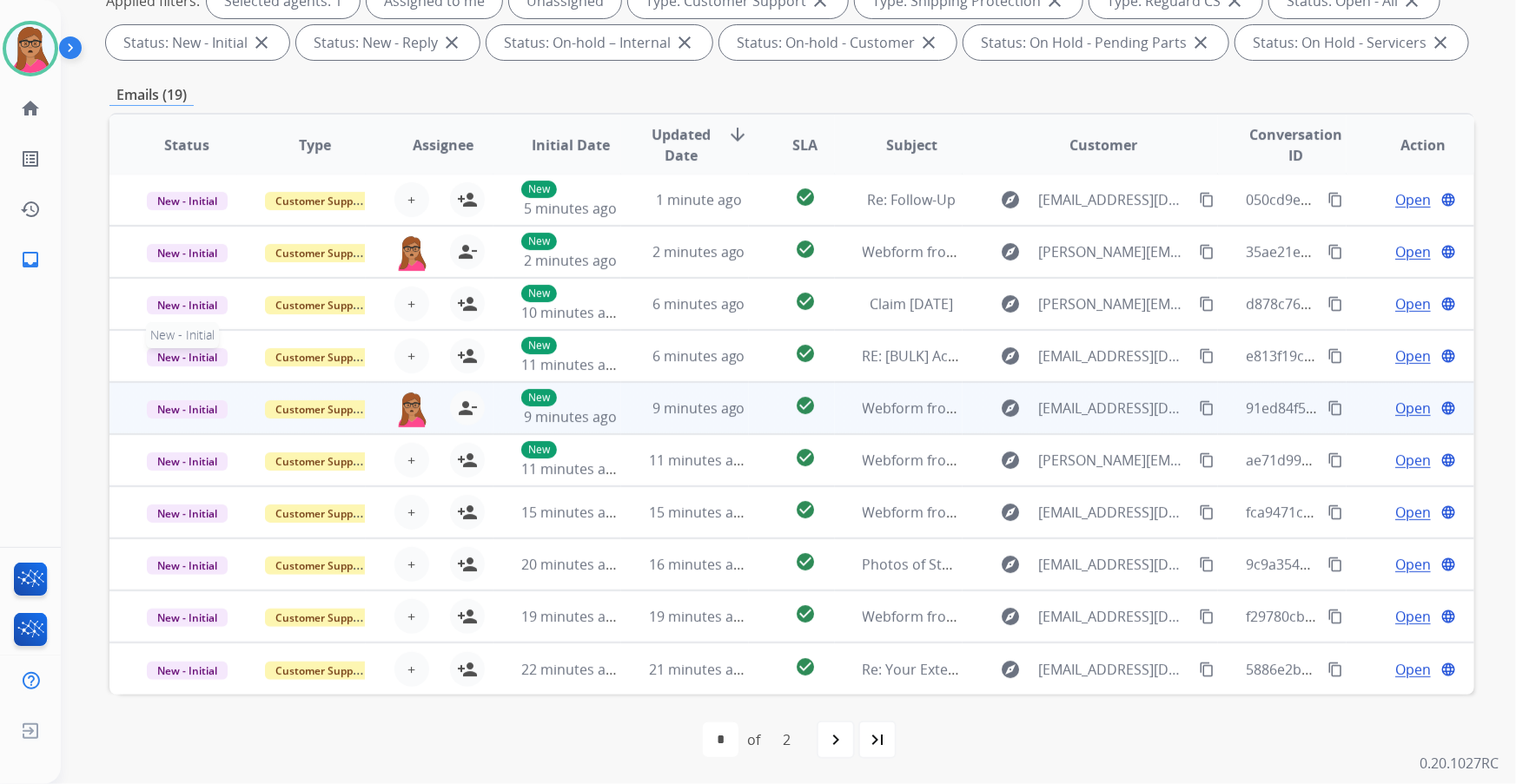
scroll to position [1, 0]
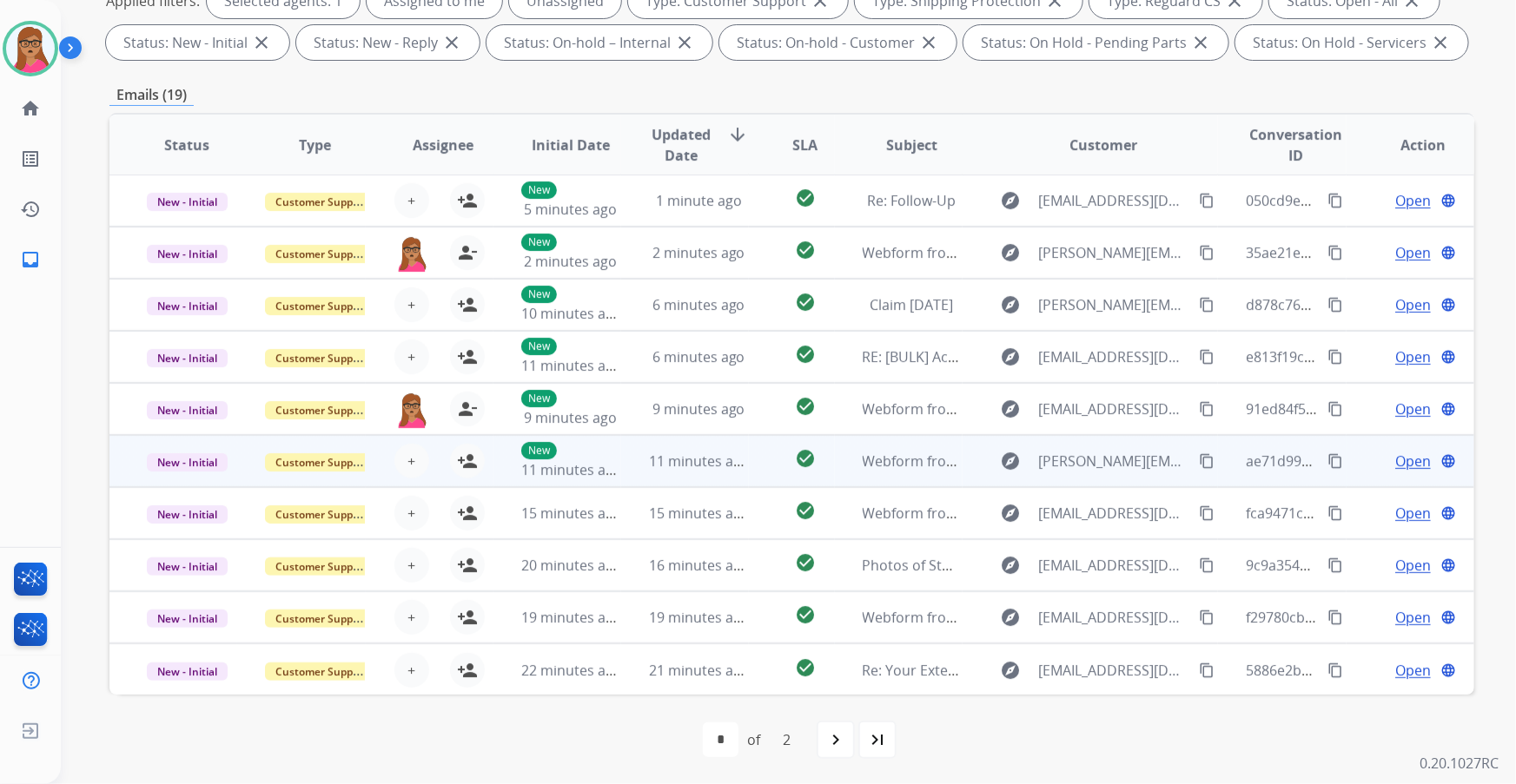
click at [176, 475] on td "New - Initial" at bounding box center [173, 461] width 128 height 52
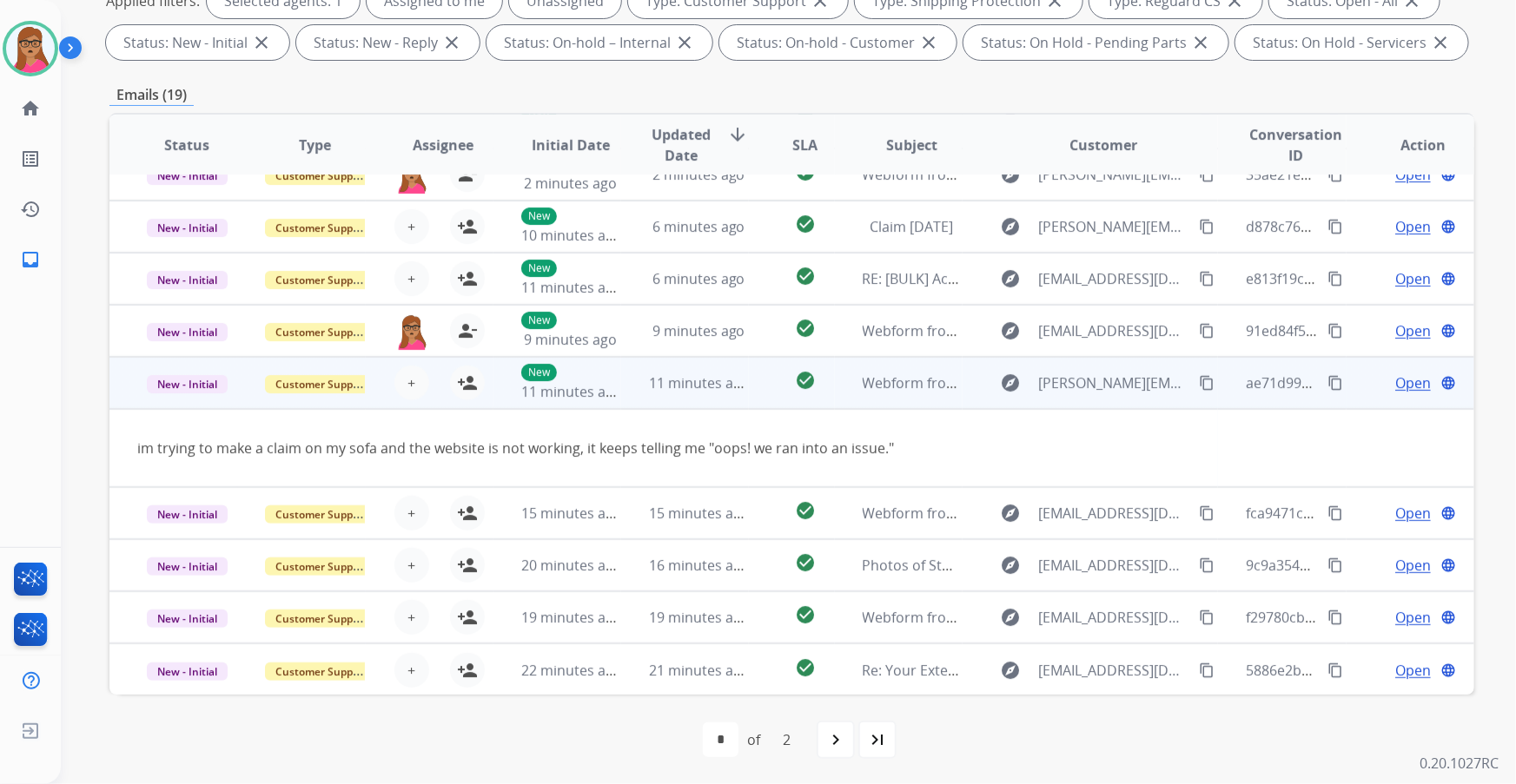
click at [186, 400] on td "New - Initial" at bounding box center [173, 382] width 128 height 52
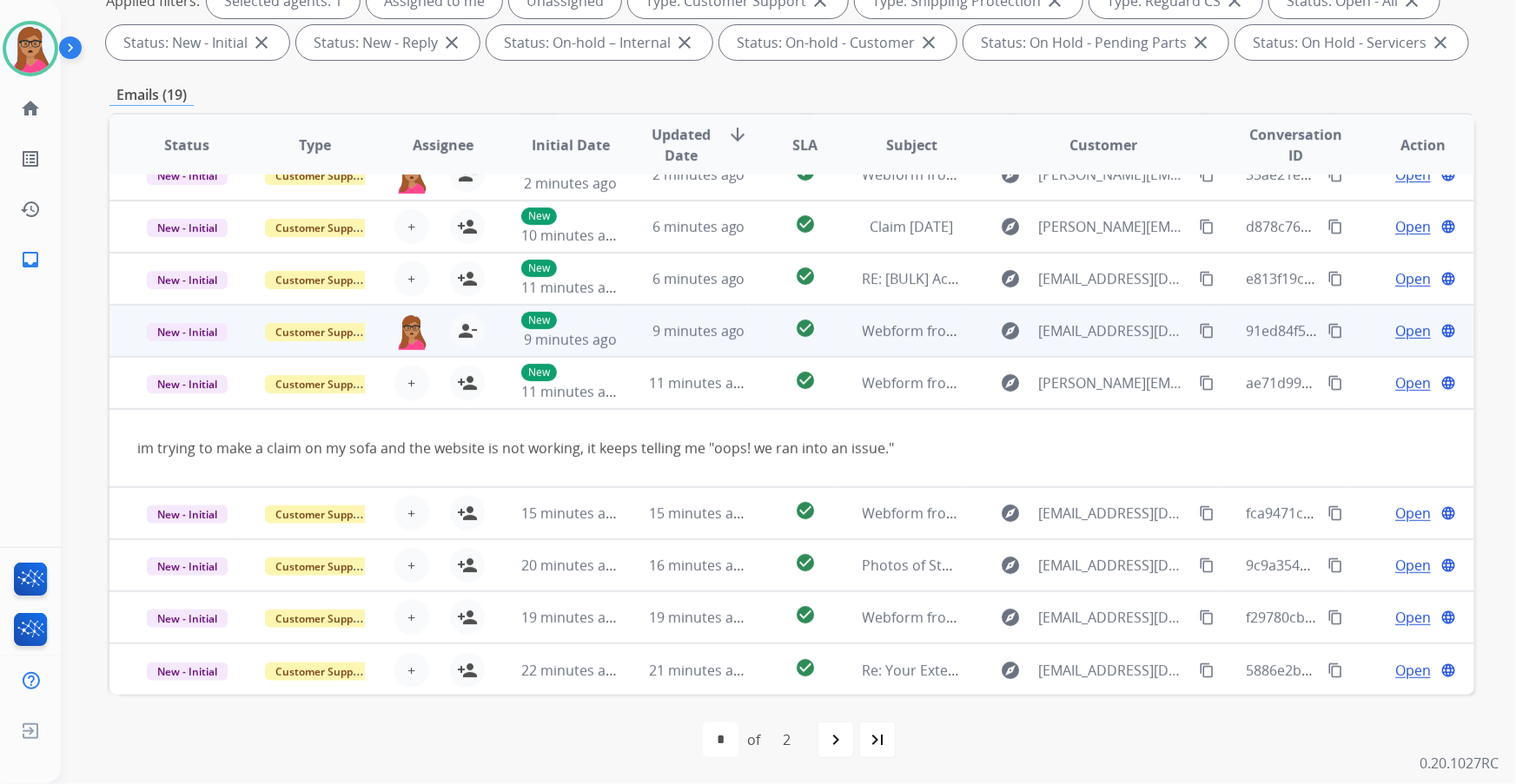
scroll to position [1, 0]
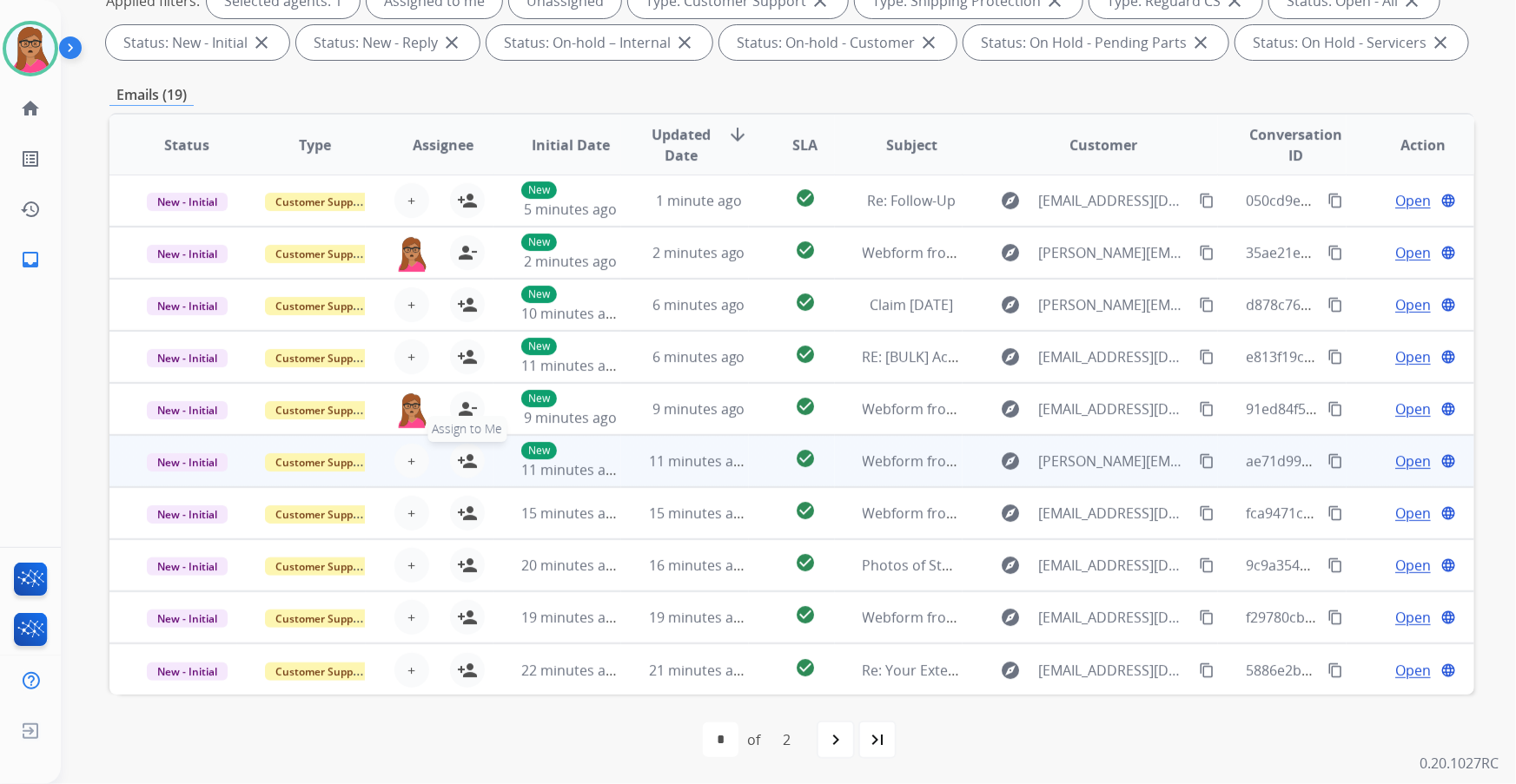
click at [474, 464] on button "person_add Assign to Me" at bounding box center [467, 461] width 35 height 35
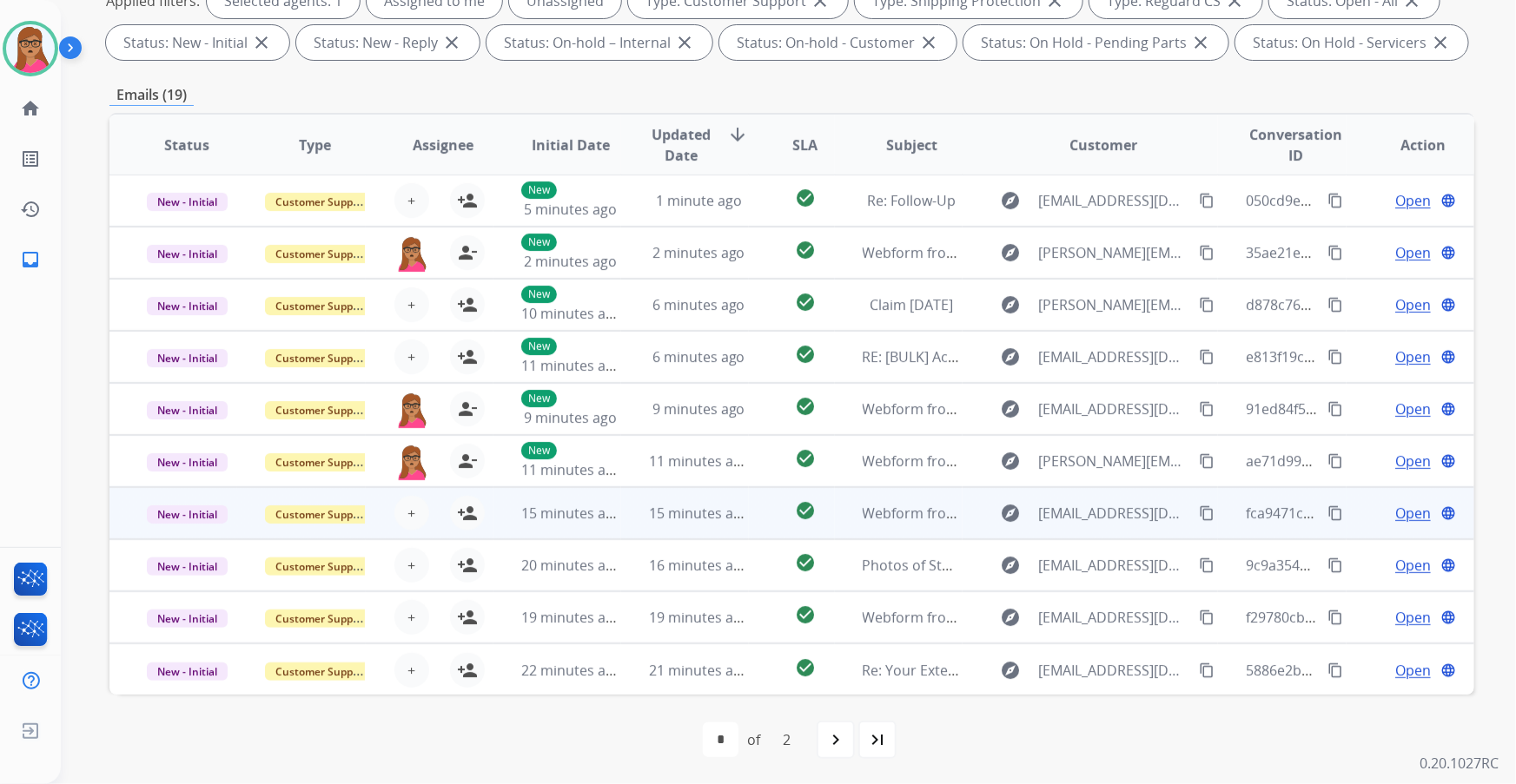
click at [194, 531] on td "New - Initial" at bounding box center [173, 513] width 128 height 52
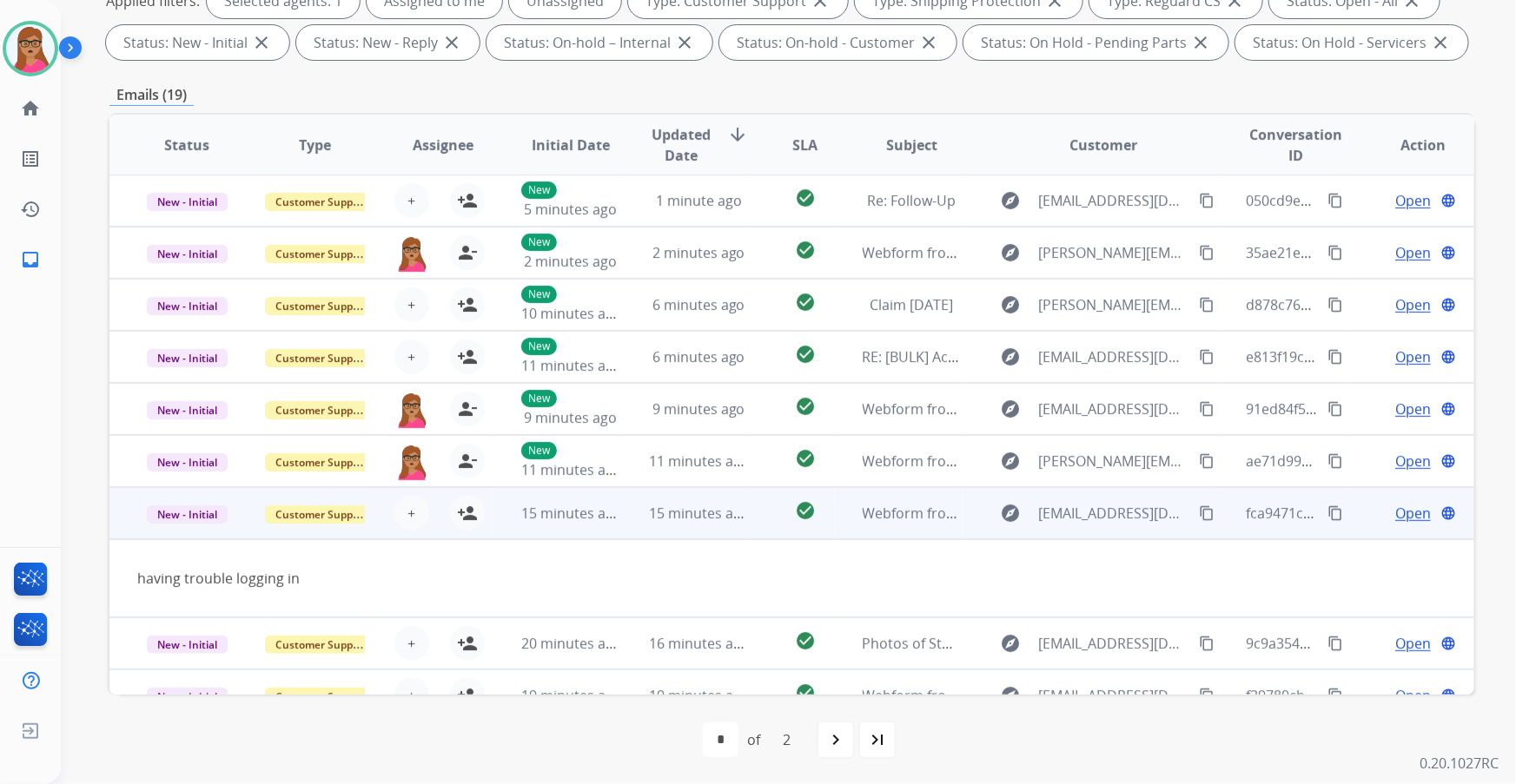
scroll to position [79, 0]
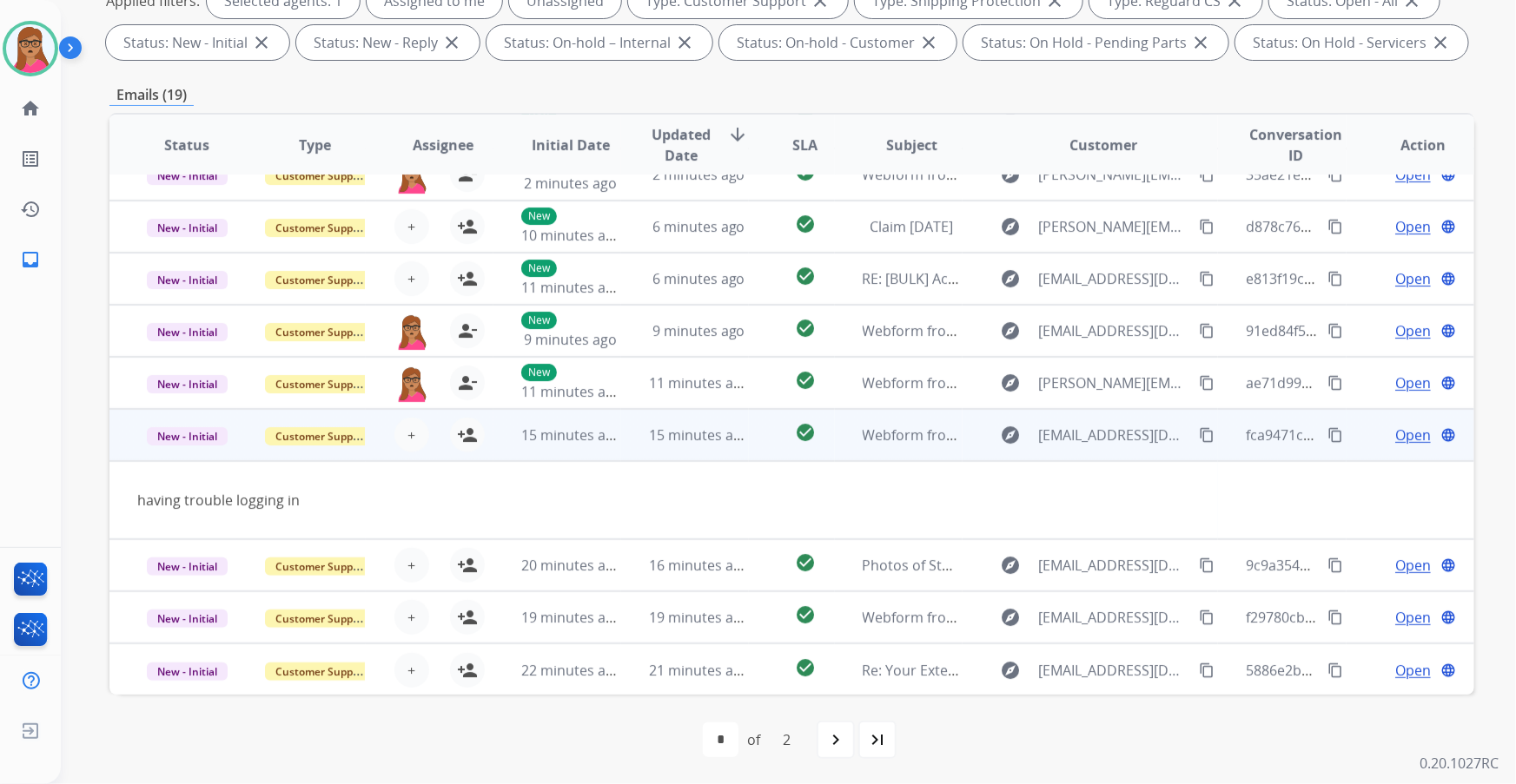
click at [208, 458] on td "New - Initial" at bounding box center [173, 434] width 128 height 52
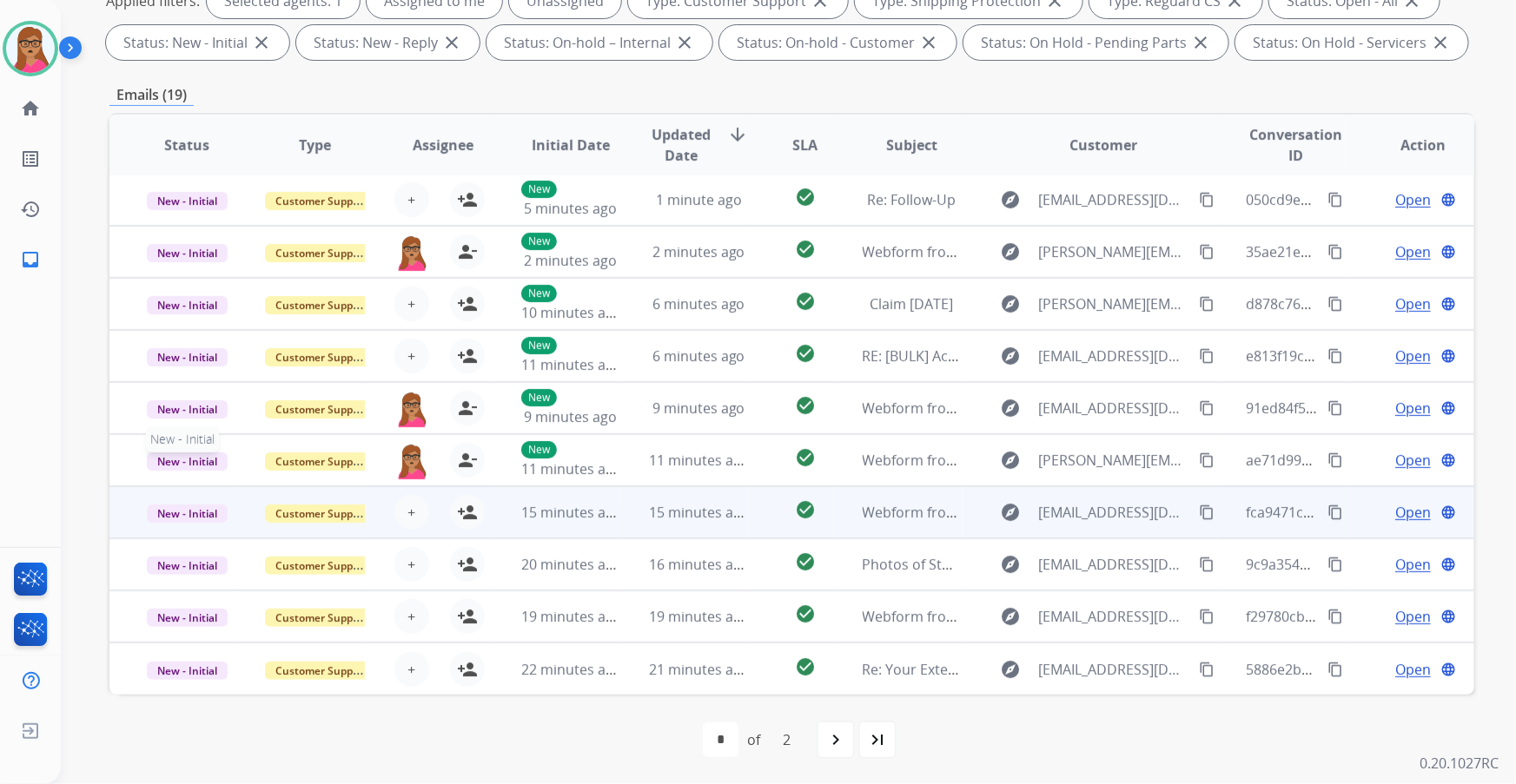
scroll to position [1, 0]
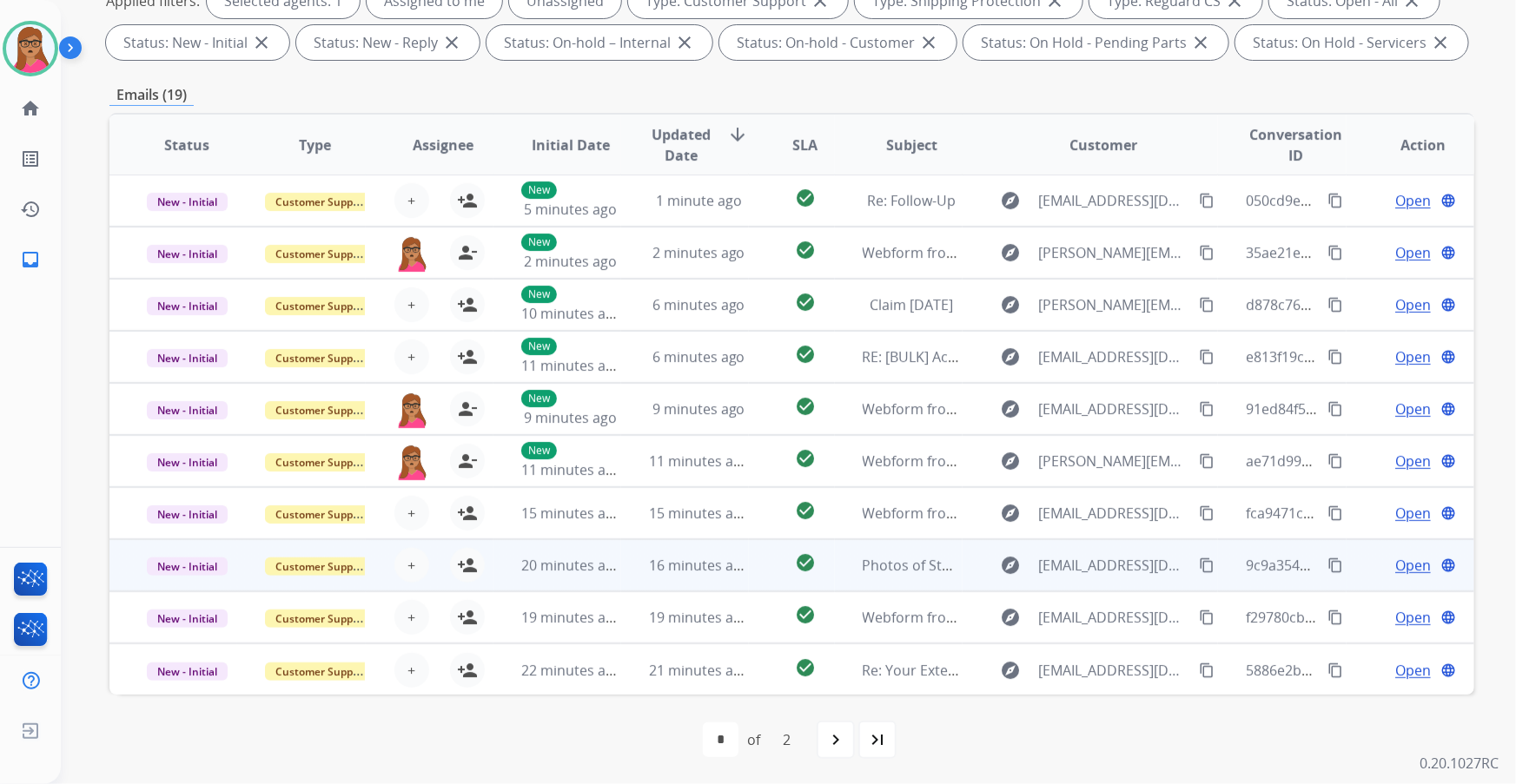
click at [185, 585] on td "New - Initial" at bounding box center [173, 565] width 128 height 52
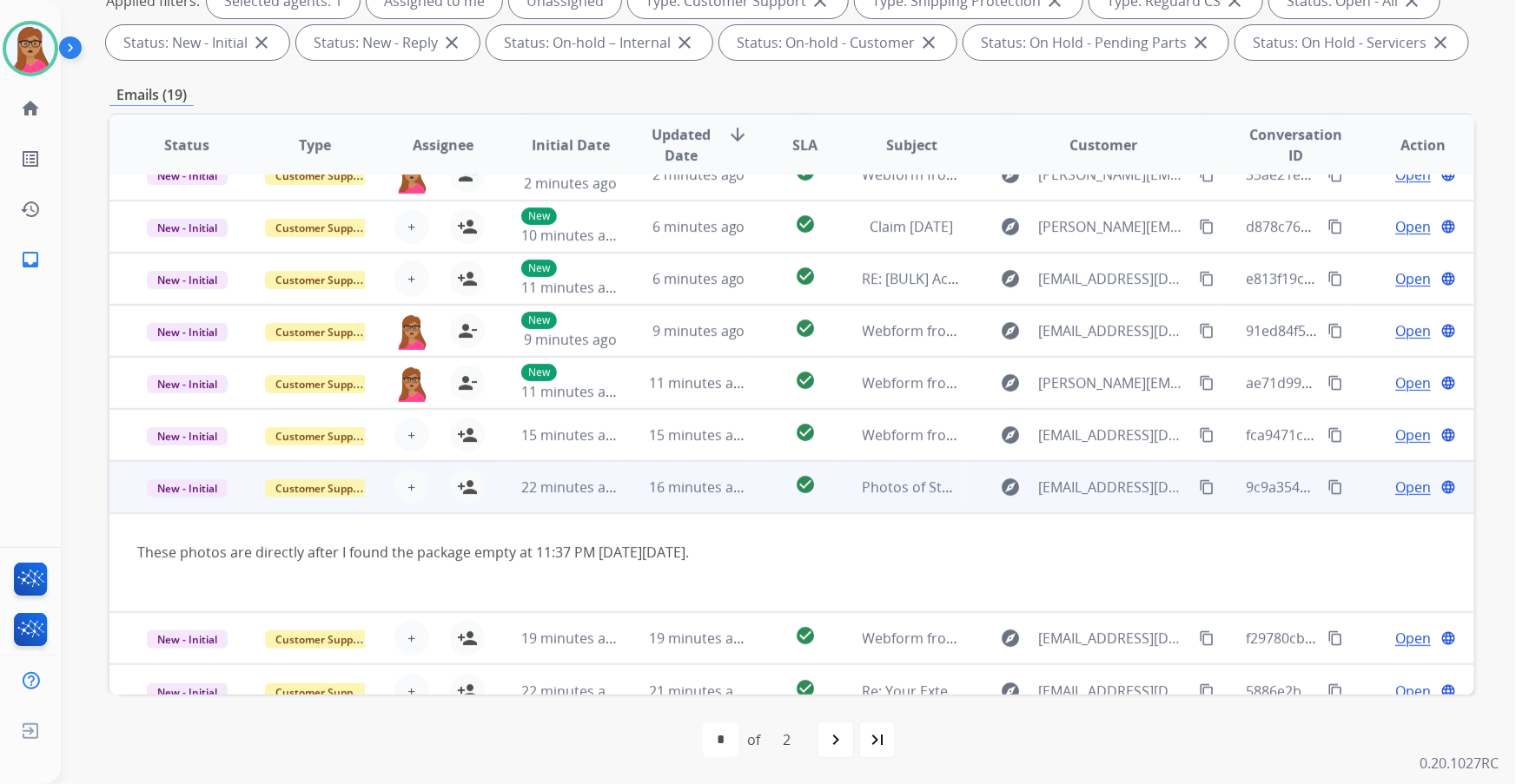
scroll to position [100, 0]
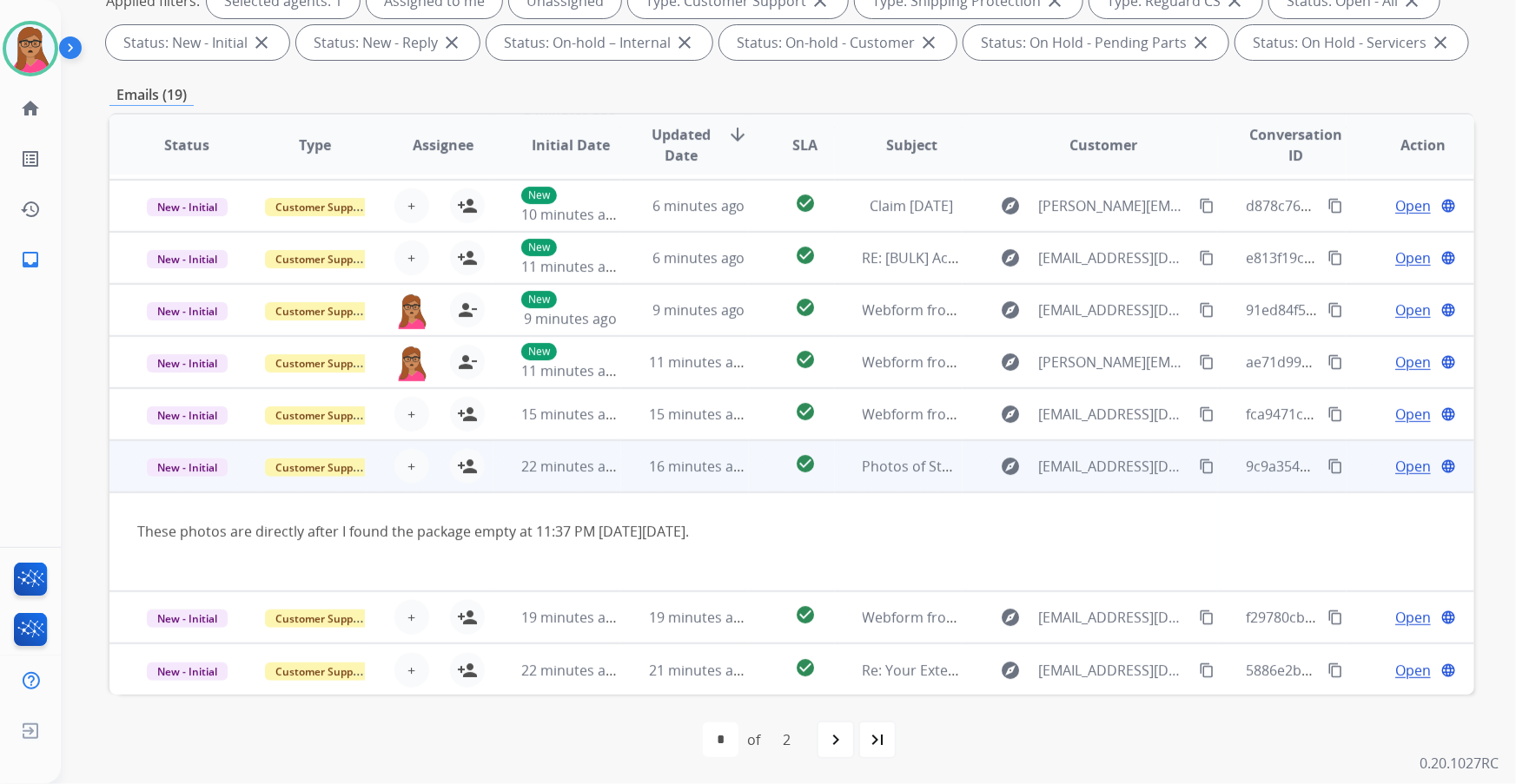
click at [163, 481] on td "New - Initial" at bounding box center [173, 465] width 128 height 52
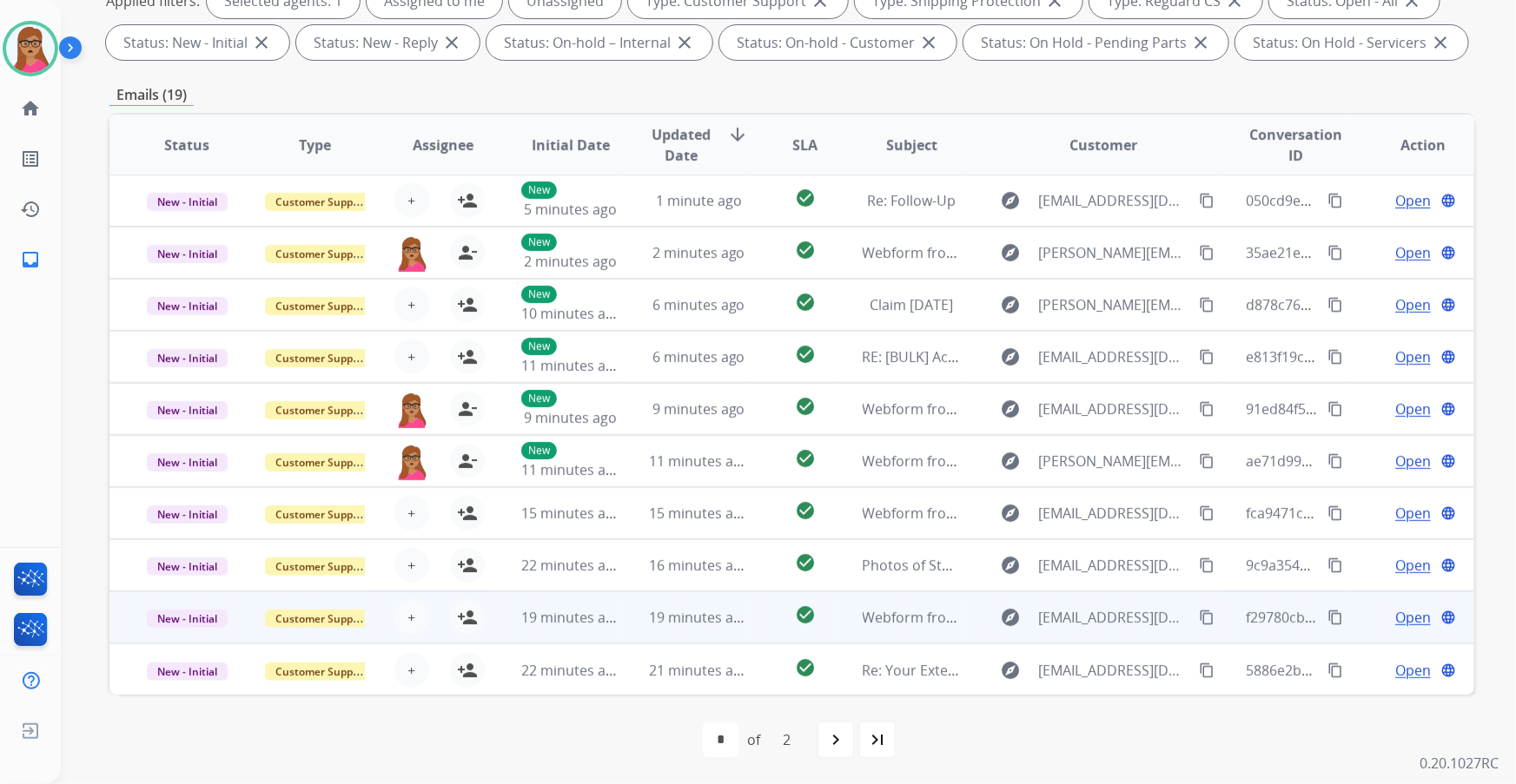
click at [182, 637] on td "New - Initial" at bounding box center [173, 617] width 128 height 52
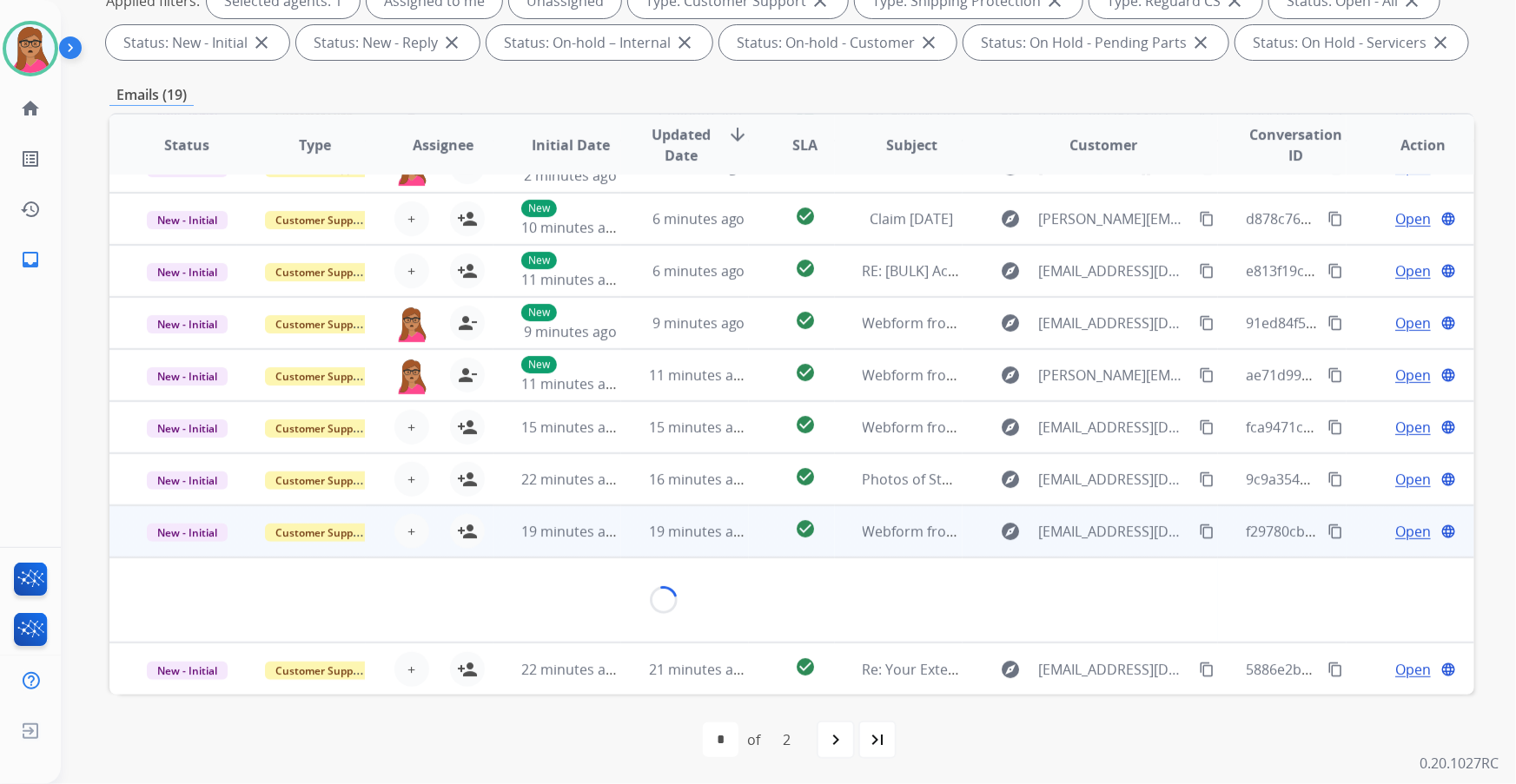
scroll to position [79, 0]
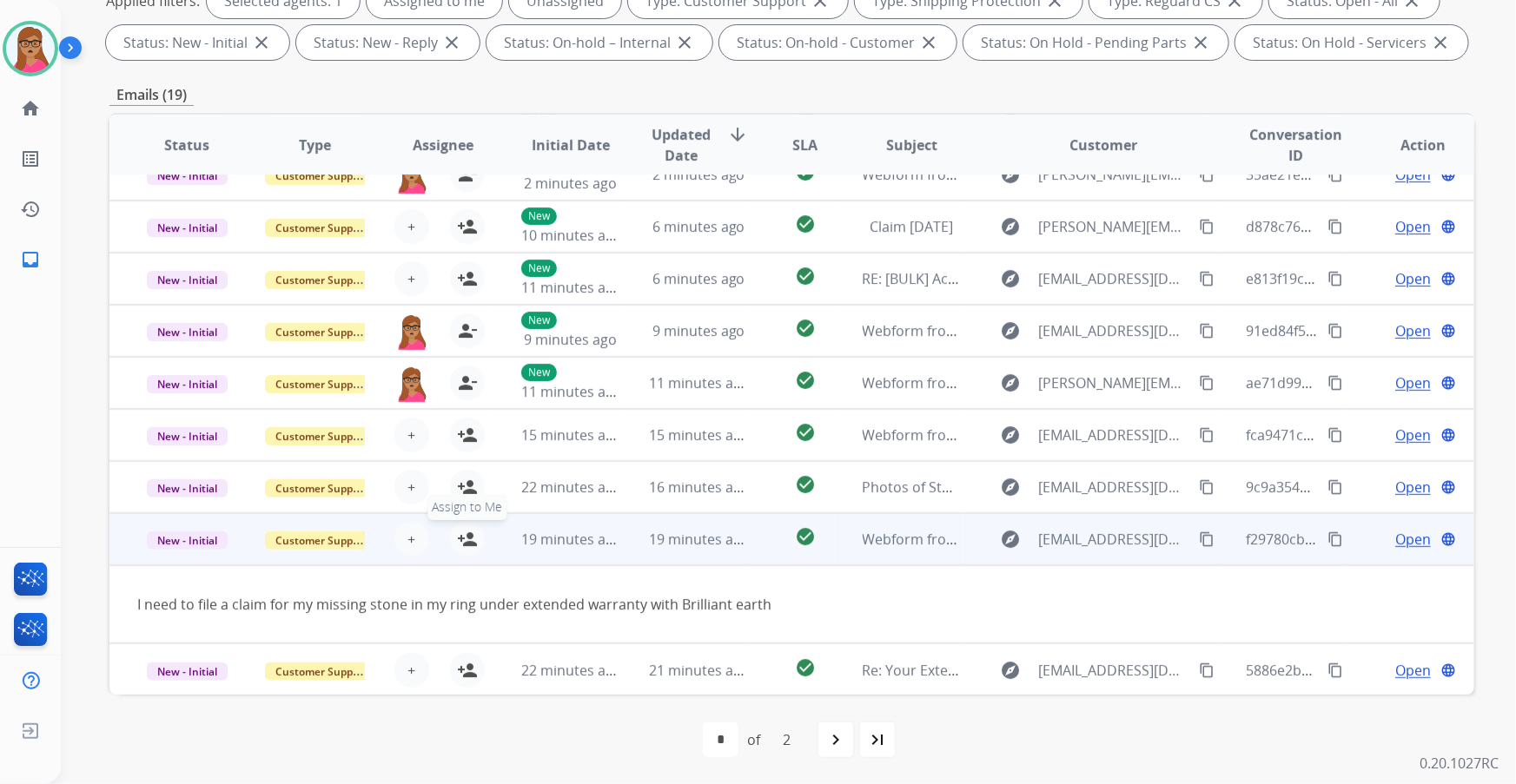
click at [461, 541] on mat-icon "person_add" at bounding box center [467, 539] width 21 height 21
click at [194, 558] on td "New - Initial" at bounding box center [173, 539] width 128 height 52
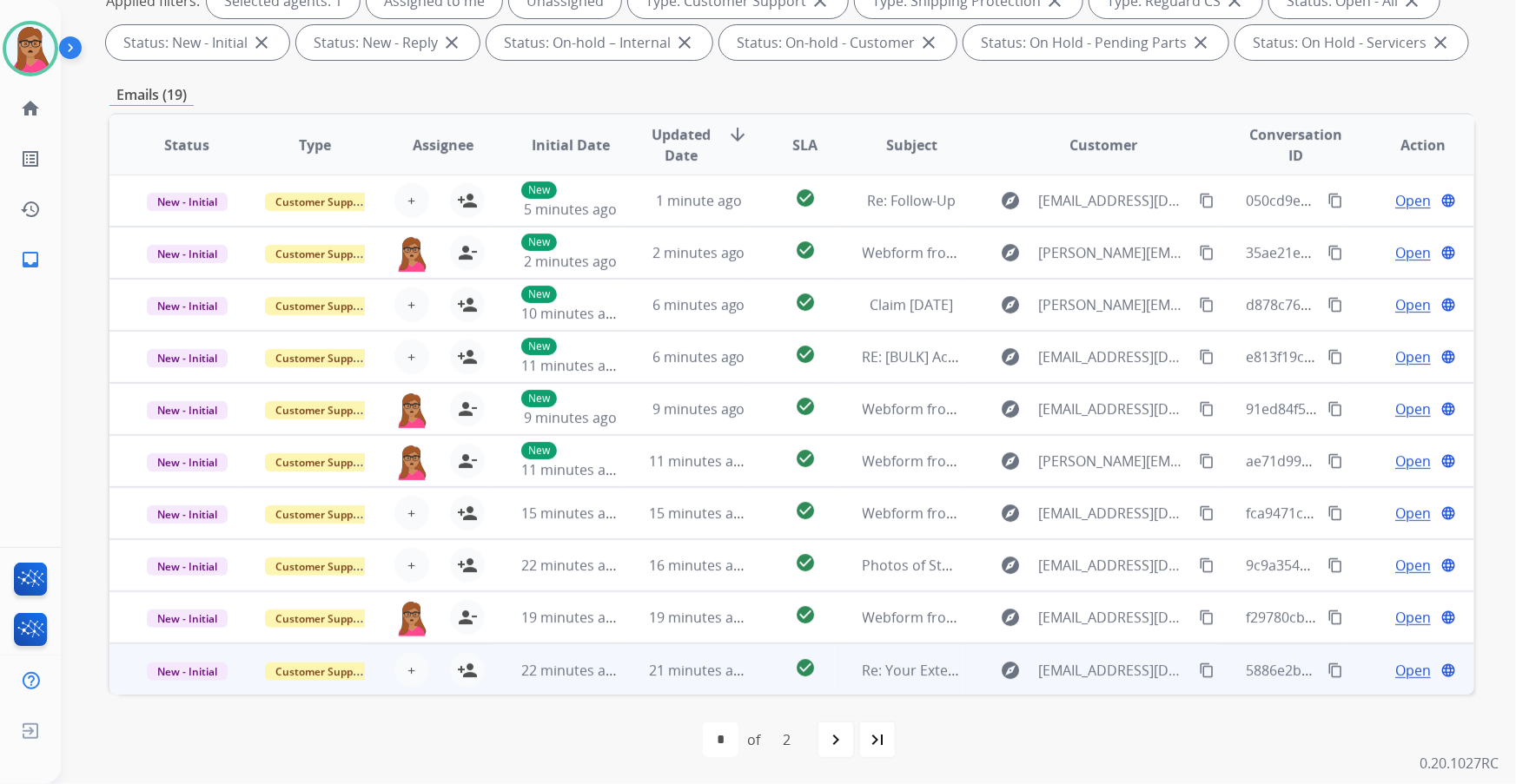
click at [193, 685] on td "New - Initial" at bounding box center [173, 669] width 128 height 52
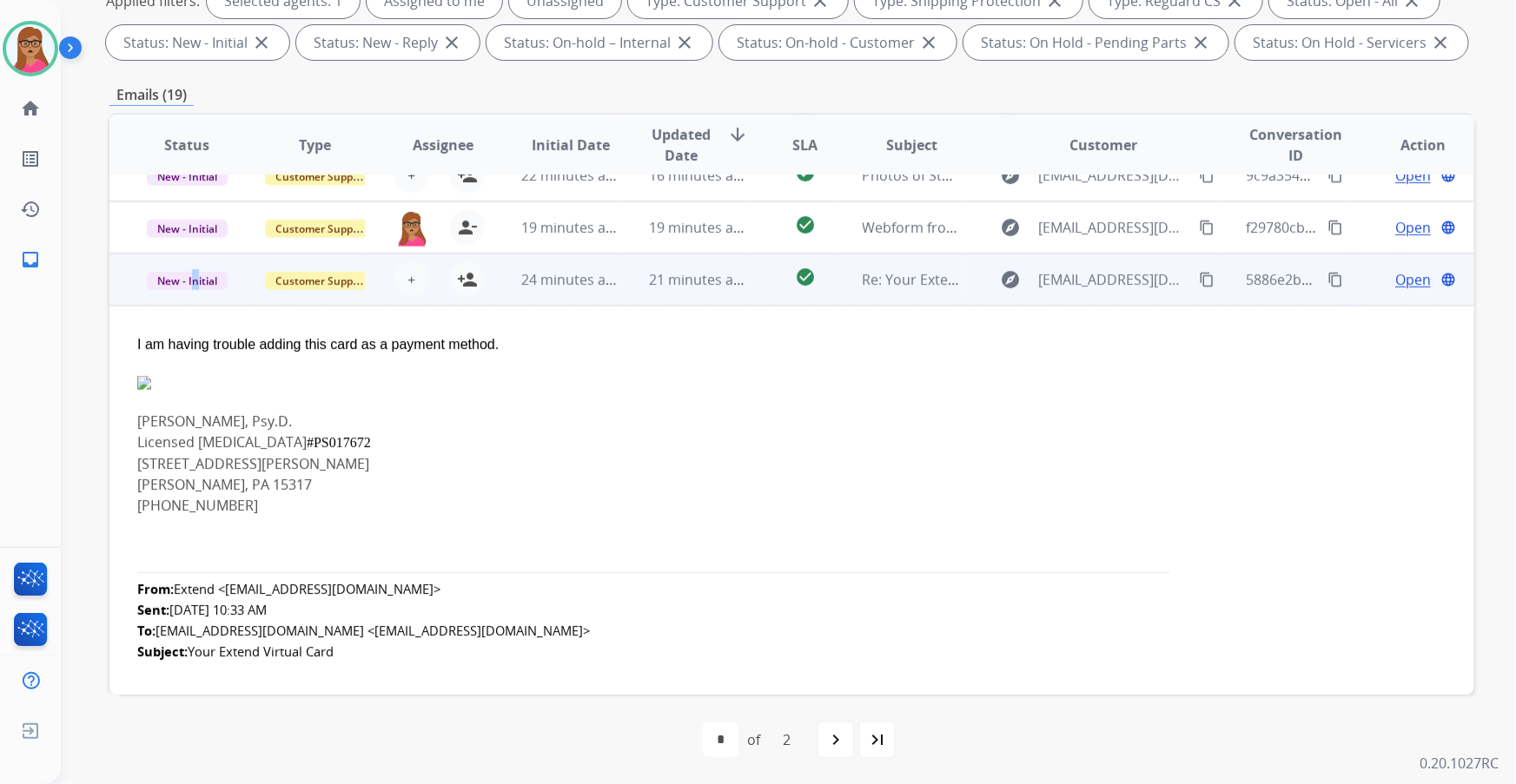
scroll to position [390, 0]
click at [188, 291] on td "New - Initial" at bounding box center [173, 280] width 128 height 52
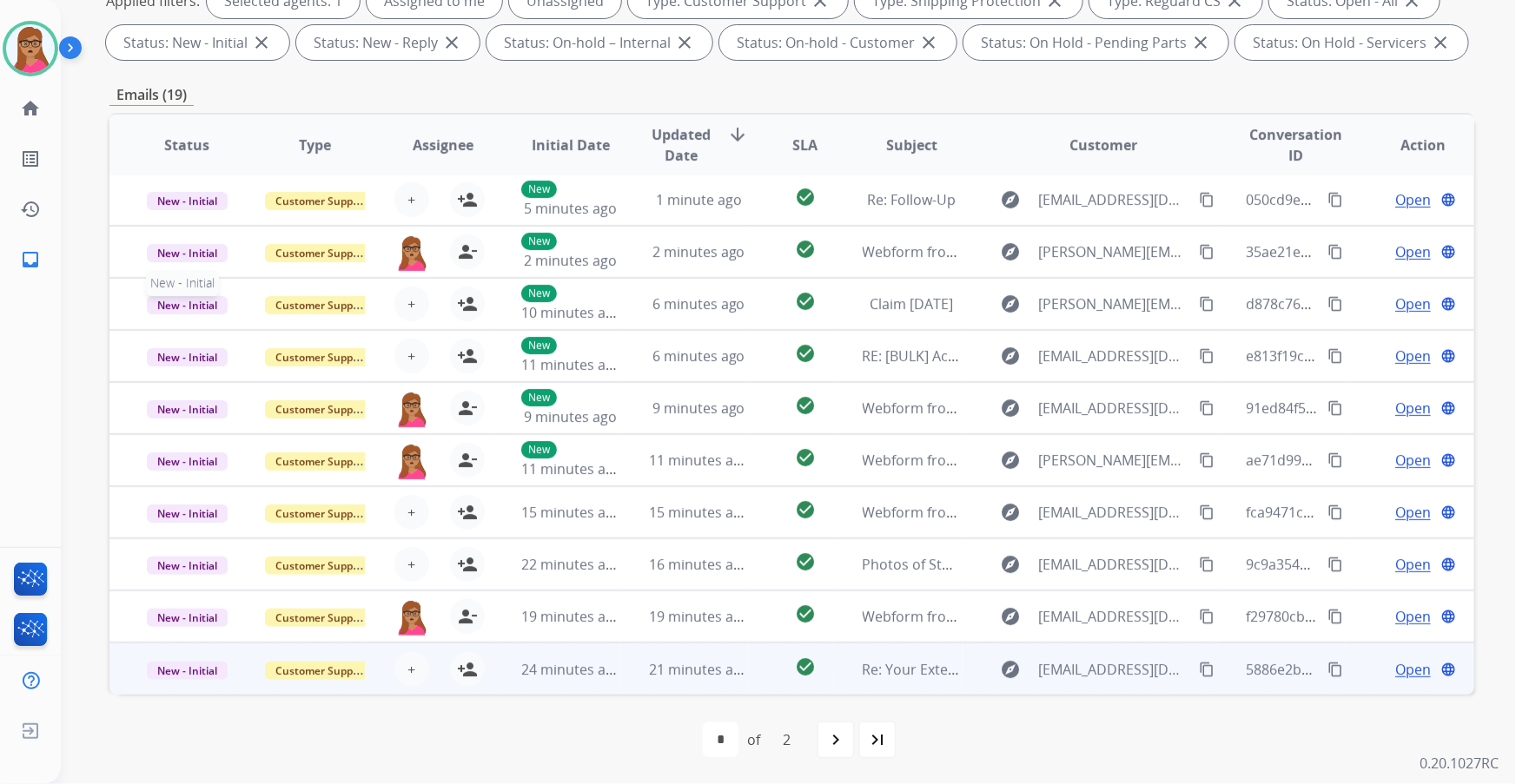
scroll to position [1, 0]
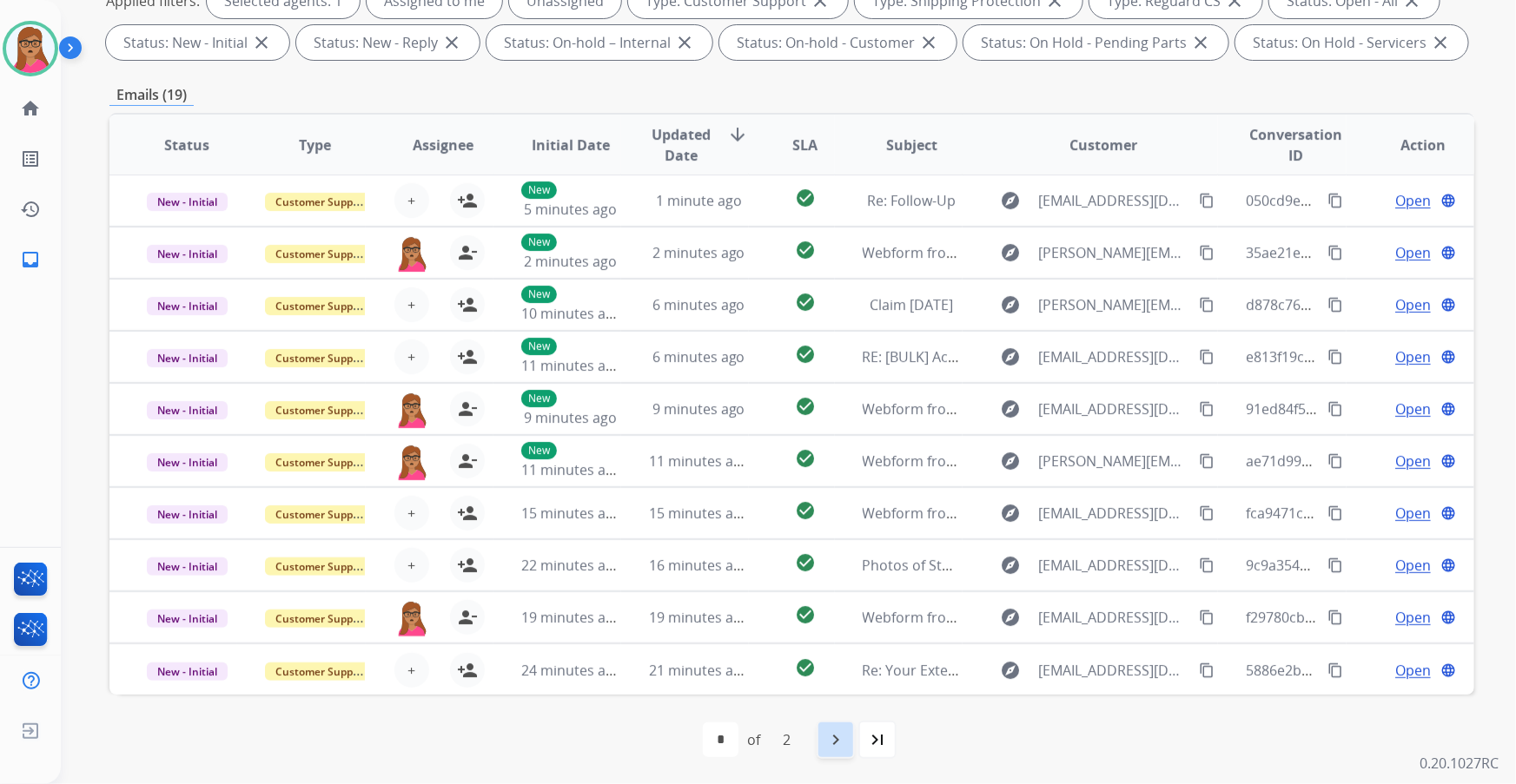
click at [836, 738] on mat-icon "navigate_next" at bounding box center [836, 740] width 21 height 21
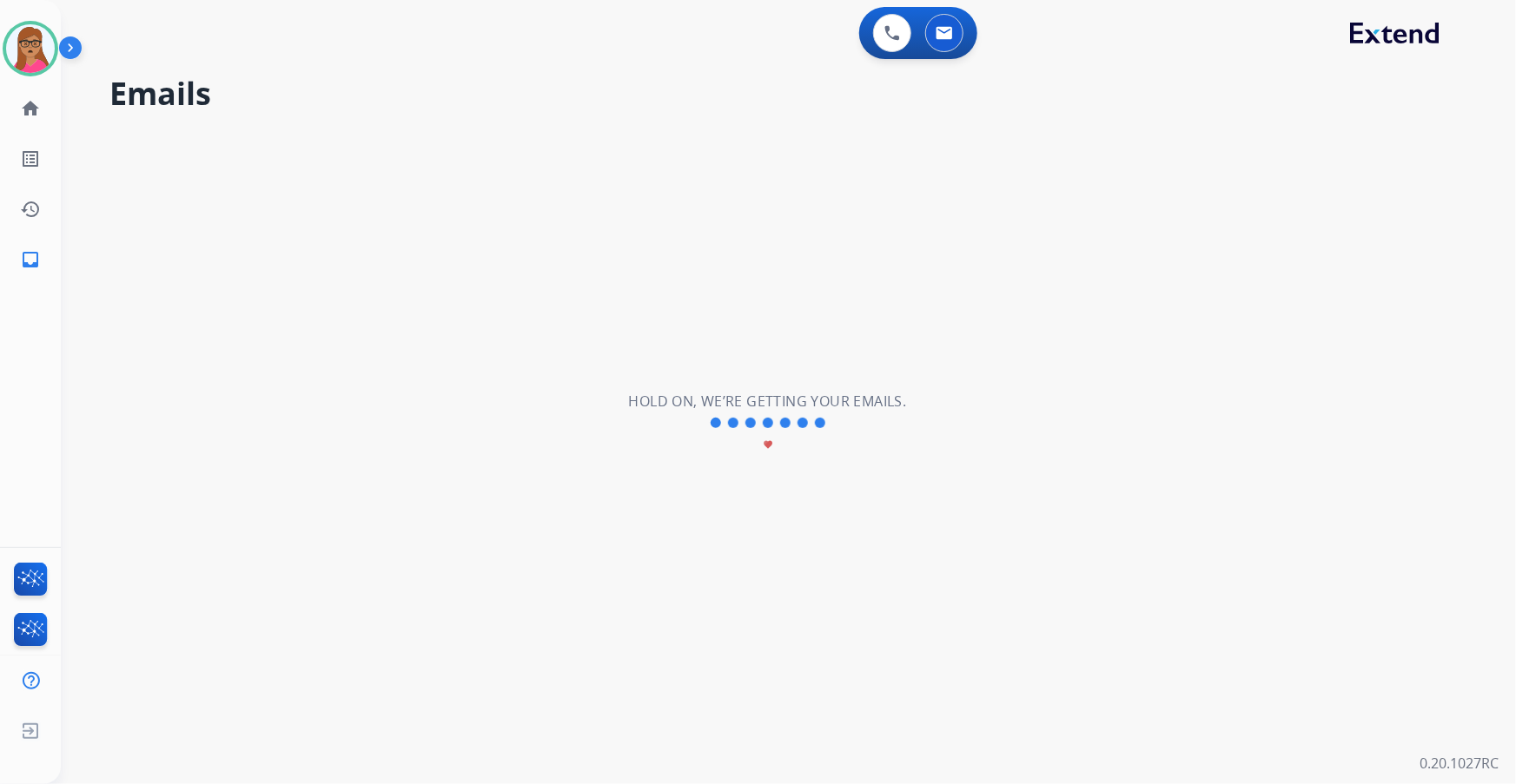
scroll to position [0, 0]
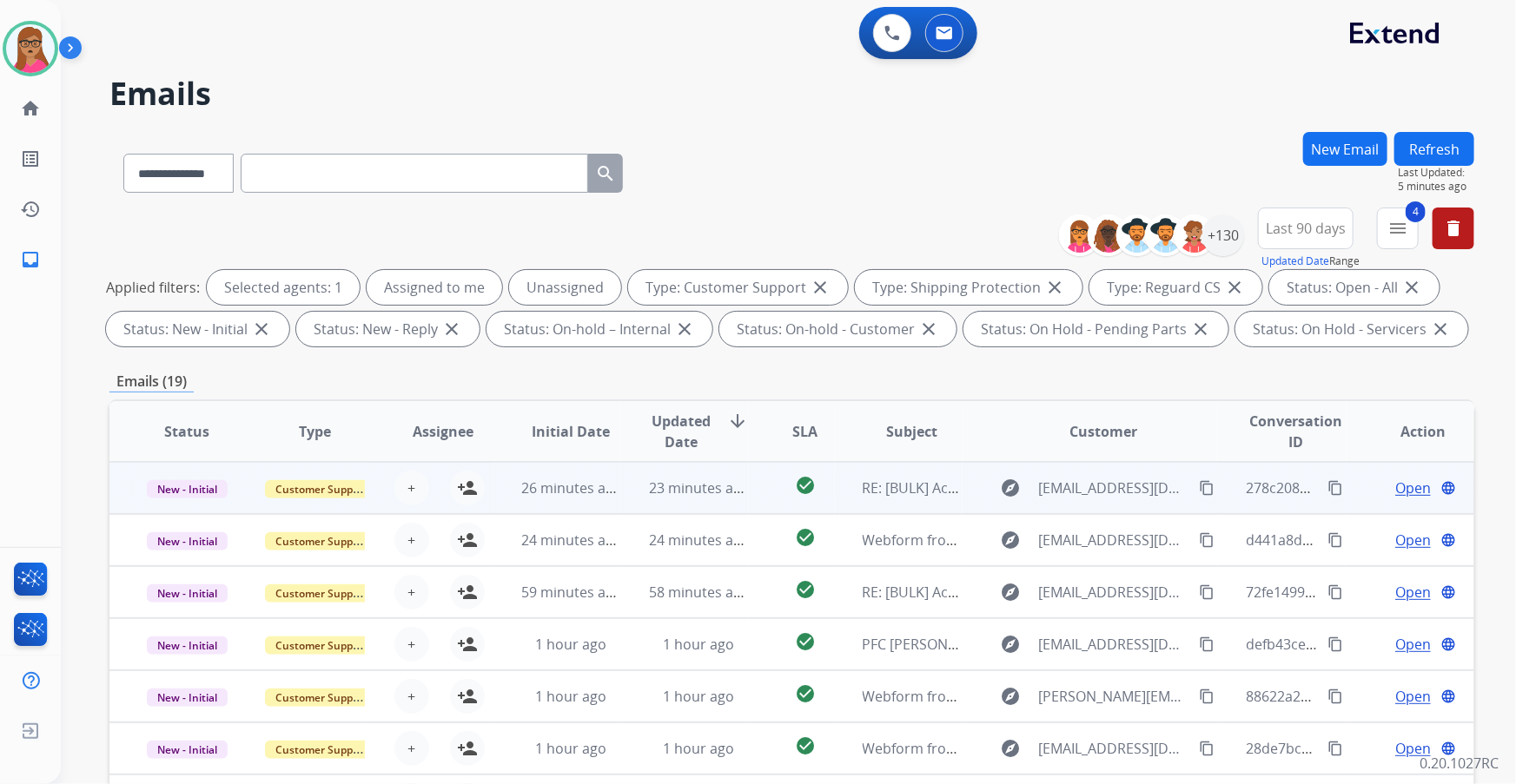
click at [189, 503] on td "New - Initial" at bounding box center [173, 487] width 128 height 52
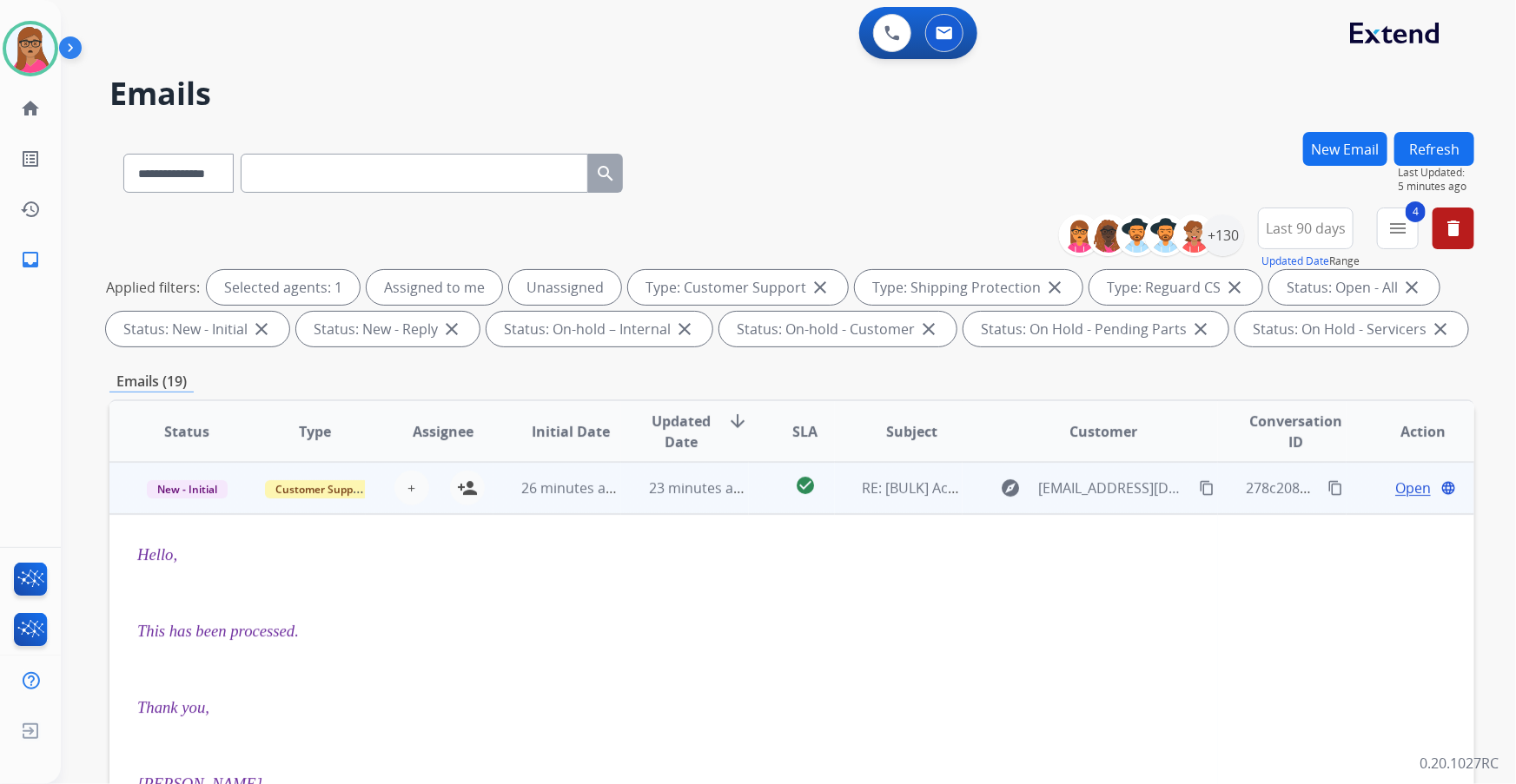
click at [190, 503] on td "New - Initial" at bounding box center [173, 487] width 128 height 52
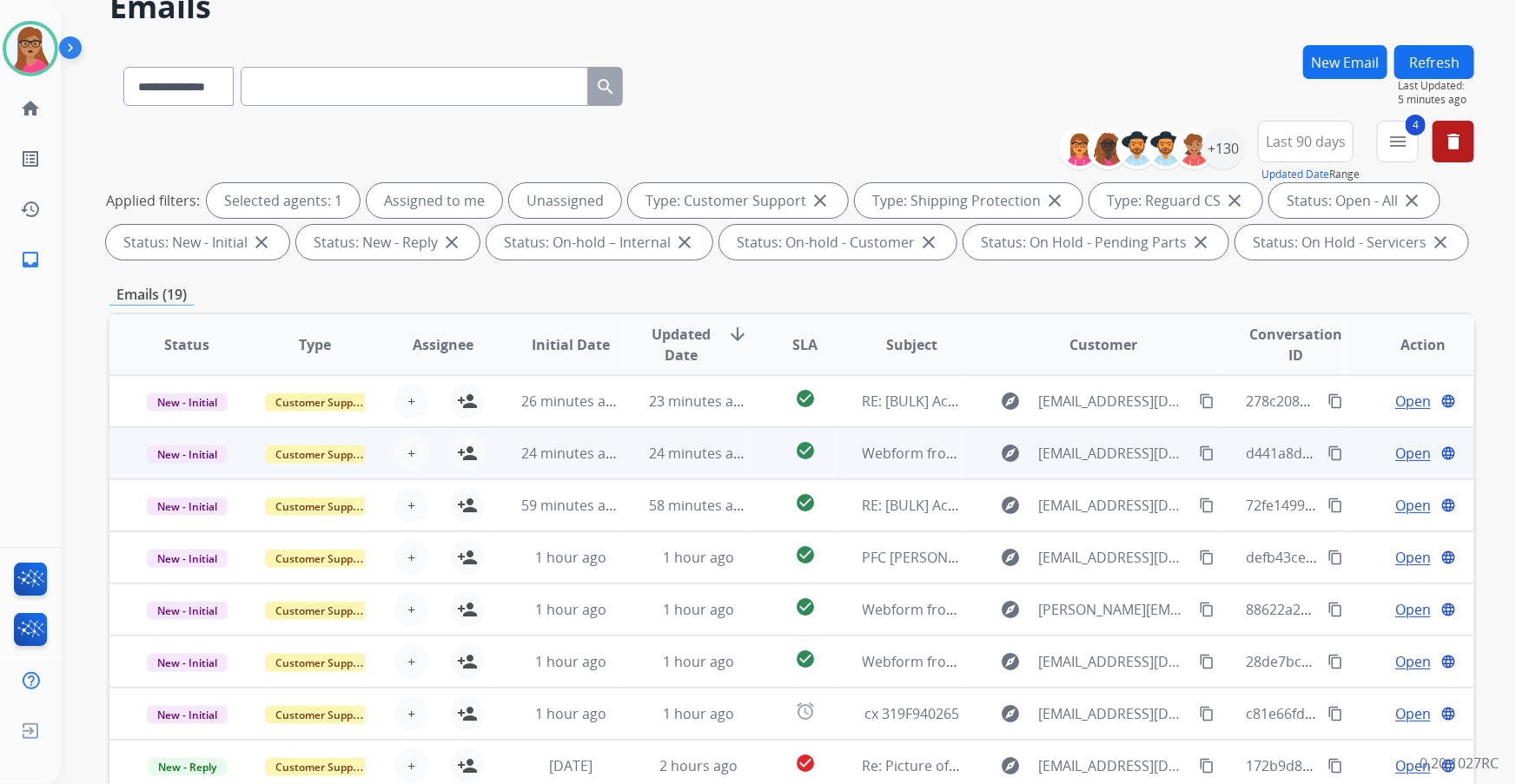
scroll to position [157, 0]
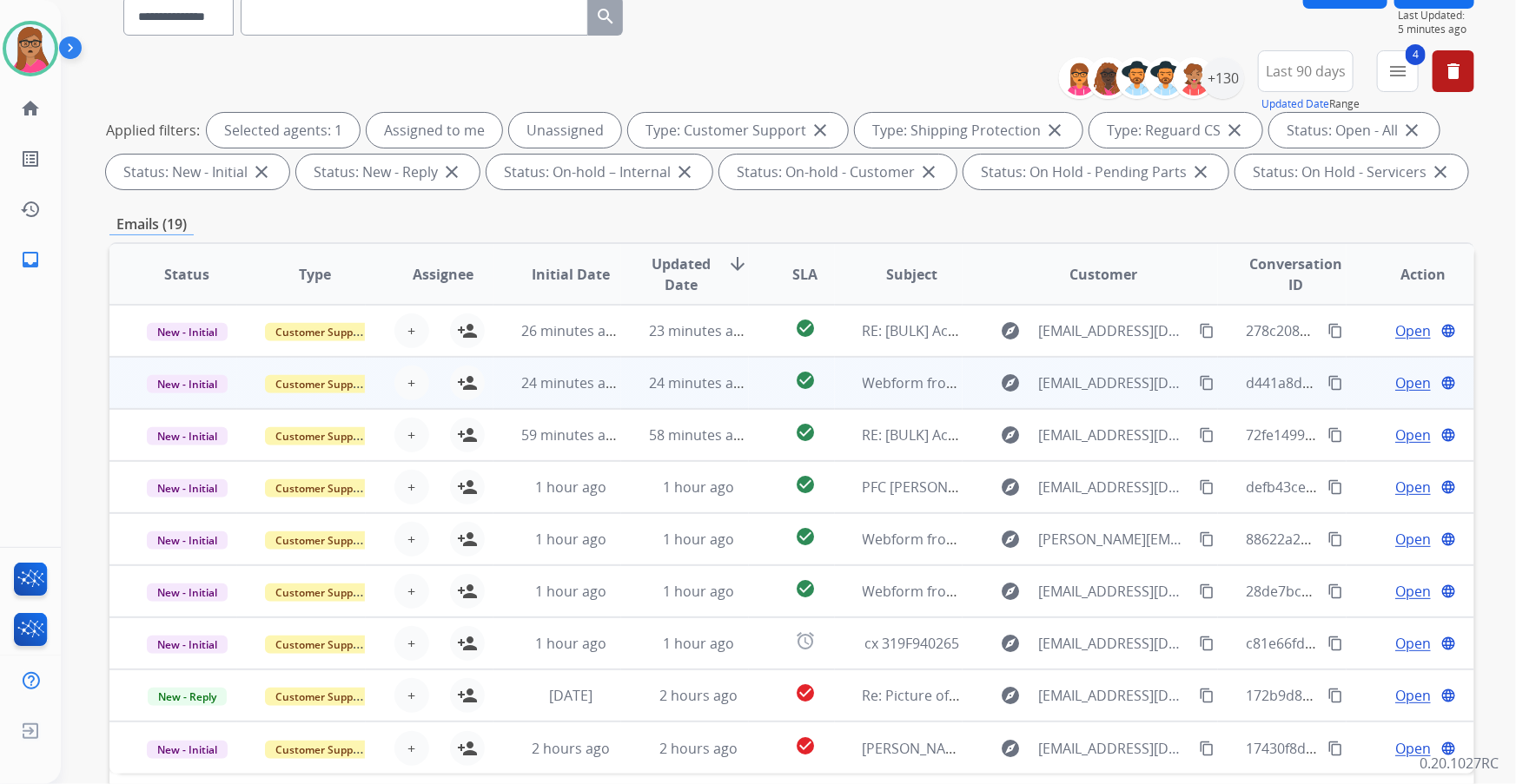
click at [189, 403] on td "New - Initial" at bounding box center [173, 382] width 128 height 52
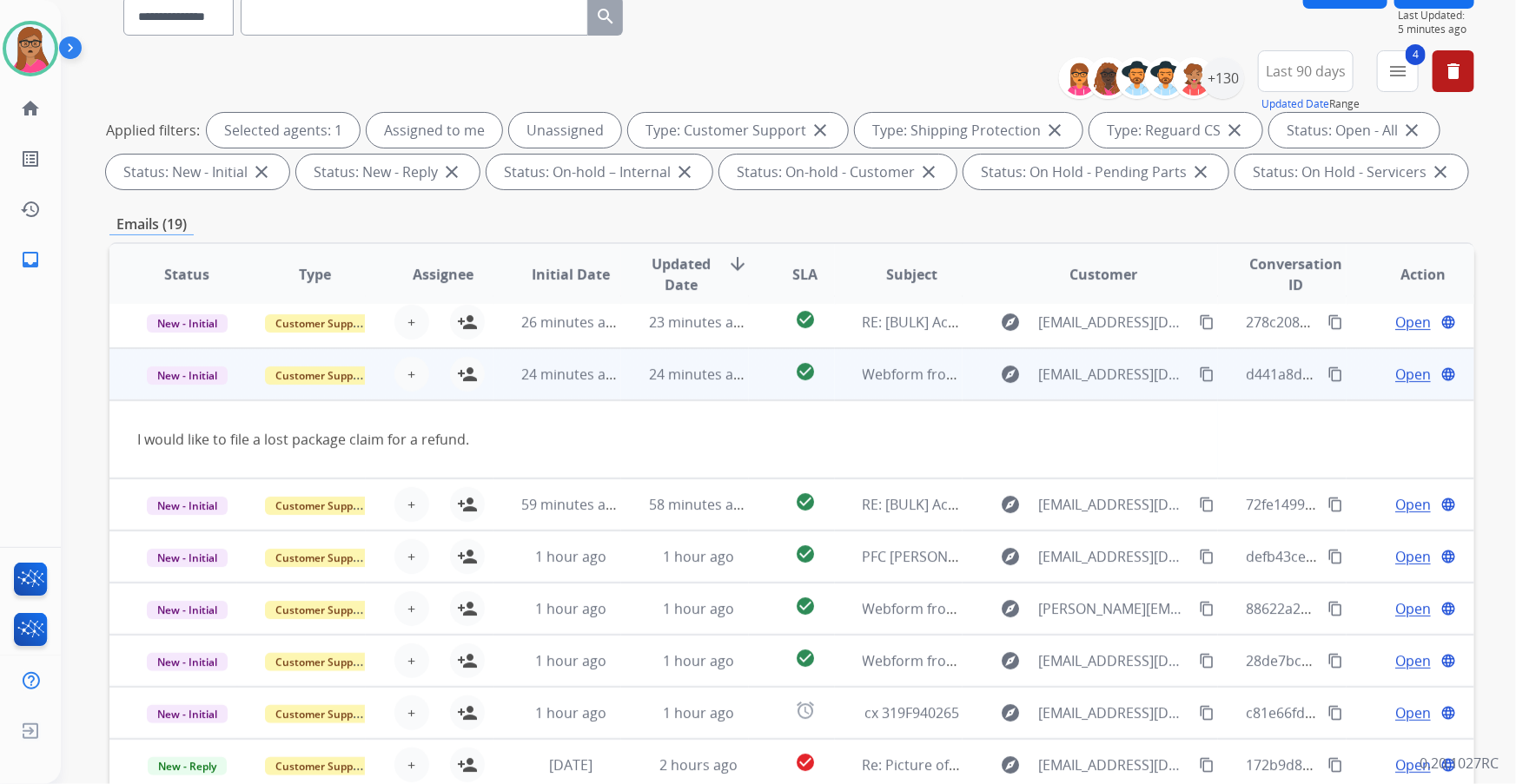
scroll to position [0, 0]
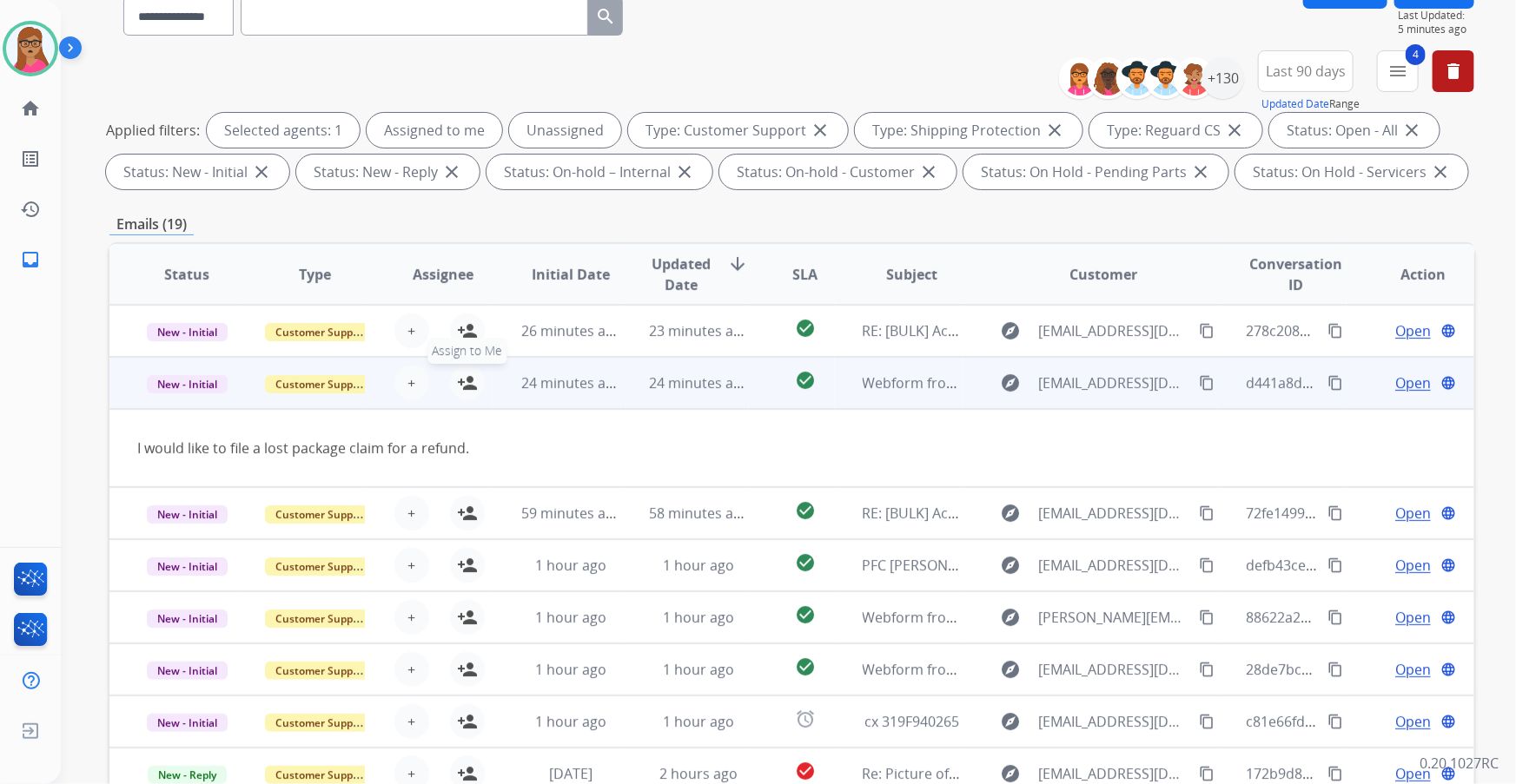
click at [457, 379] on mat-icon "person_add" at bounding box center [467, 383] width 21 height 21
click at [217, 397] on td "New - Initial" at bounding box center [173, 382] width 128 height 52
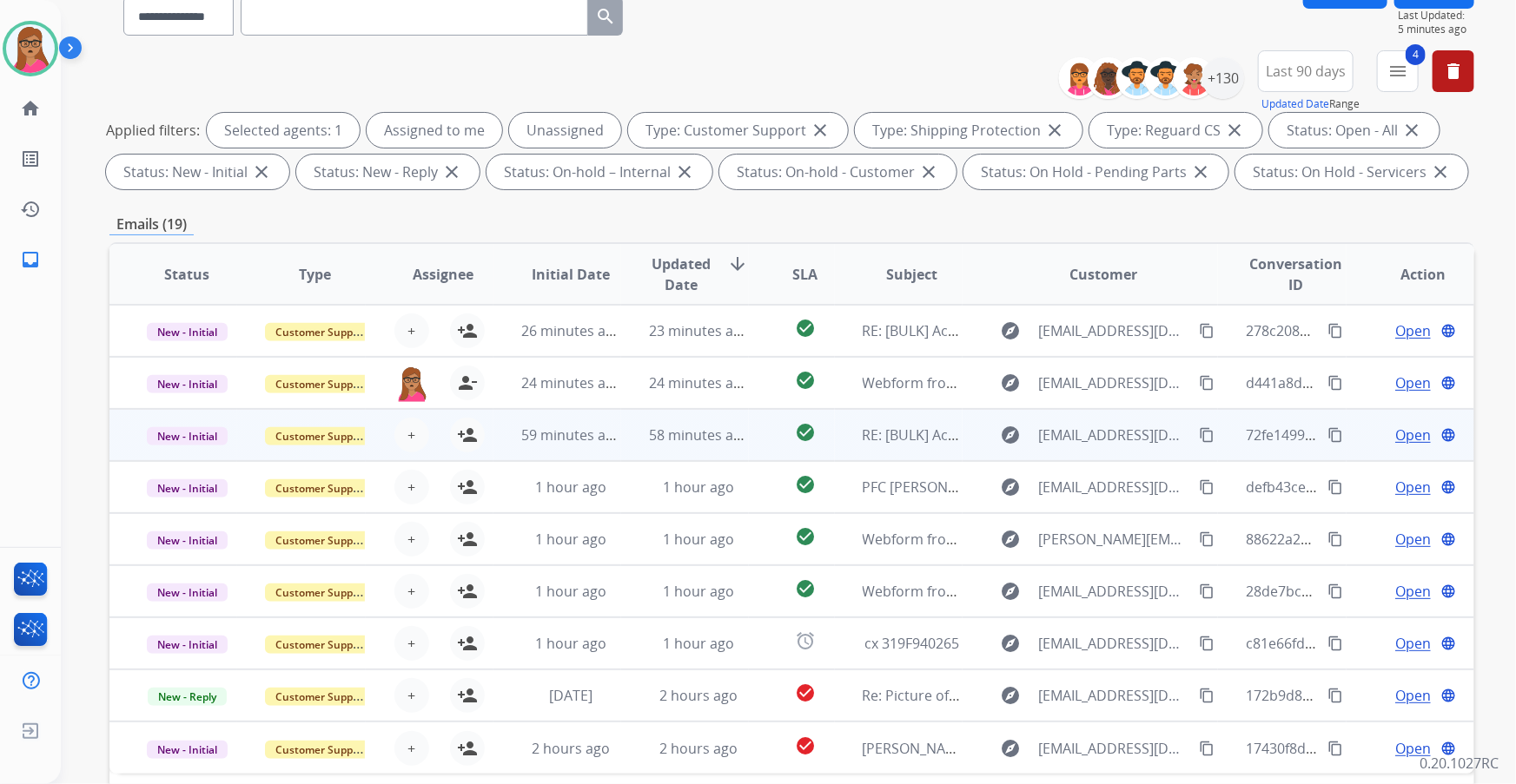
click at [185, 454] on td "New - Initial" at bounding box center [173, 434] width 128 height 52
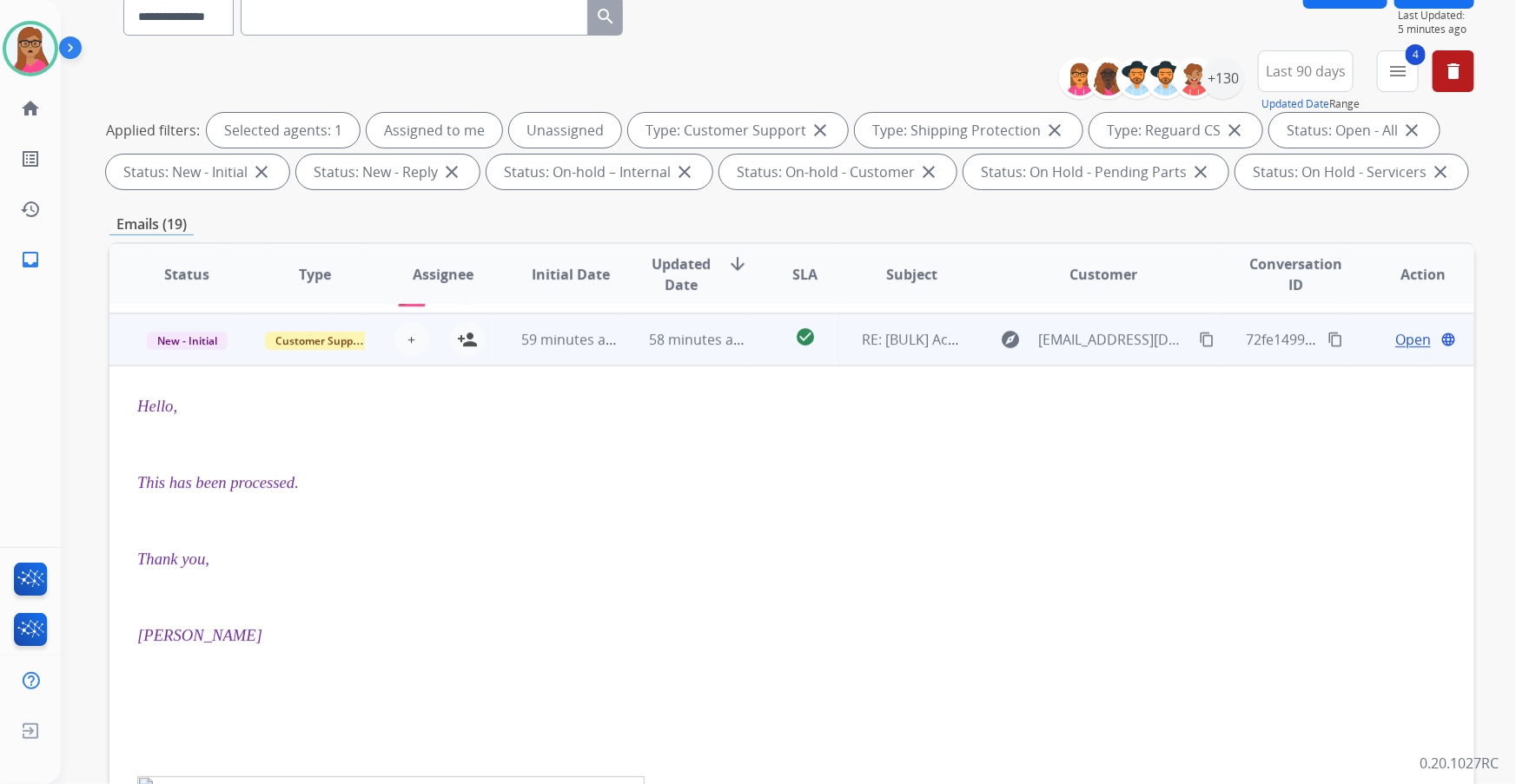
scroll to position [104, 0]
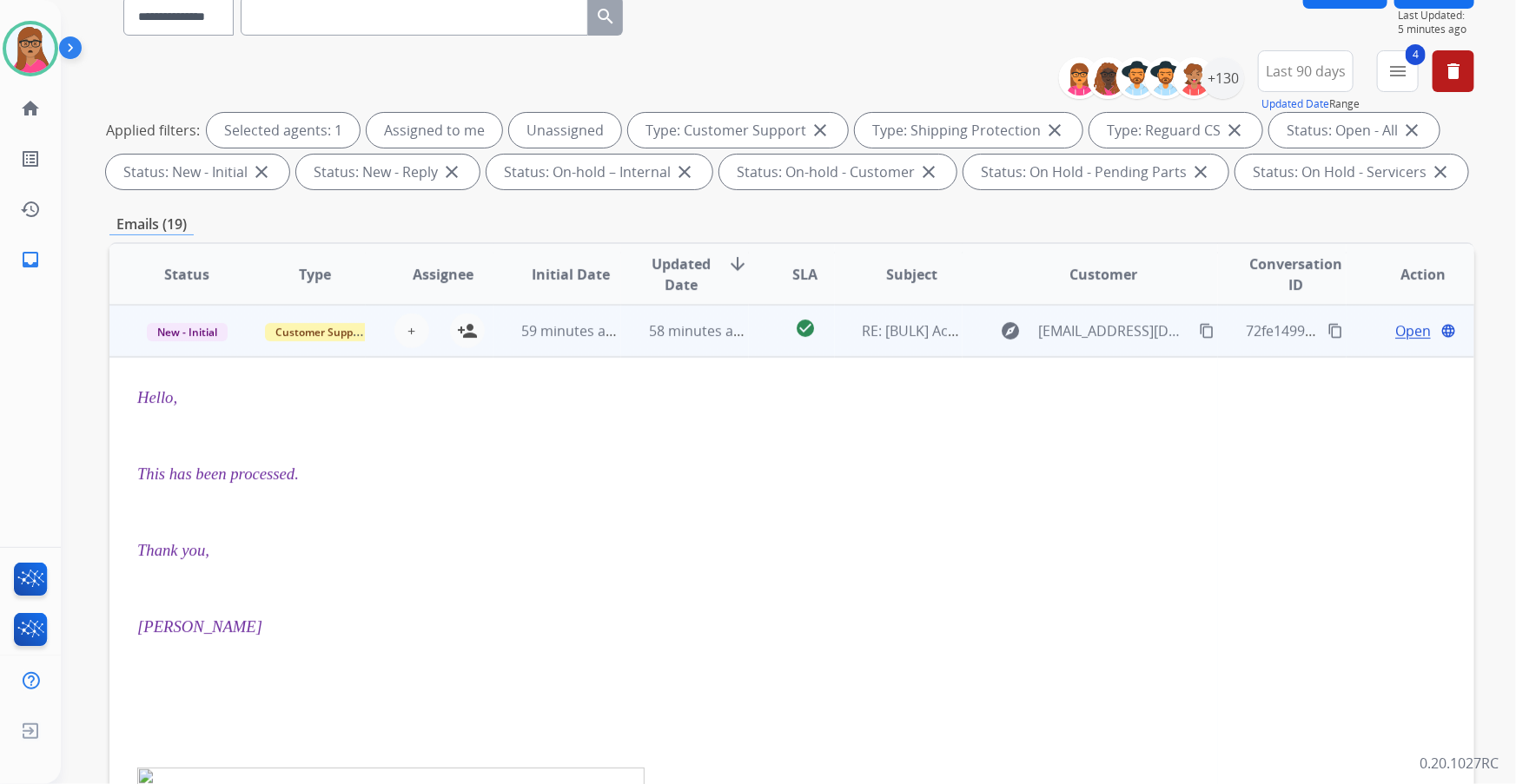
click at [200, 344] on td "New - Initial" at bounding box center [173, 330] width 128 height 52
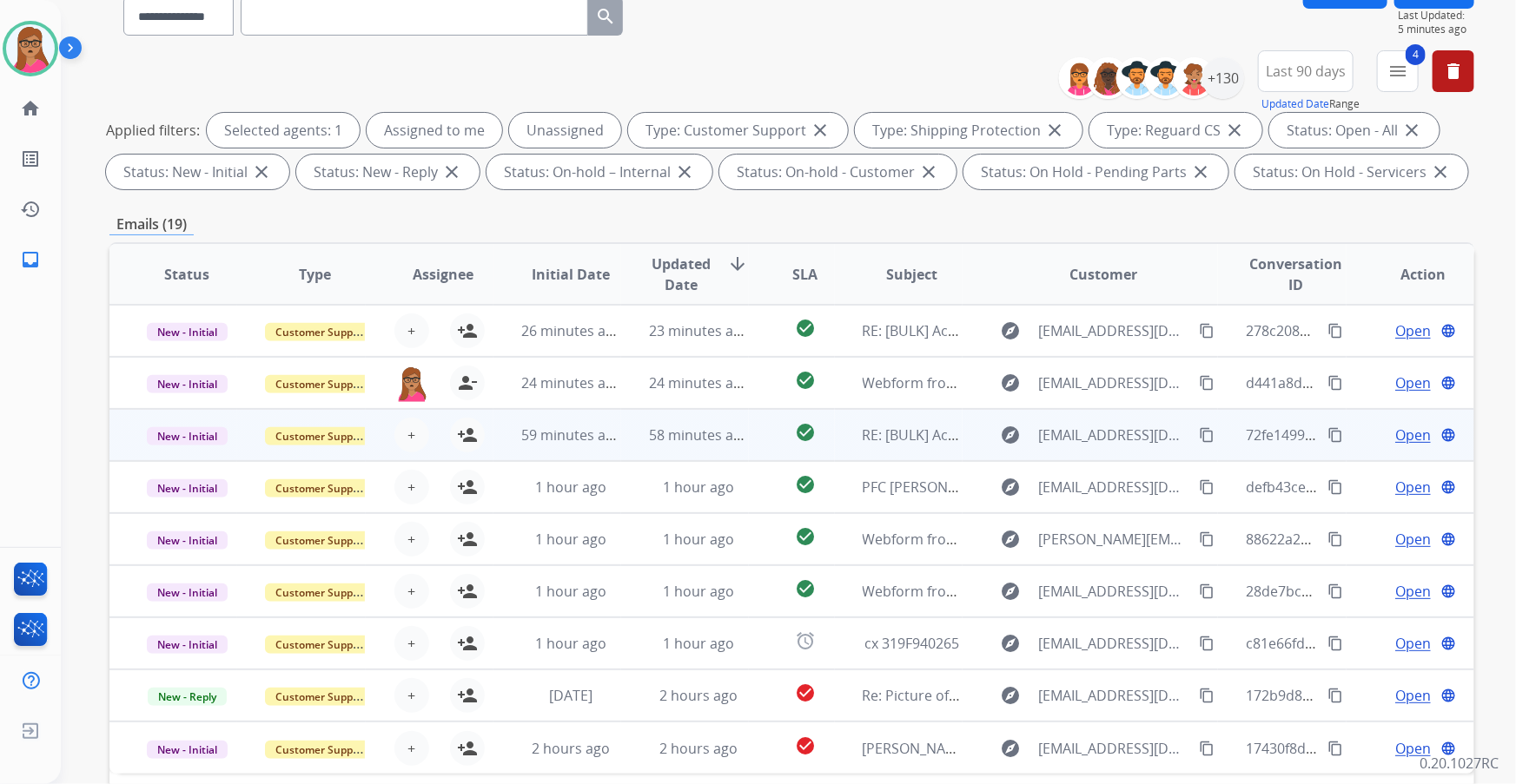
scroll to position [0, 0]
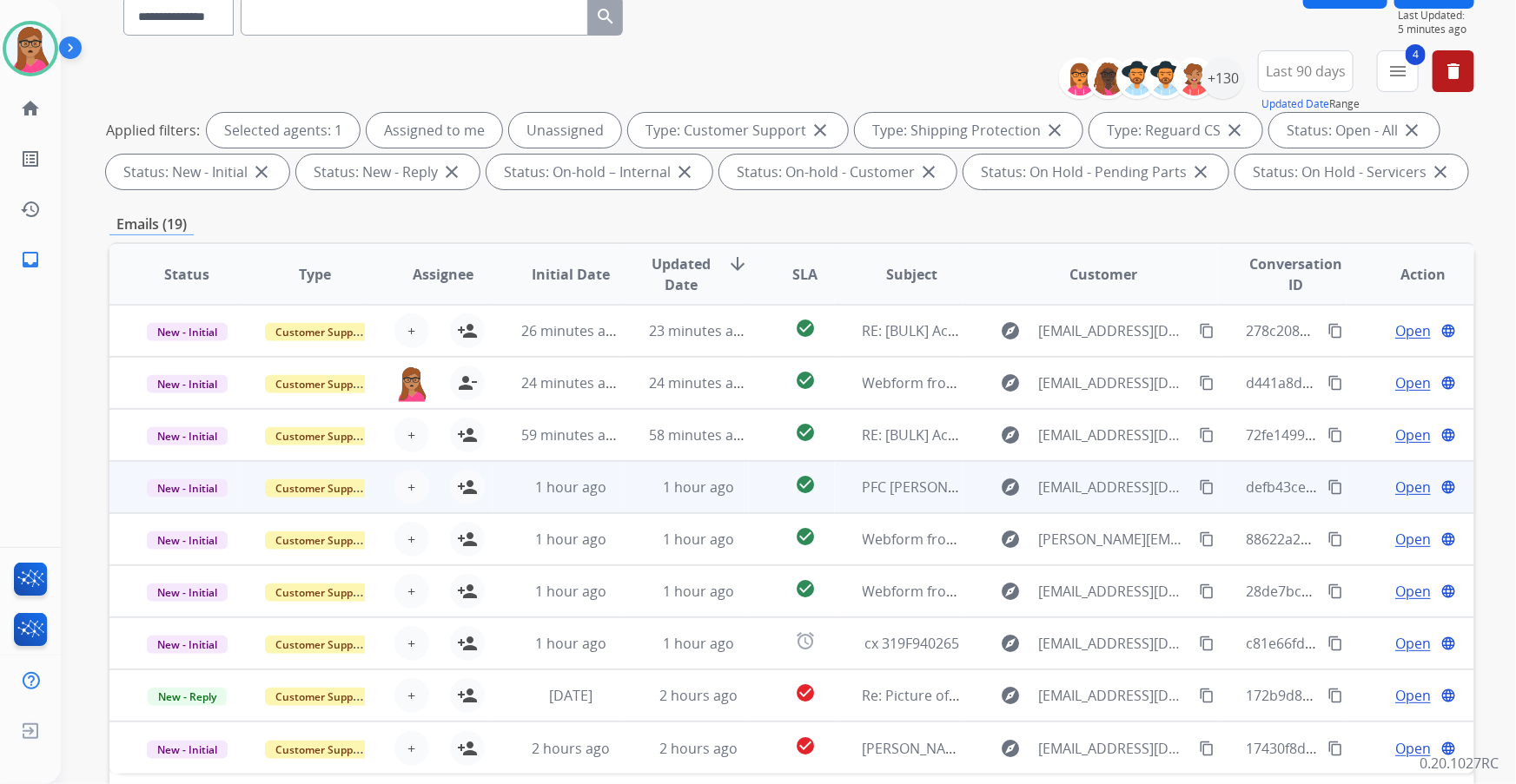
click at [187, 510] on td "New - Initial" at bounding box center [173, 486] width 128 height 52
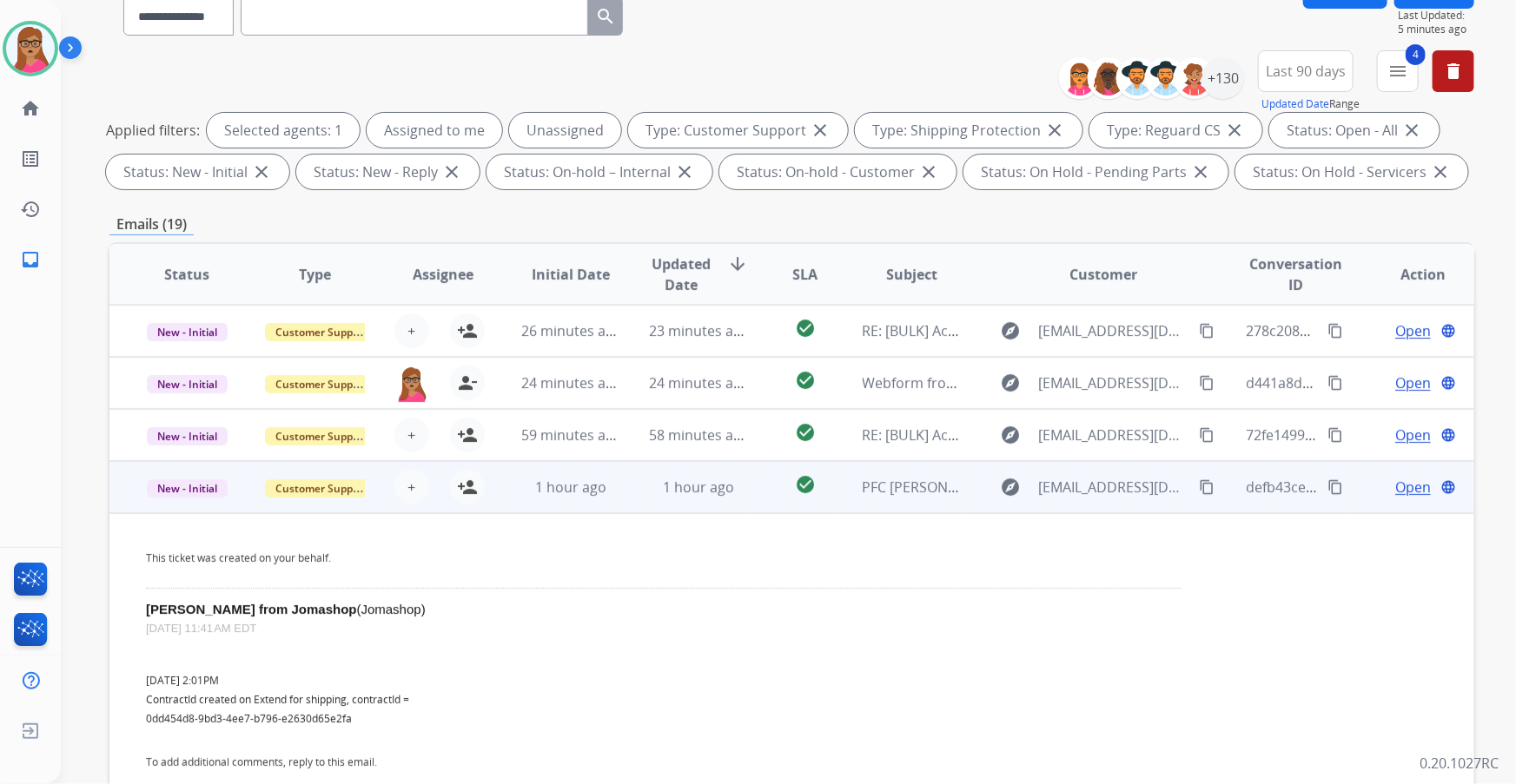
click at [185, 498] on td "New - Initial" at bounding box center [173, 486] width 128 height 52
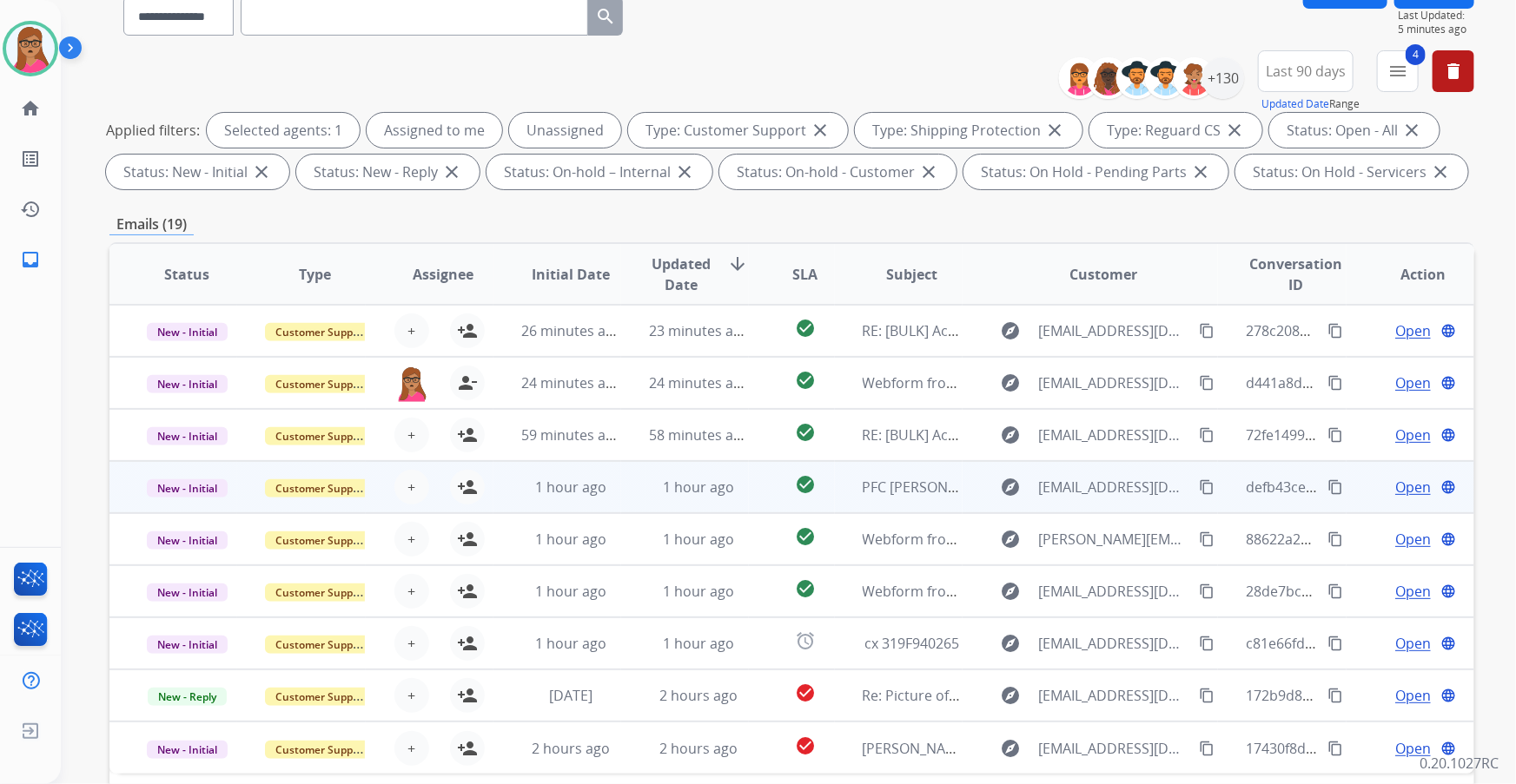
click at [196, 510] on td "New - Initial" at bounding box center [173, 486] width 128 height 52
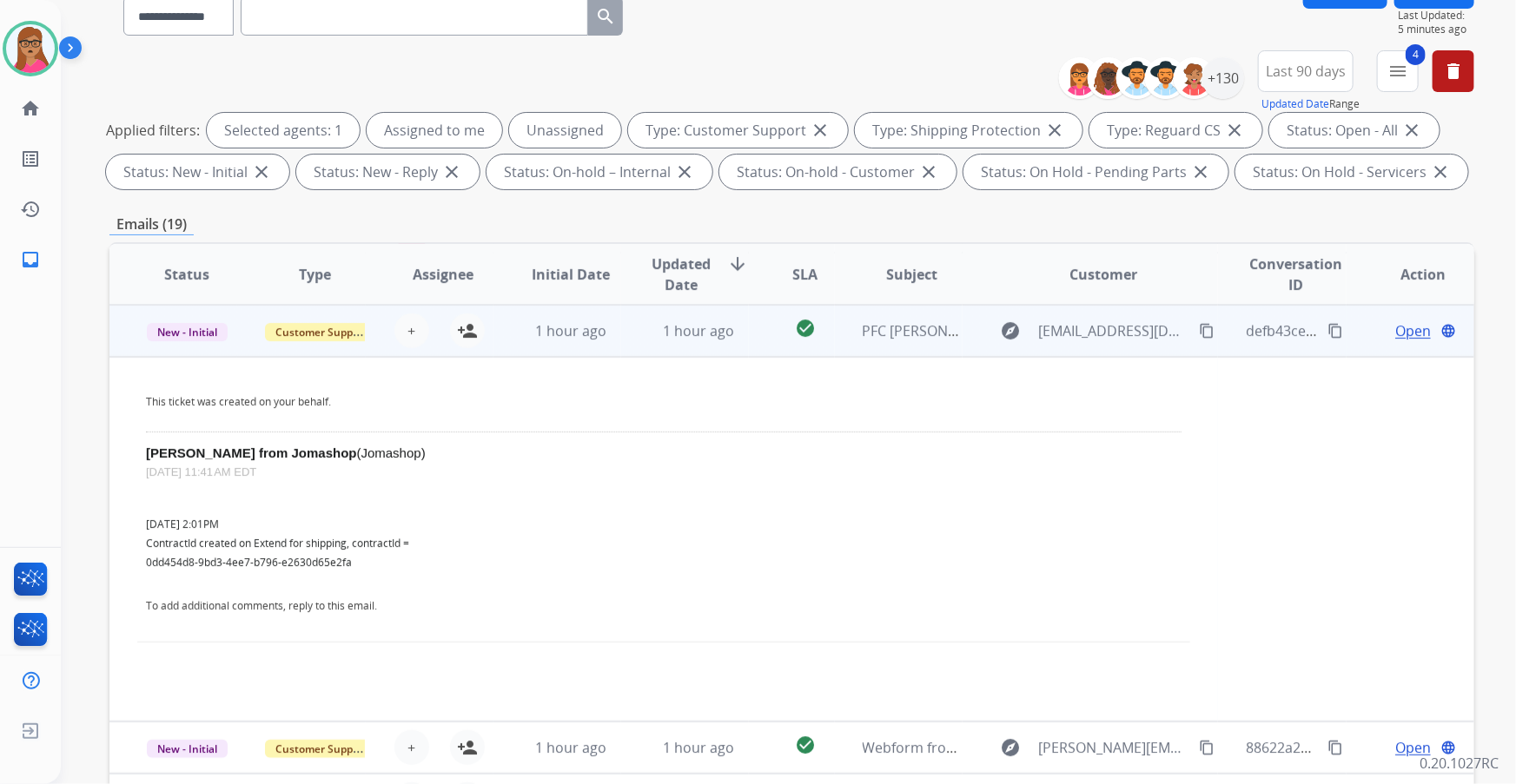
scroll to position [78, 0]
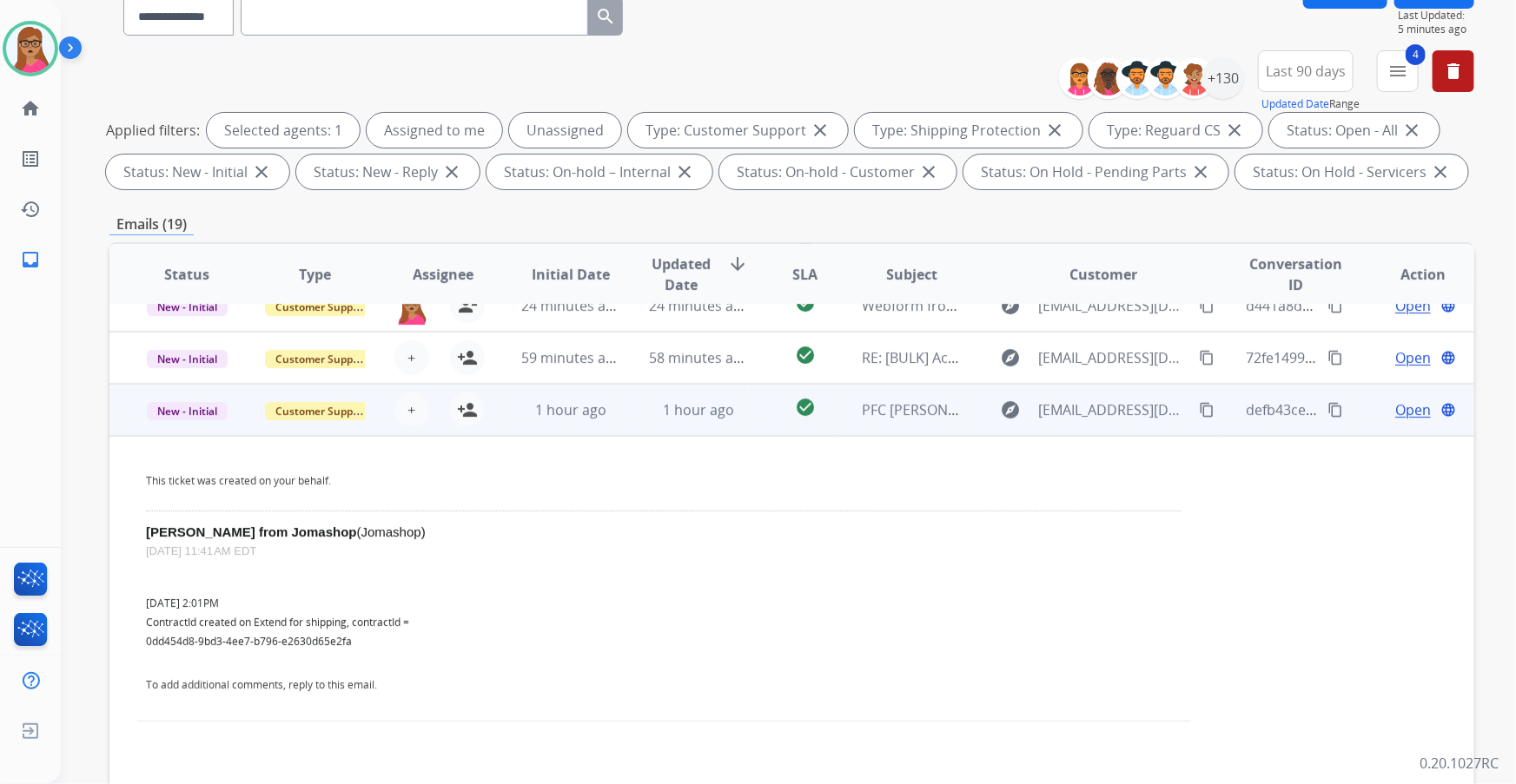
click at [203, 429] on td "New - Initial" at bounding box center [173, 409] width 128 height 52
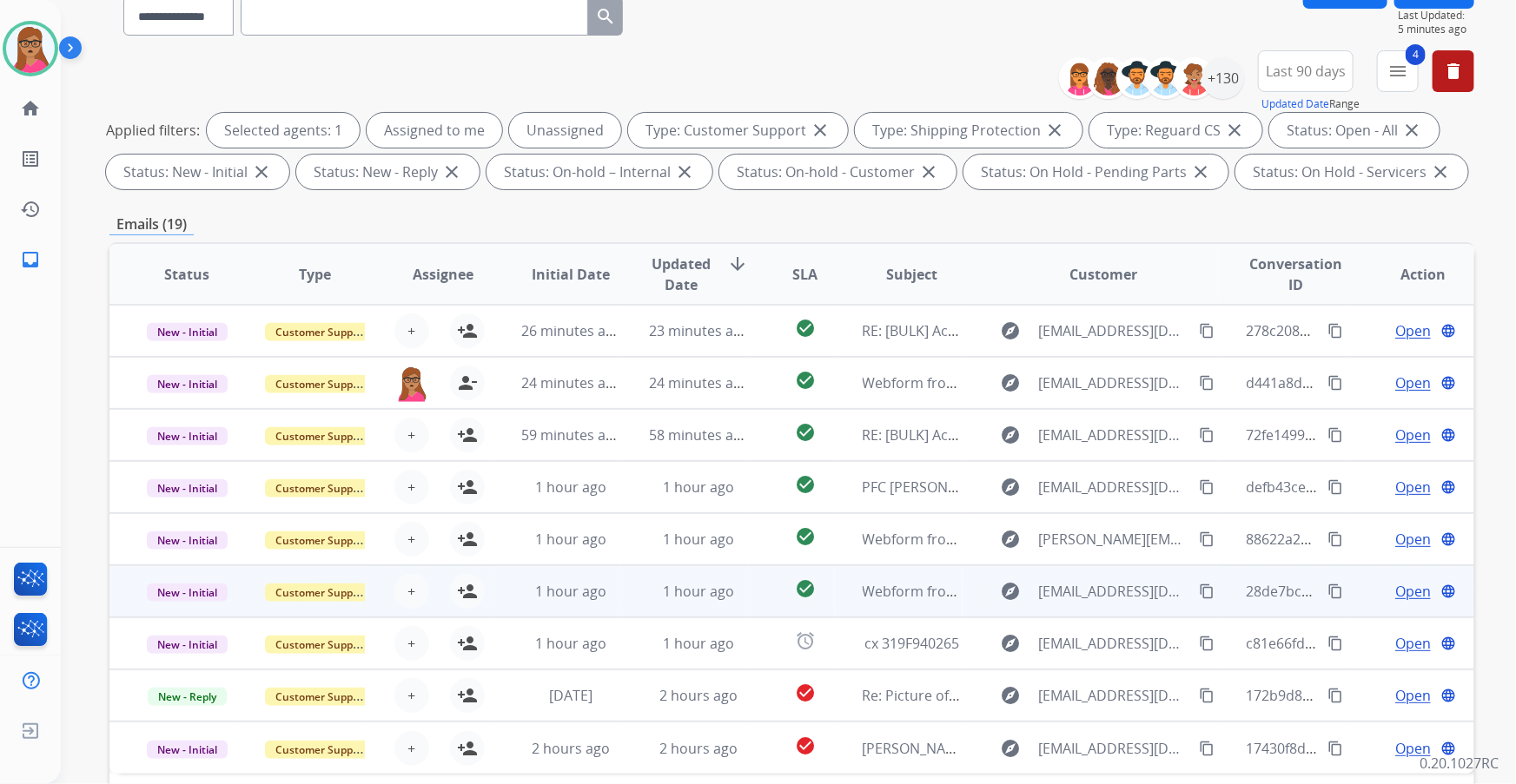
click at [190, 609] on td "New - Initial" at bounding box center [173, 591] width 128 height 52
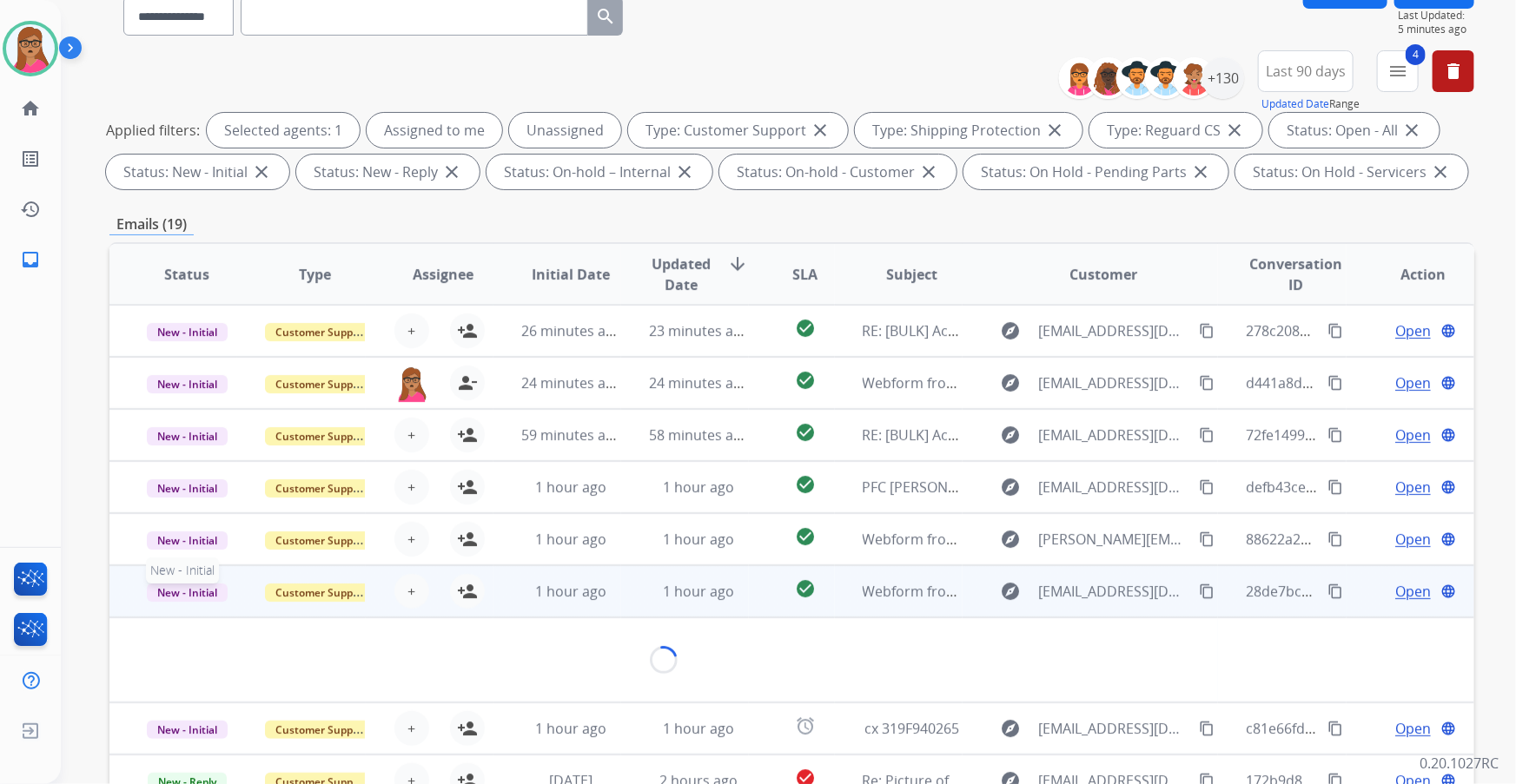
scroll to position [47, 0]
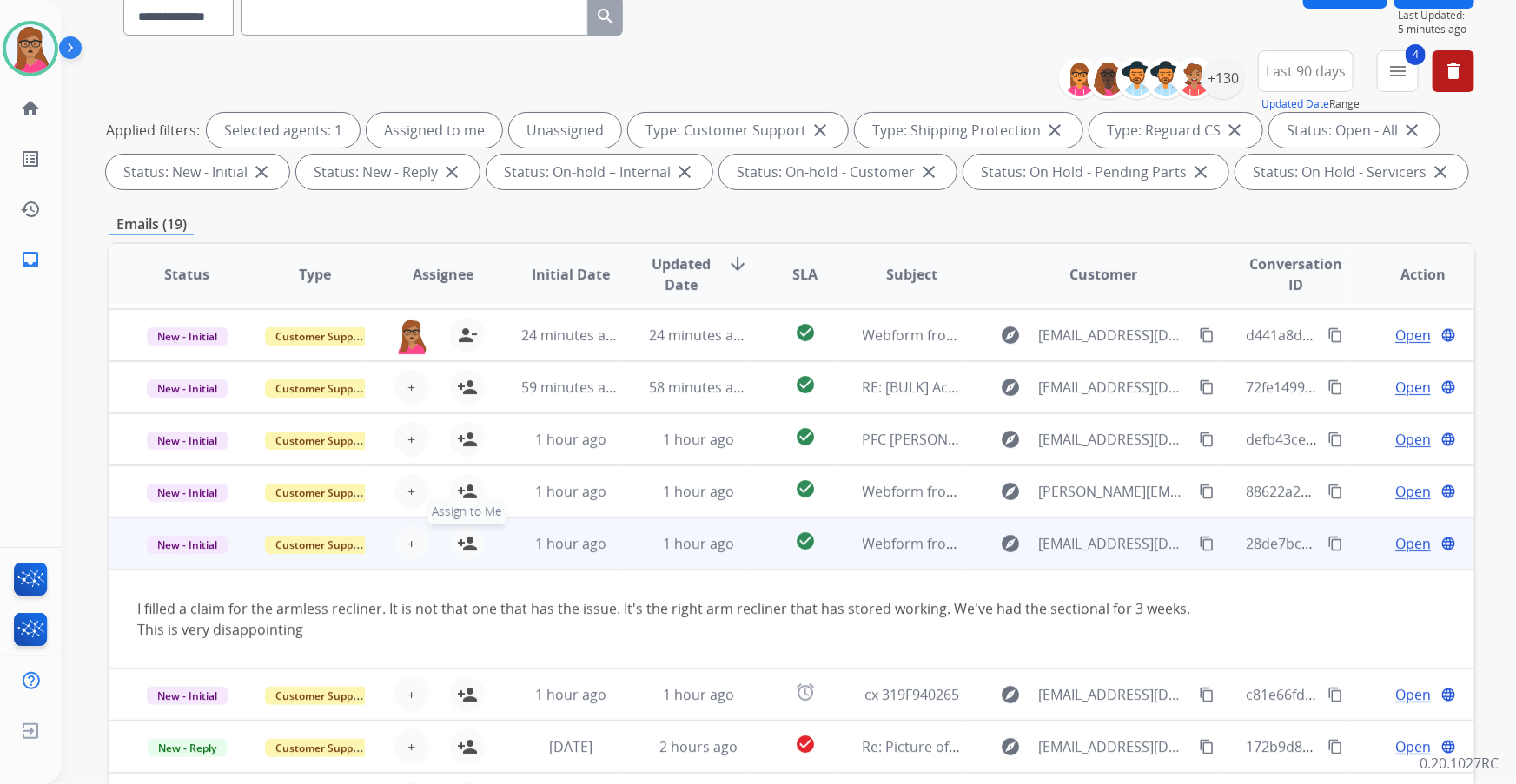
click at [457, 544] on mat-icon "person_add" at bounding box center [467, 544] width 21 height 21
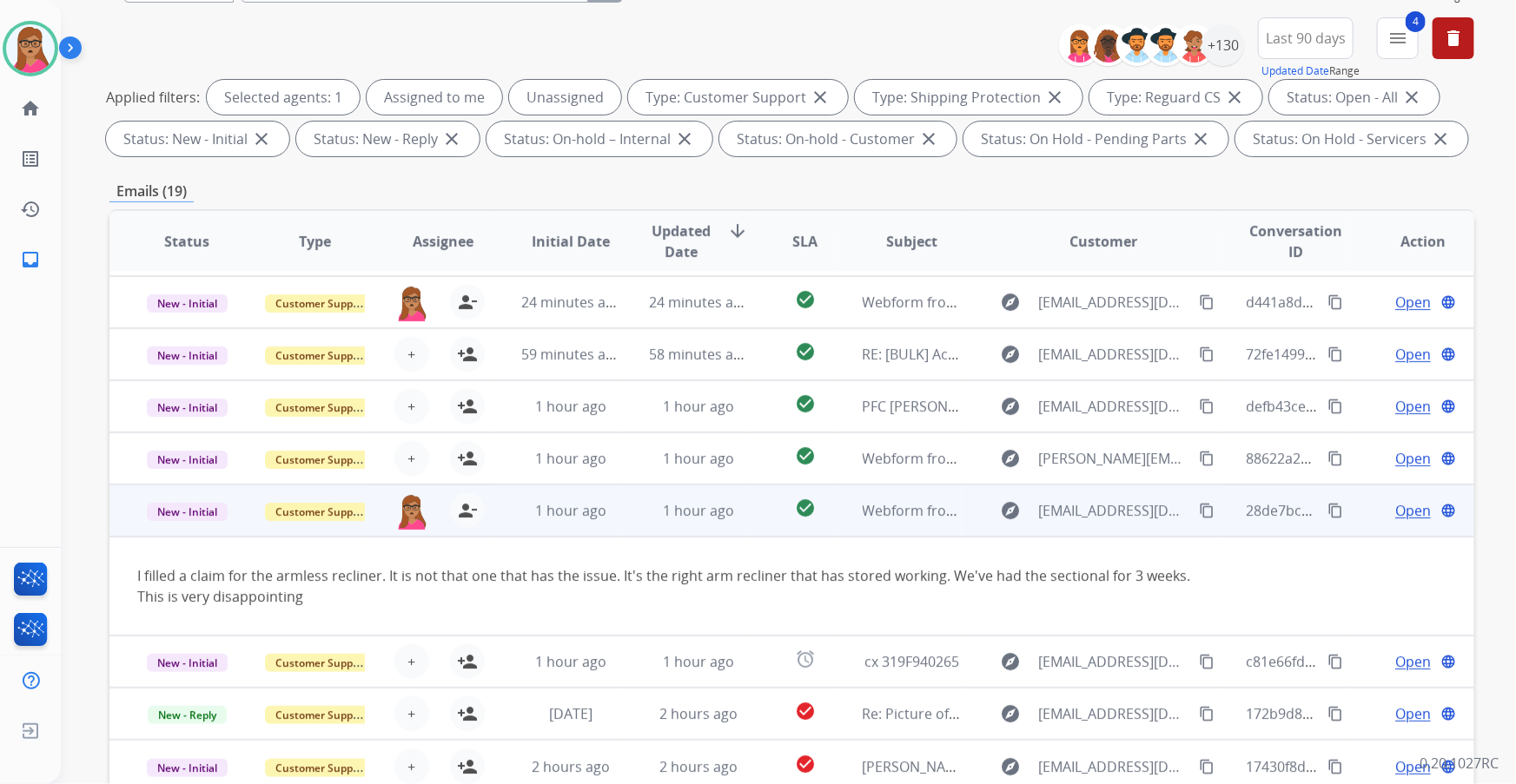
scroll to position [236, 0]
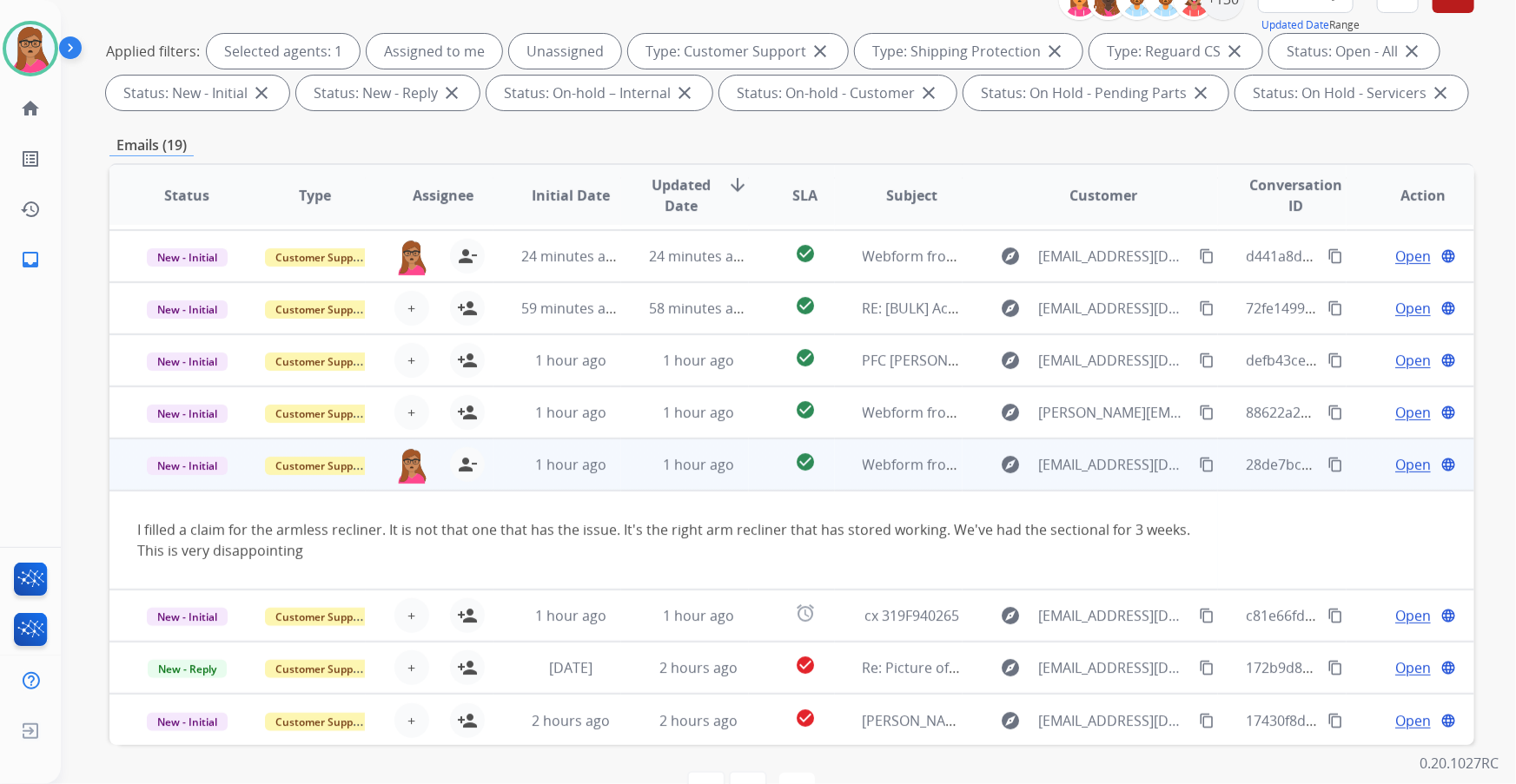
click at [194, 481] on td "New - Initial" at bounding box center [173, 464] width 128 height 52
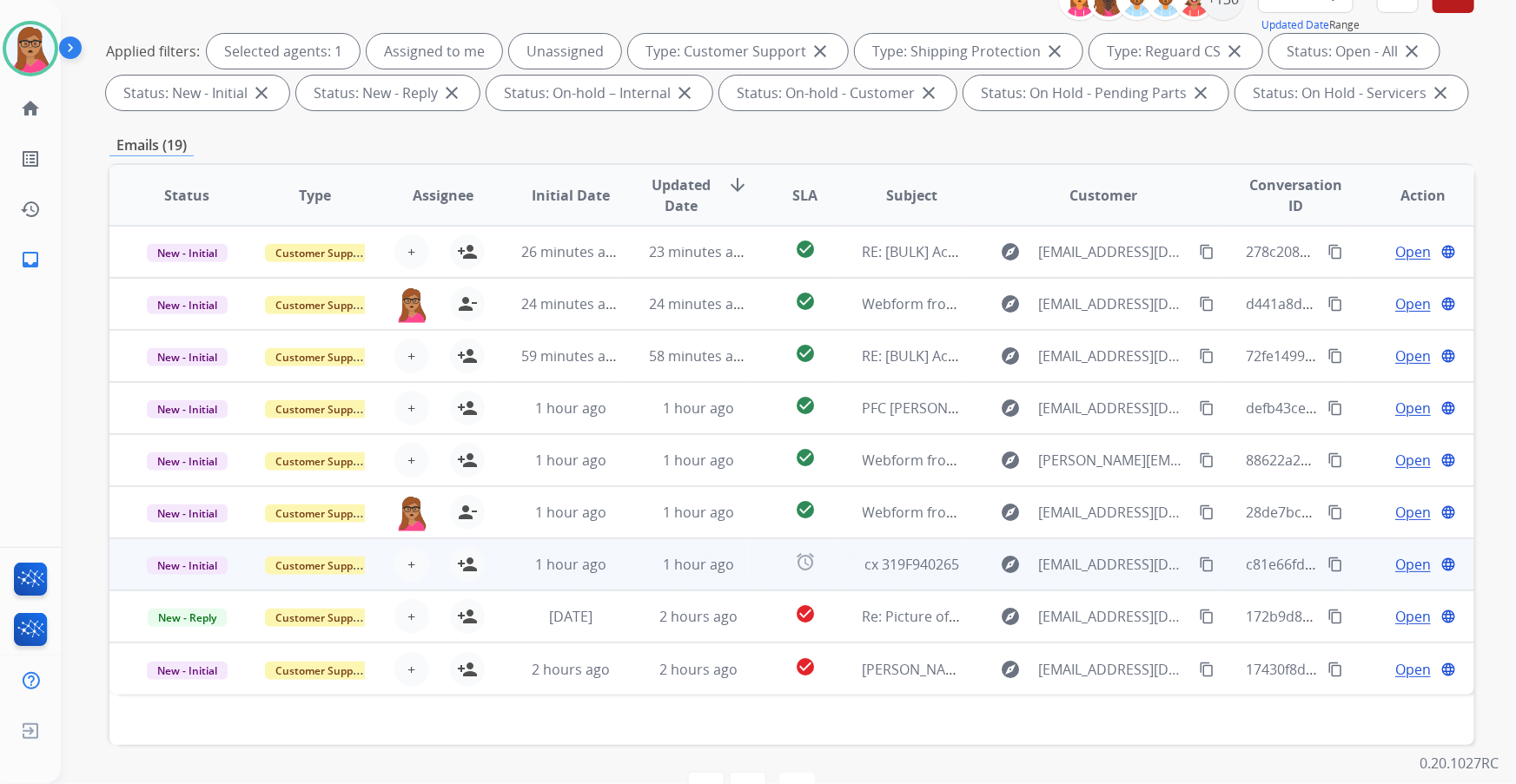
click at [196, 585] on td "New - Initial" at bounding box center [173, 564] width 128 height 52
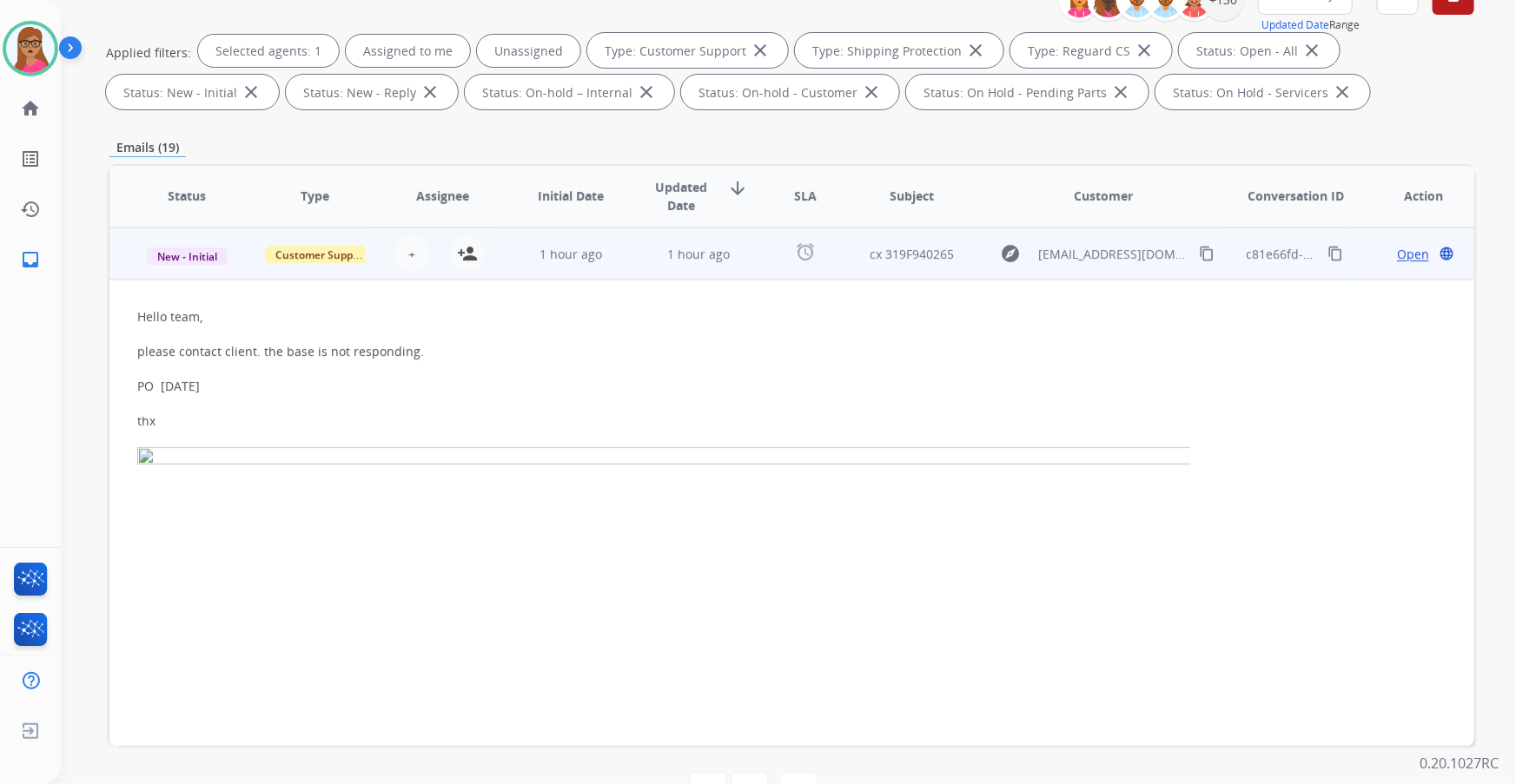
scroll to position [312, 0]
click at [196, 272] on td "New - Initial" at bounding box center [173, 253] width 128 height 52
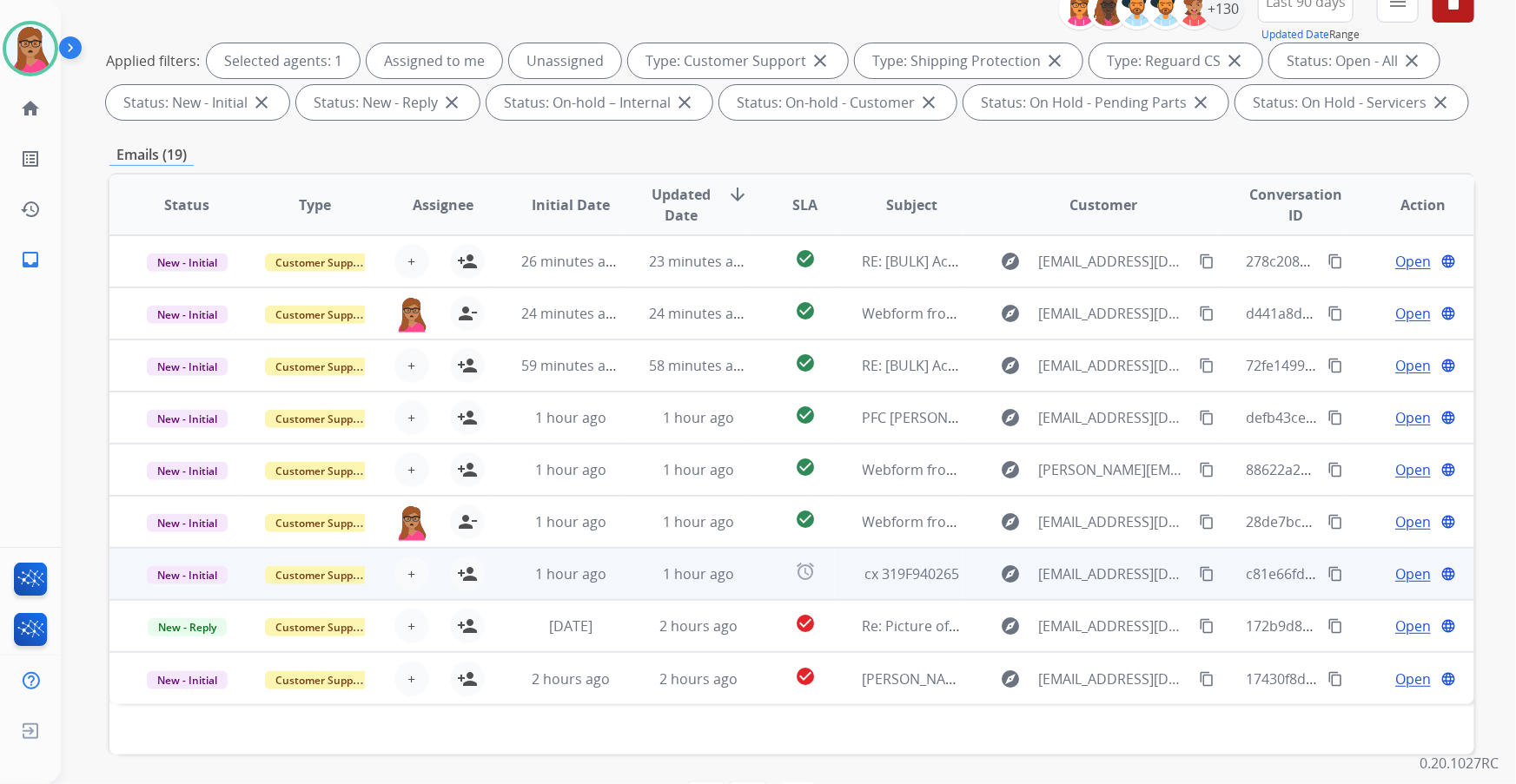
scroll to position [236, 0]
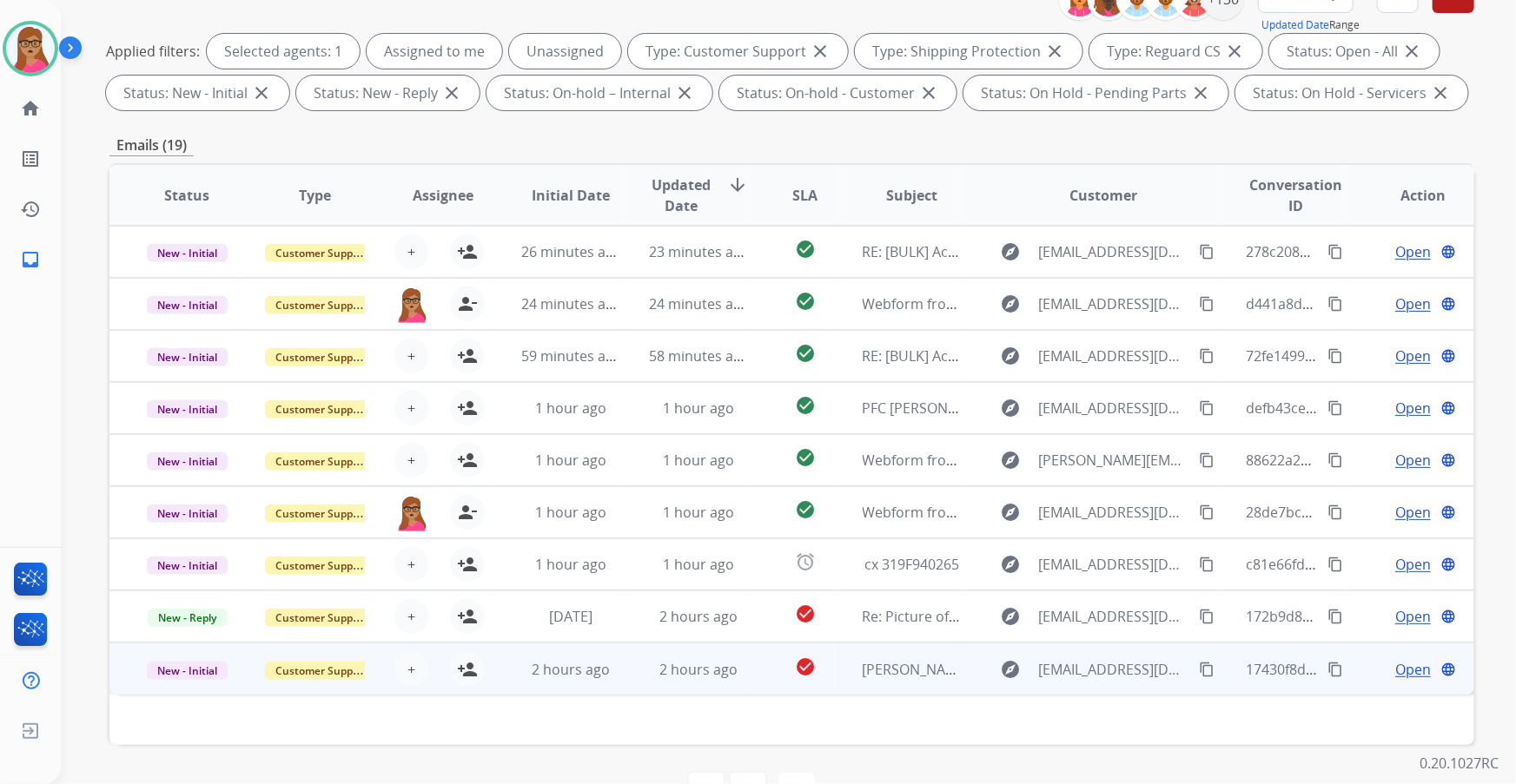
click at [167, 686] on td "New - Initial" at bounding box center [173, 668] width 128 height 52
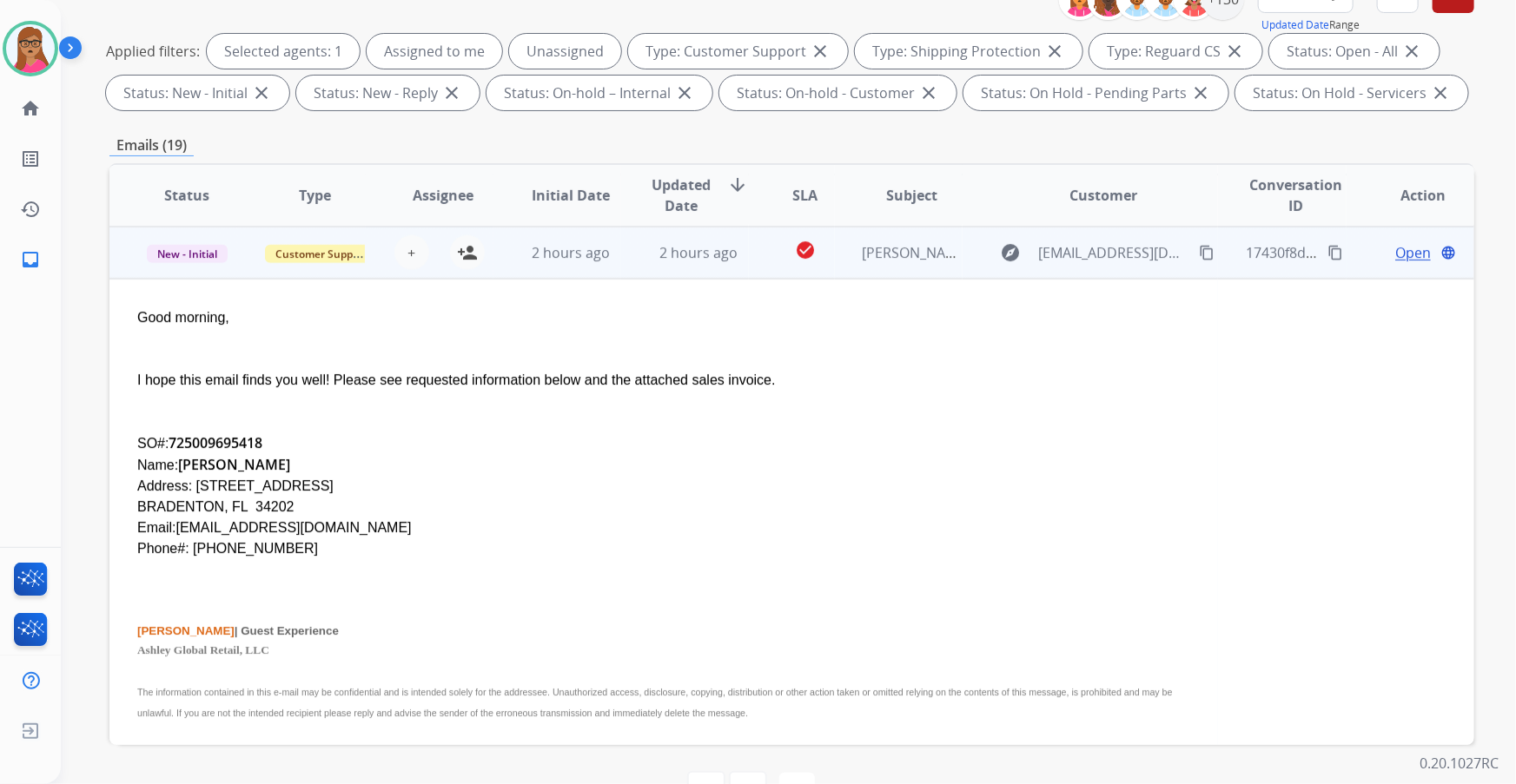
scroll to position [417, 0]
click at [177, 270] on td "New - Initial" at bounding box center [173, 252] width 128 height 52
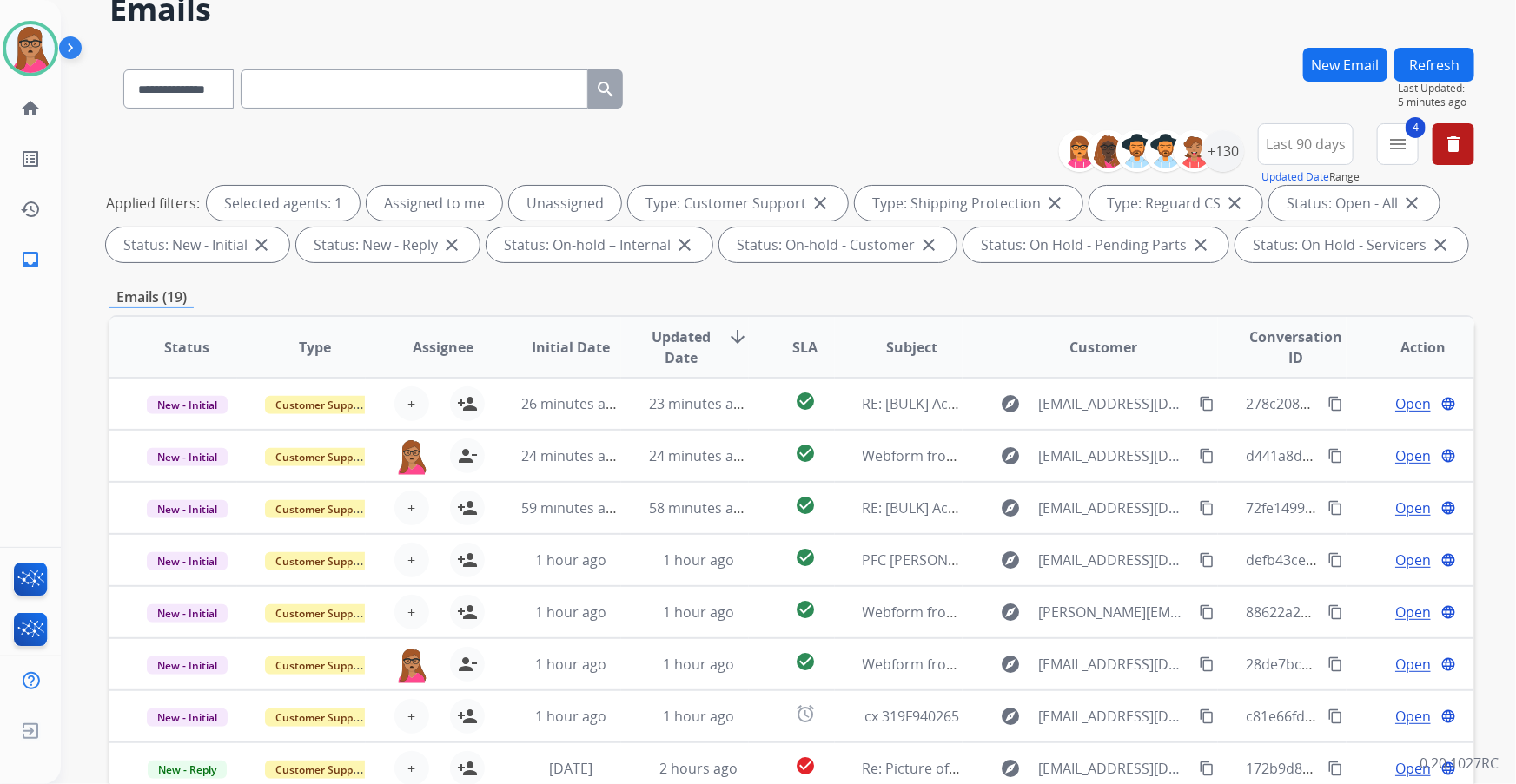
scroll to position [0, 0]
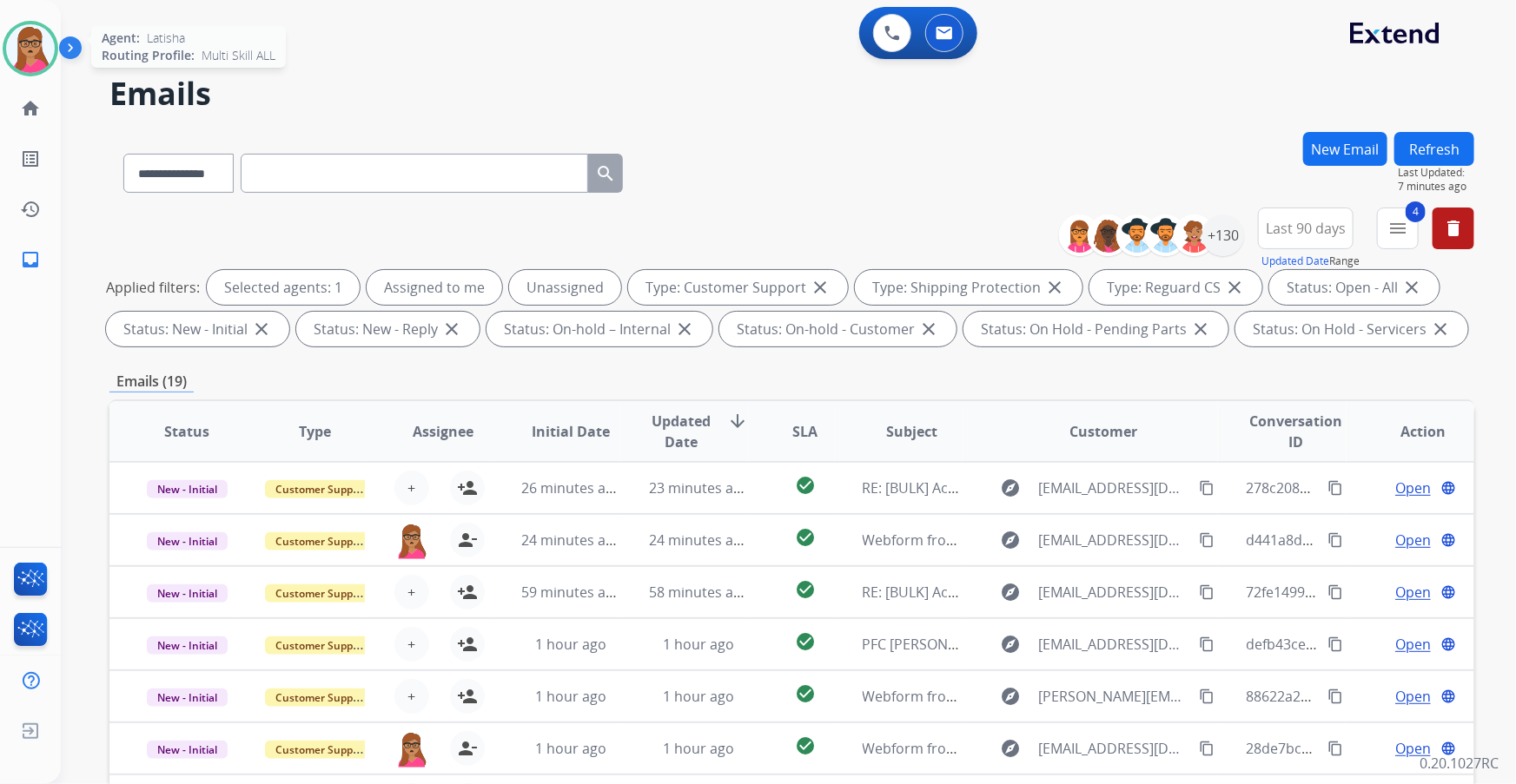
click at [19, 47] on img at bounding box center [29, 48] width 48 height 48
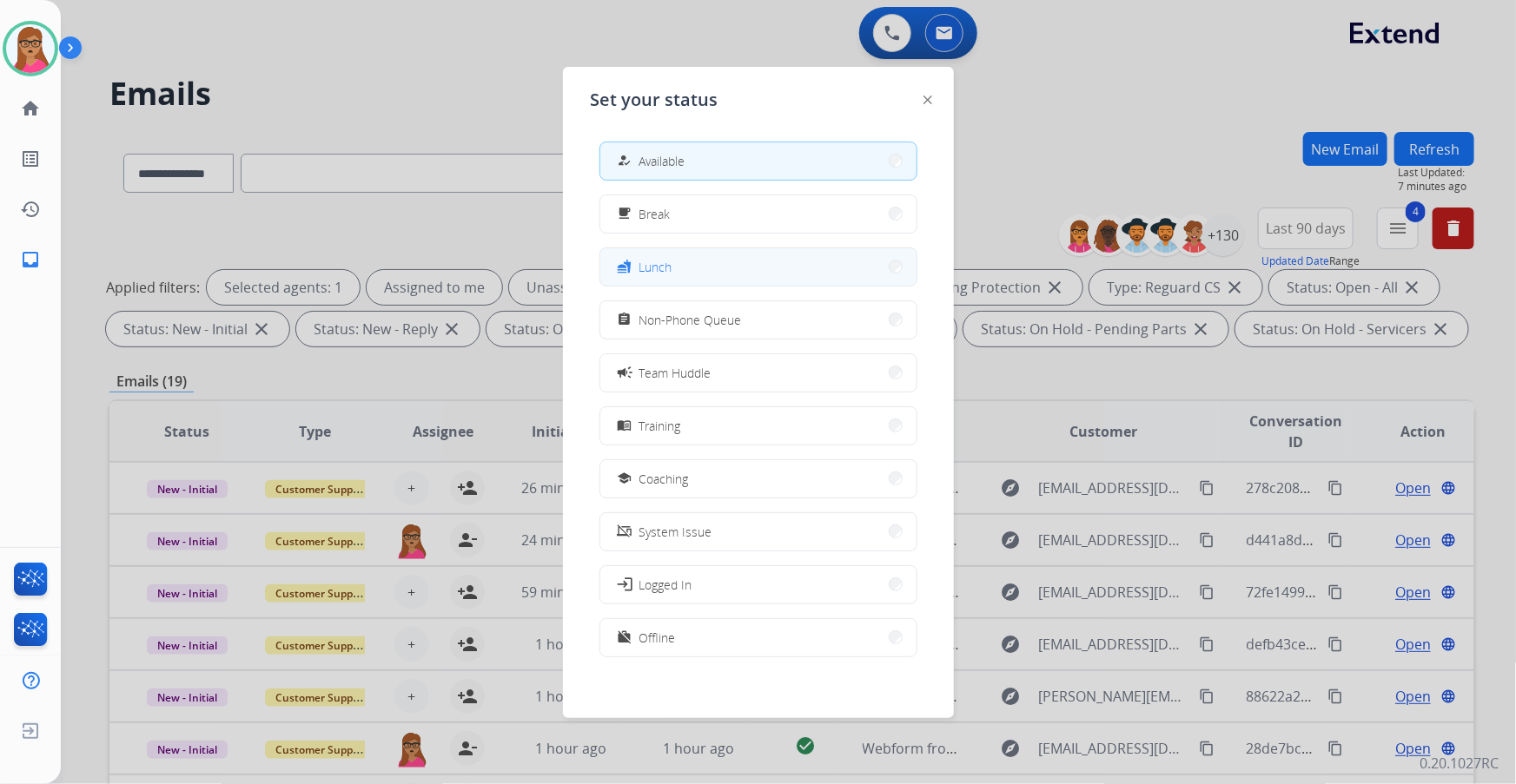
click at [700, 269] on button "fastfood Lunch" at bounding box center [758, 267] width 316 height 37
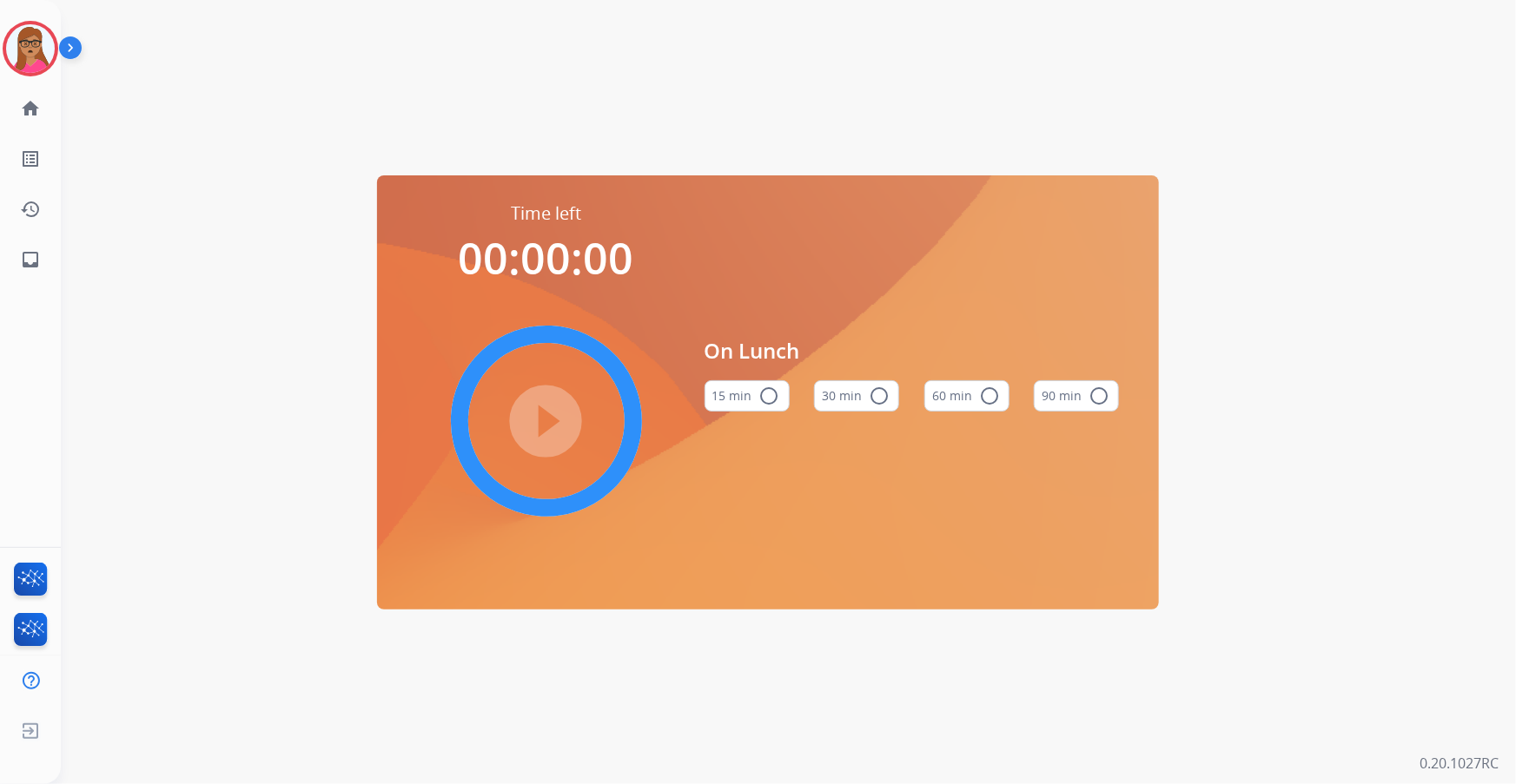
click at [958, 402] on button "60 min radio_button_unchecked" at bounding box center [967, 395] width 85 height 31
click at [542, 423] on mat-icon "play_circle_filled" at bounding box center [546, 421] width 21 height 21
